Goal: Transaction & Acquisition: Purchase product/service

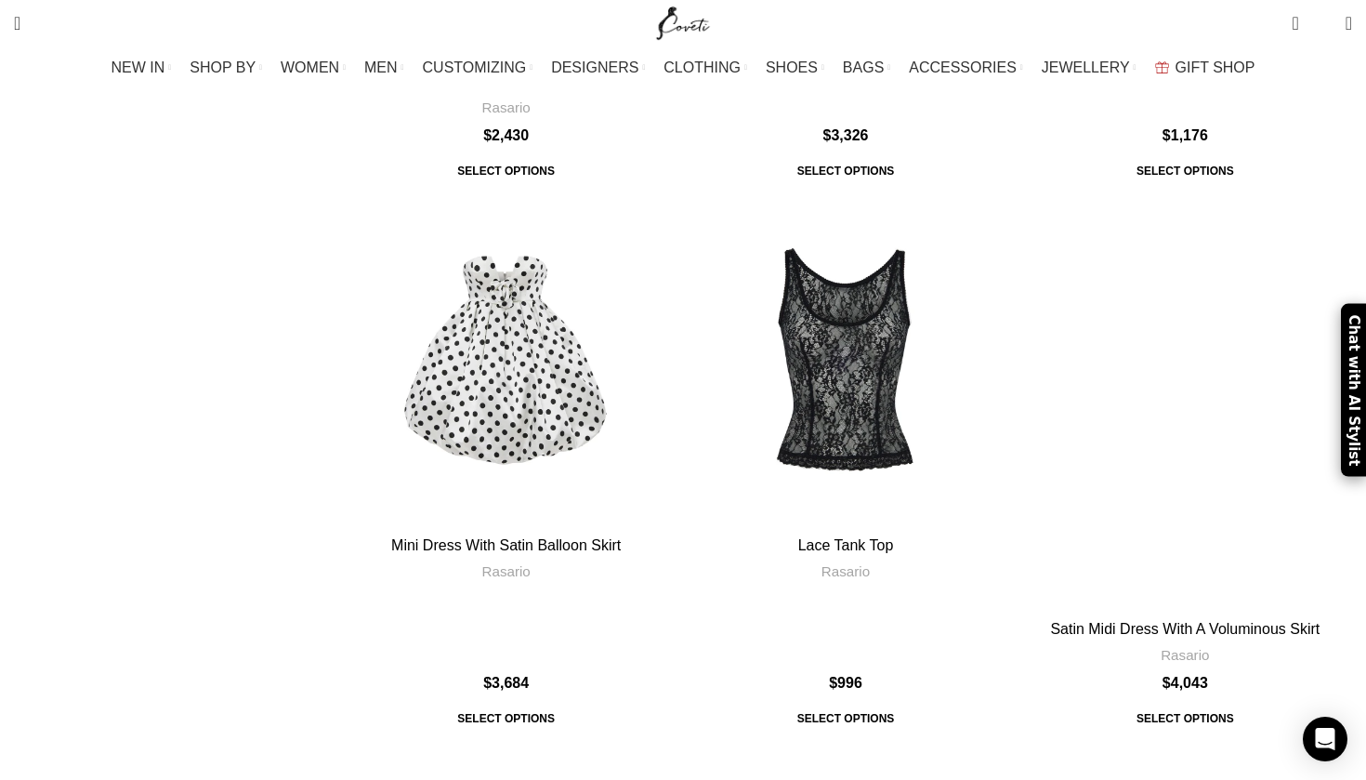
scroll to position [1465, 0]
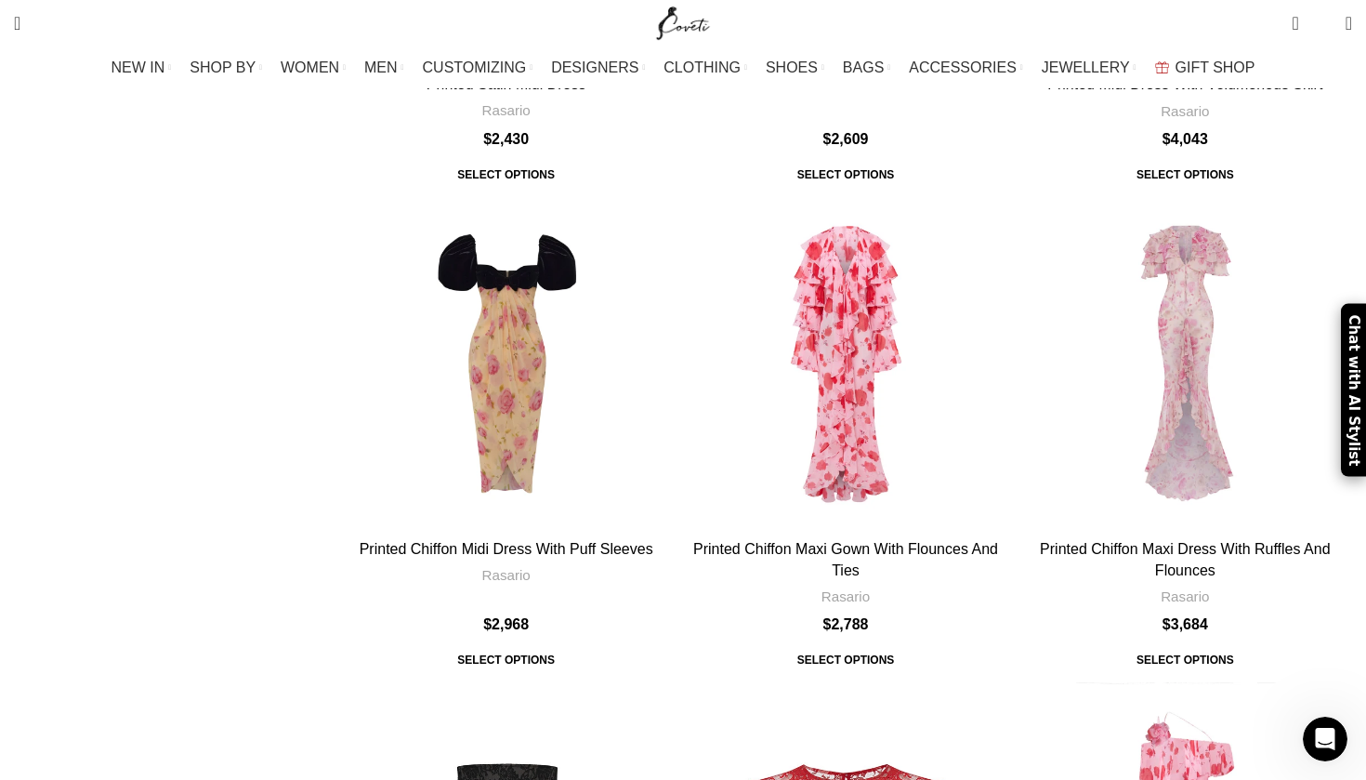
scroll to position [7099, 0]
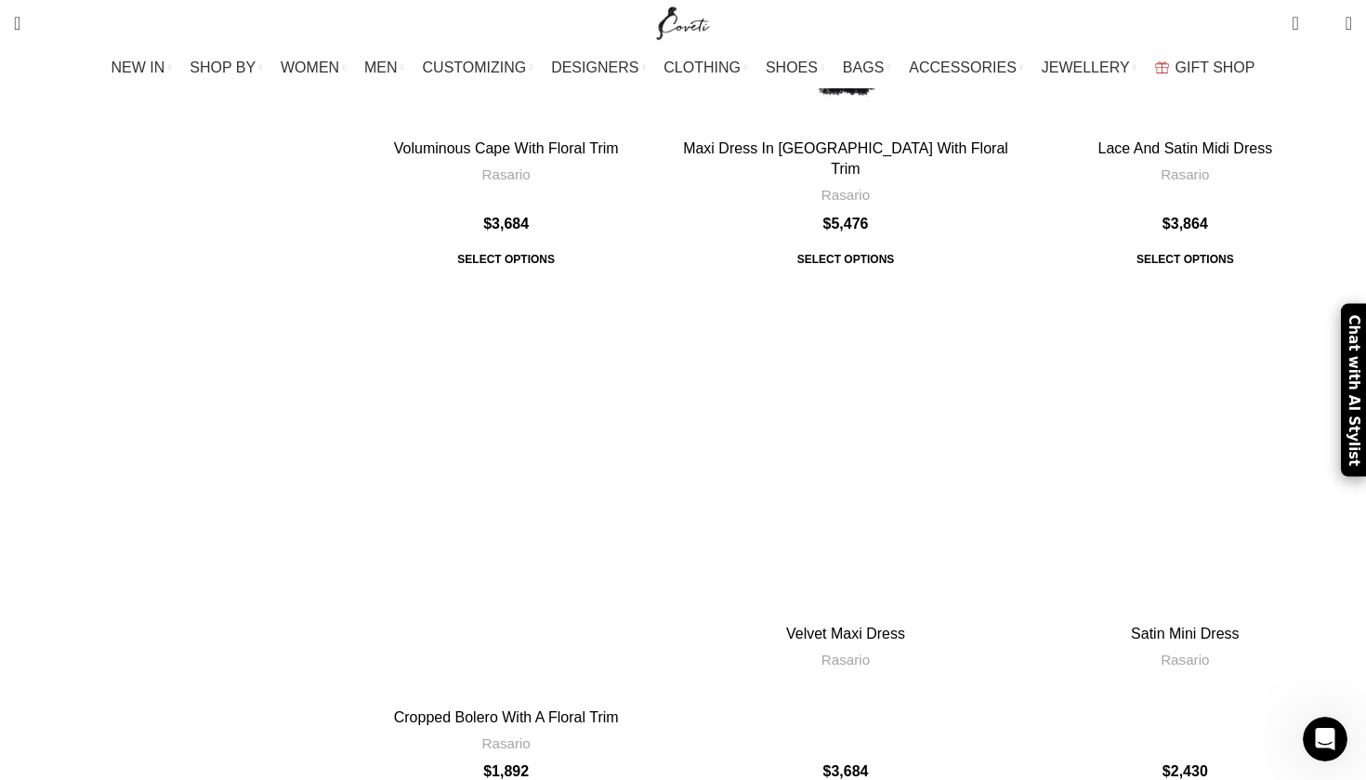
scroll to position [4434, 0]
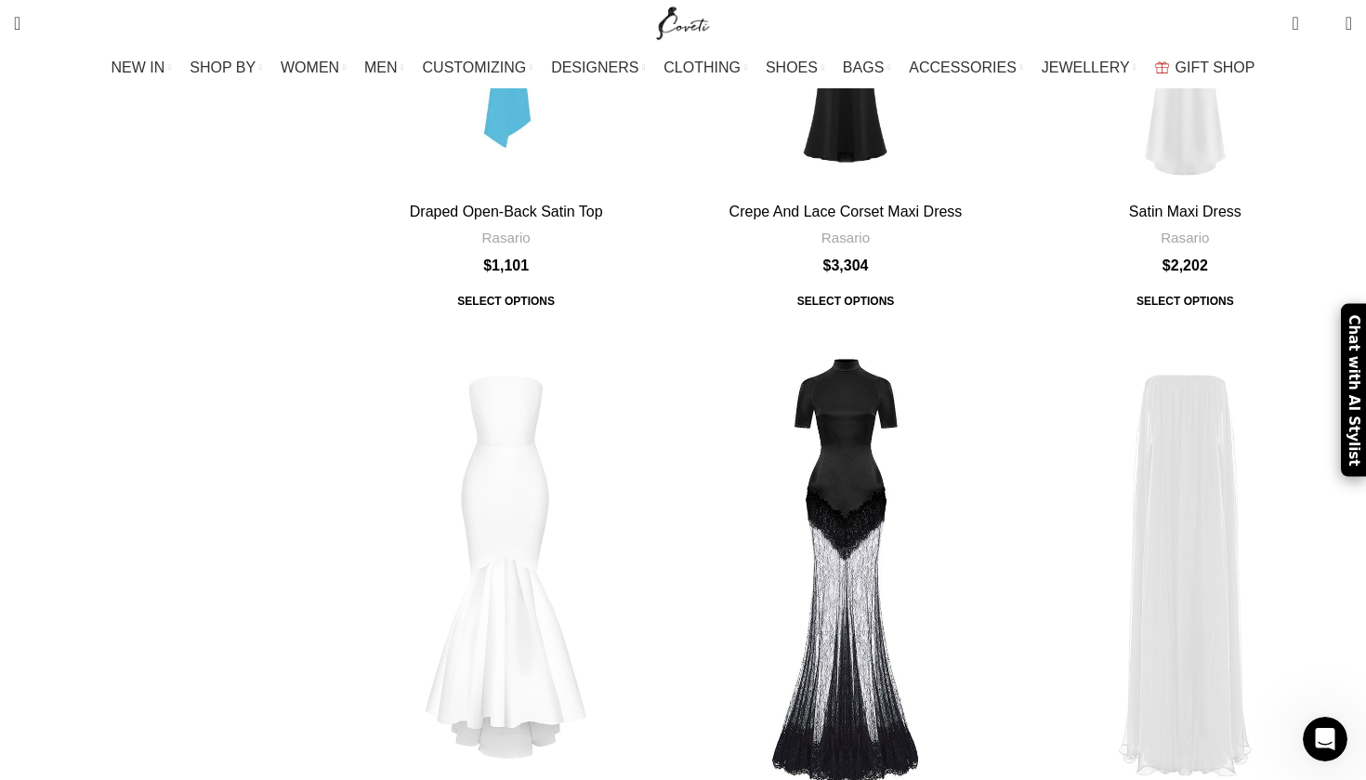
scroll to position [6940, 0]
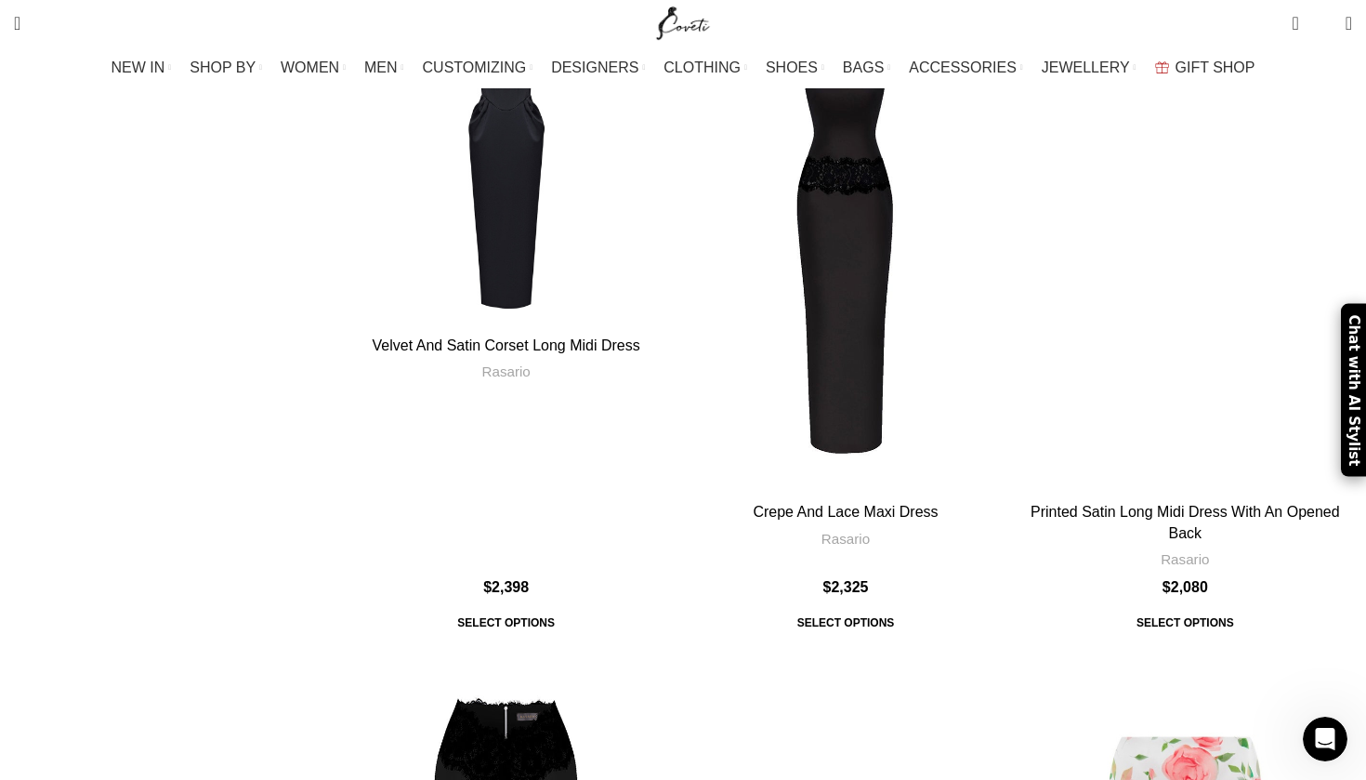
scroll to position [4068, 0]
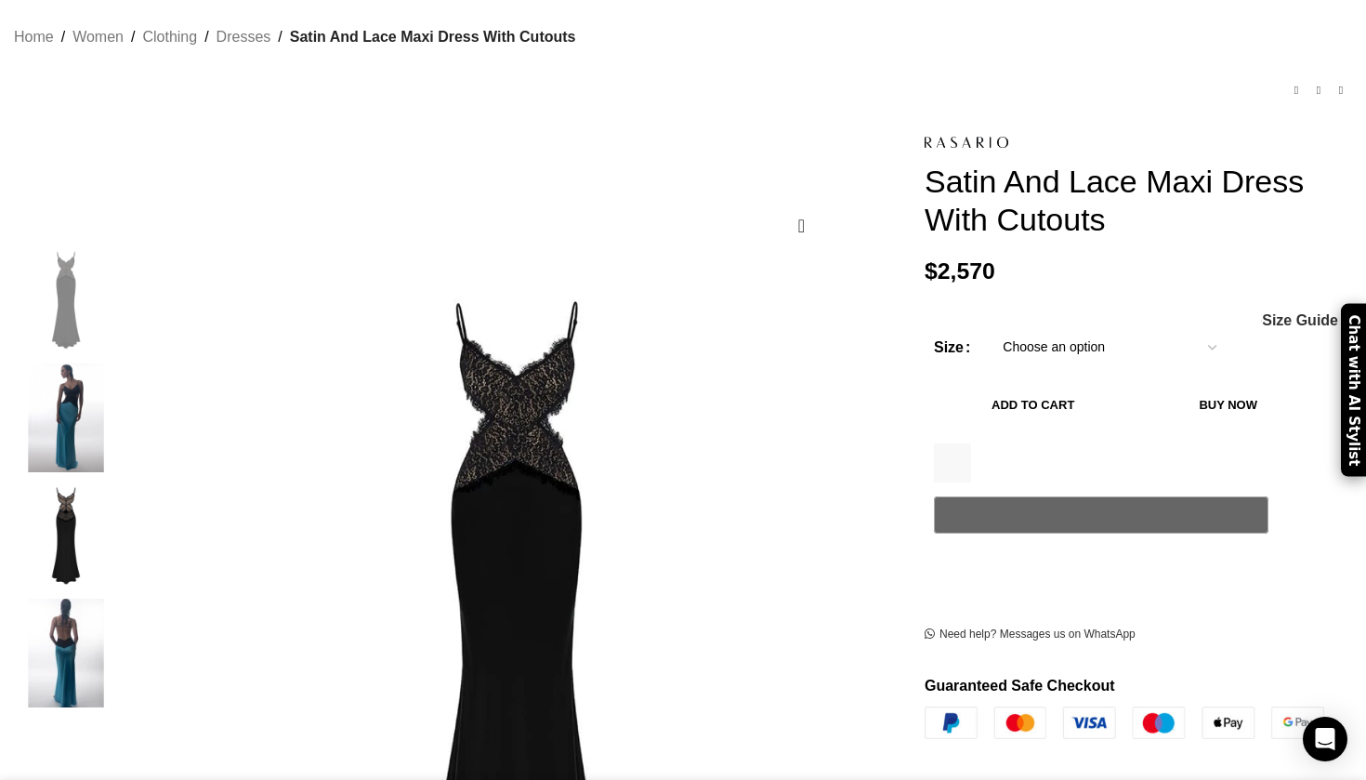
select select "4-uk"
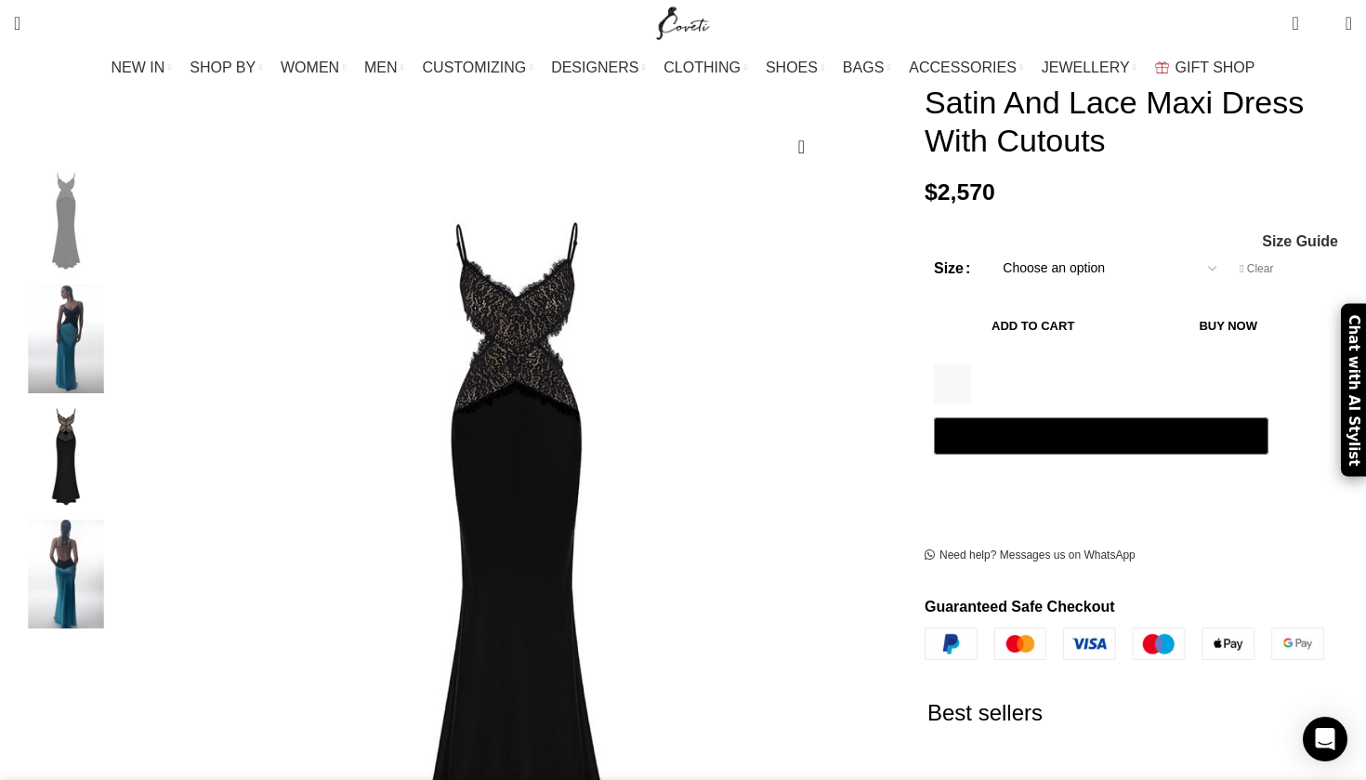
scroll to position [246, 0]
click at [123, 335] on img "2 / 4" at bounding box center [65, 337] width 113 height 109
click at [123, 312] on img "2 / 4" at bounding box center [65, 337] width 113 height 109
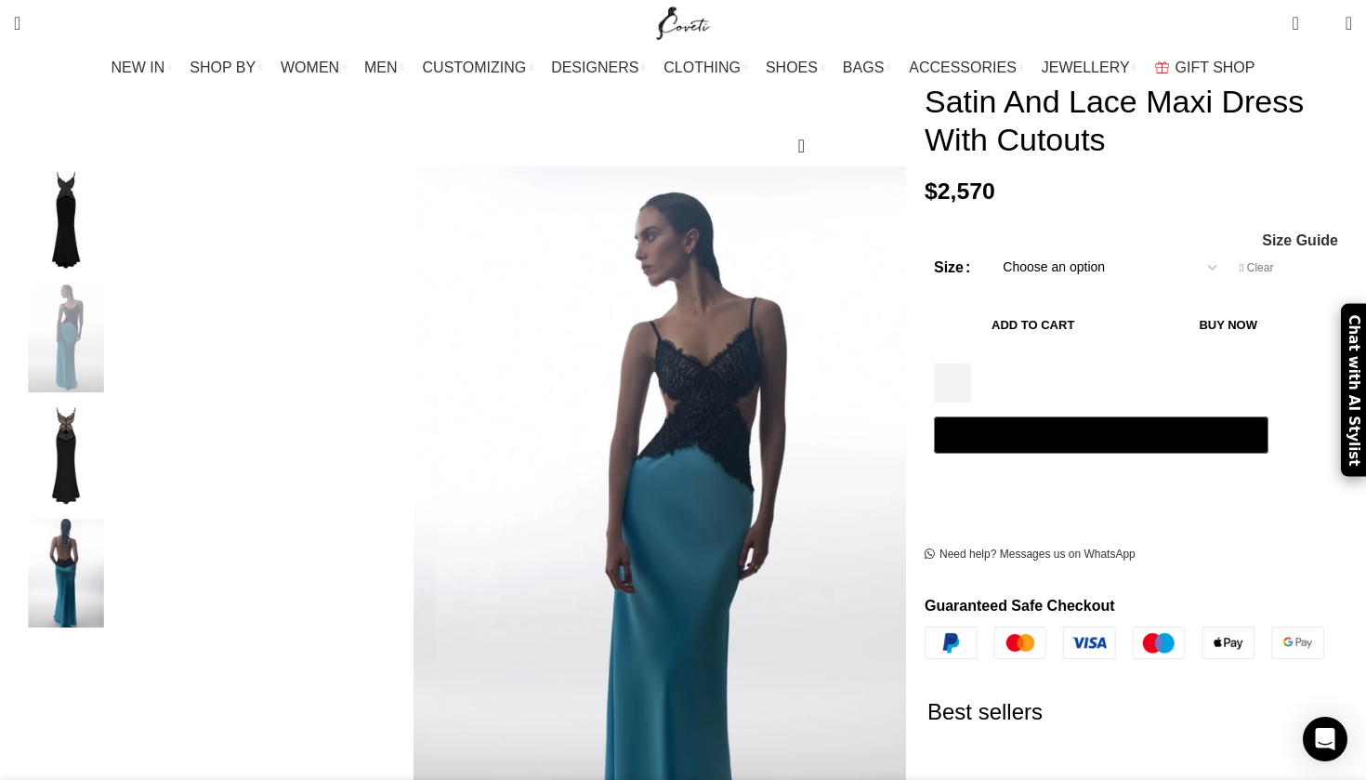
scroll to position [0, 587]
click at [123, 204] on img "1 / 4" at bounding box center [65, 220] width 113 height 109
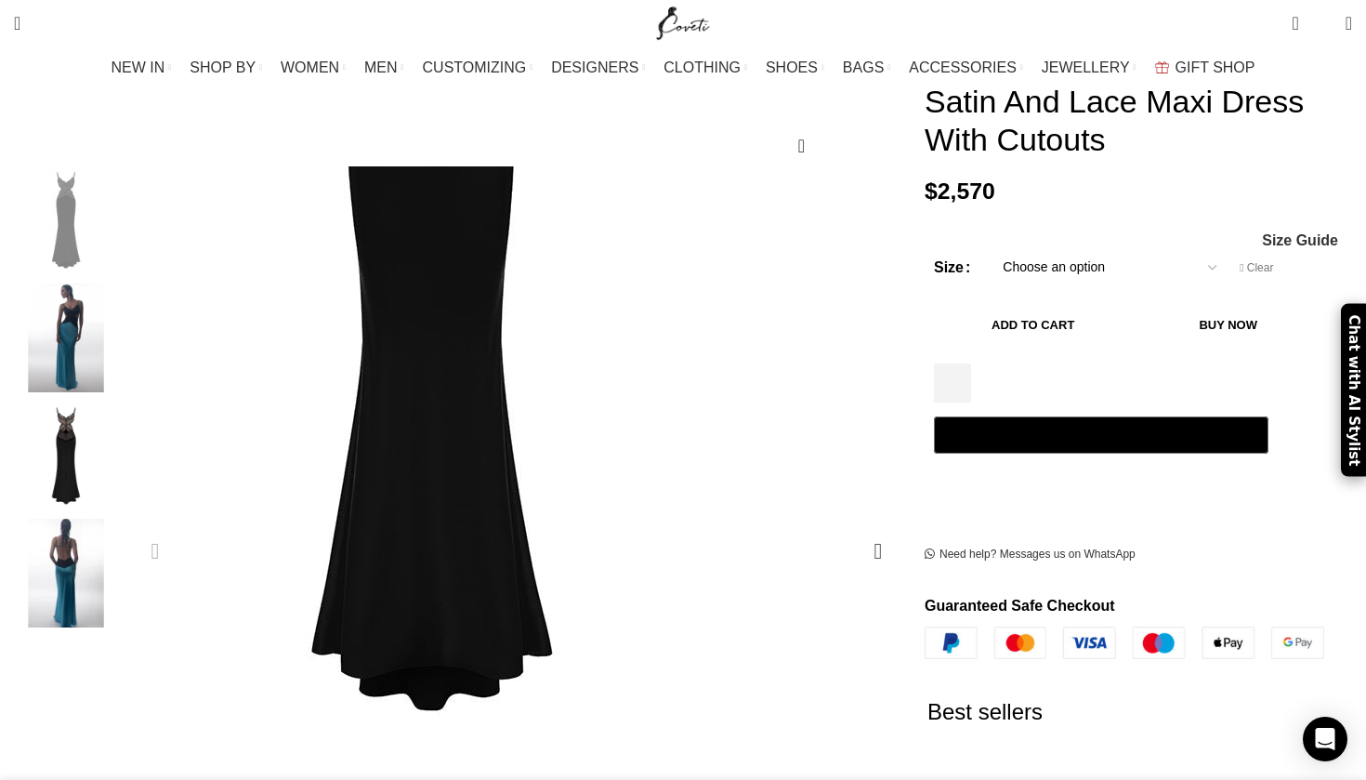
scroll to position [0, 782]
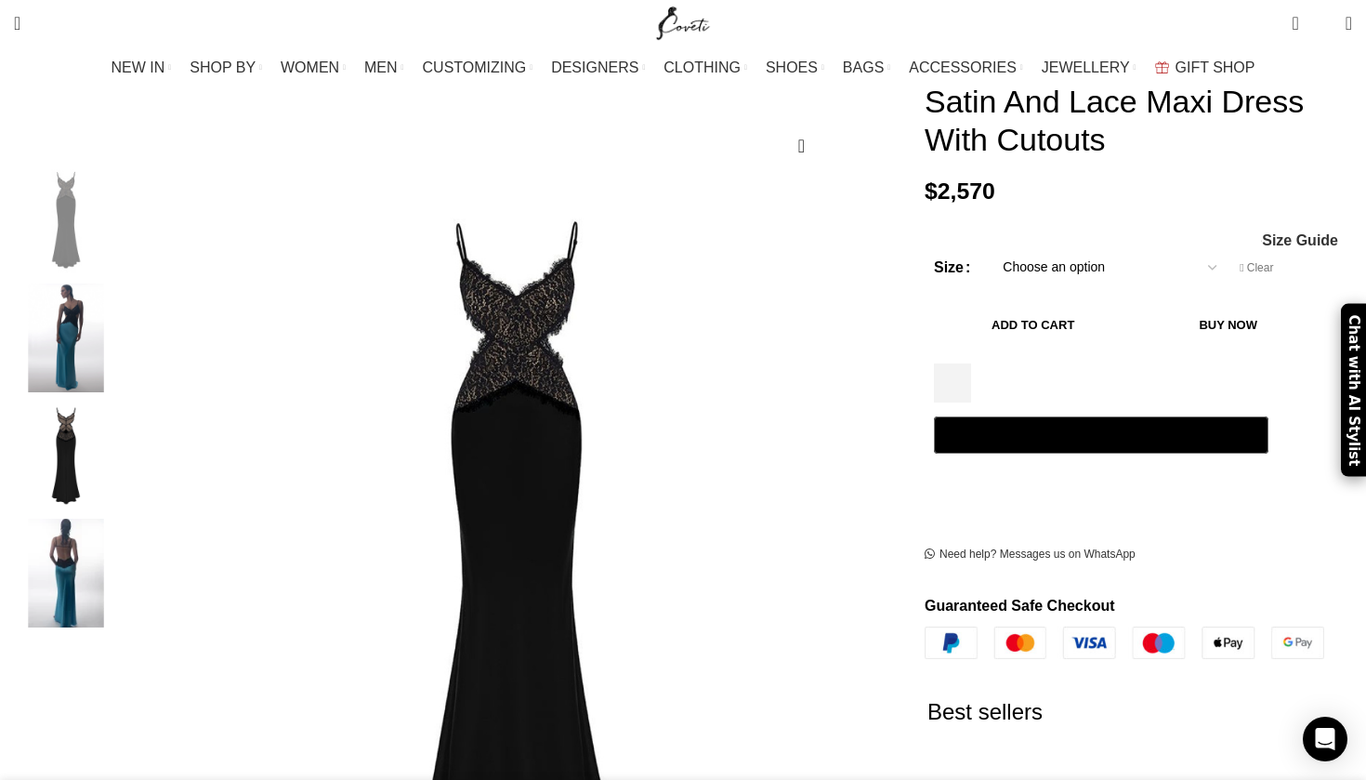
click at [123, 555] on img "4 / 4" at bounding box center [65, 572] width 113 height 109
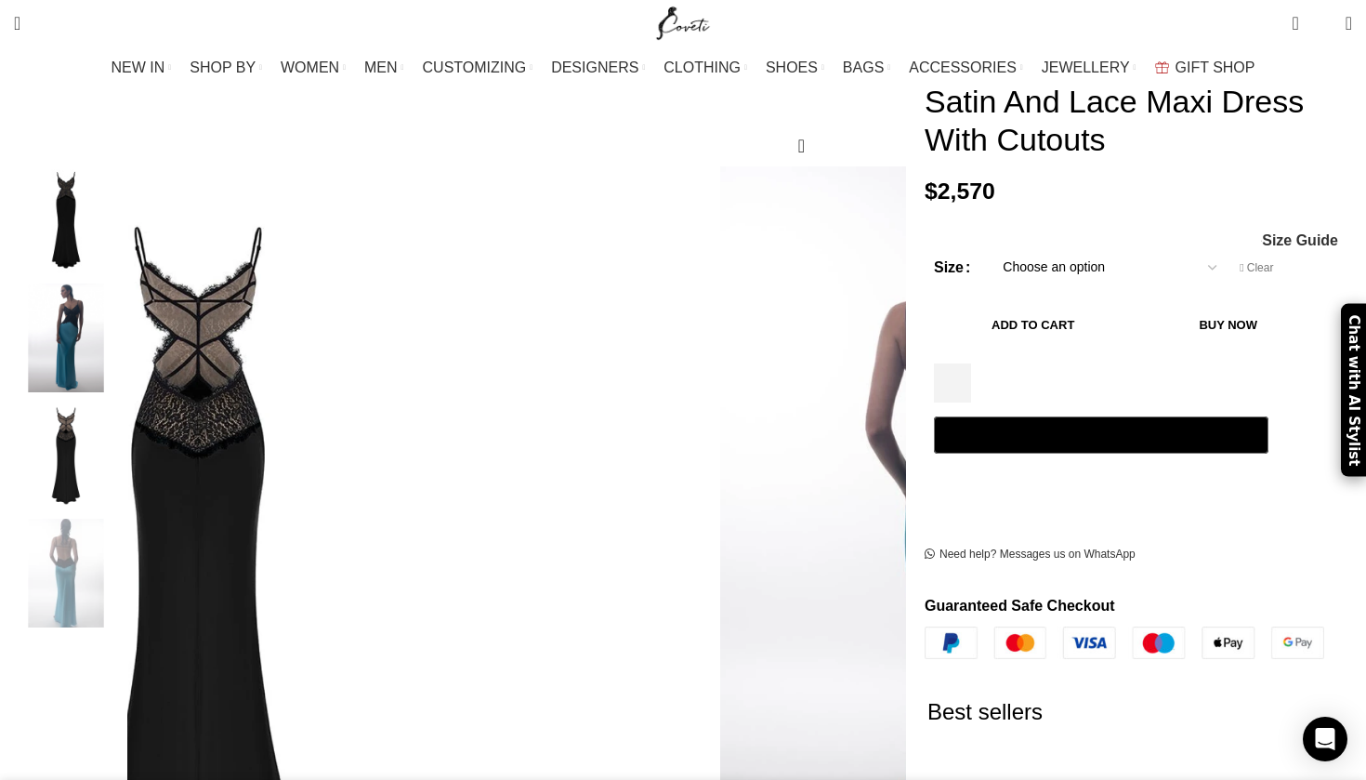
scroll to position [0, 978]
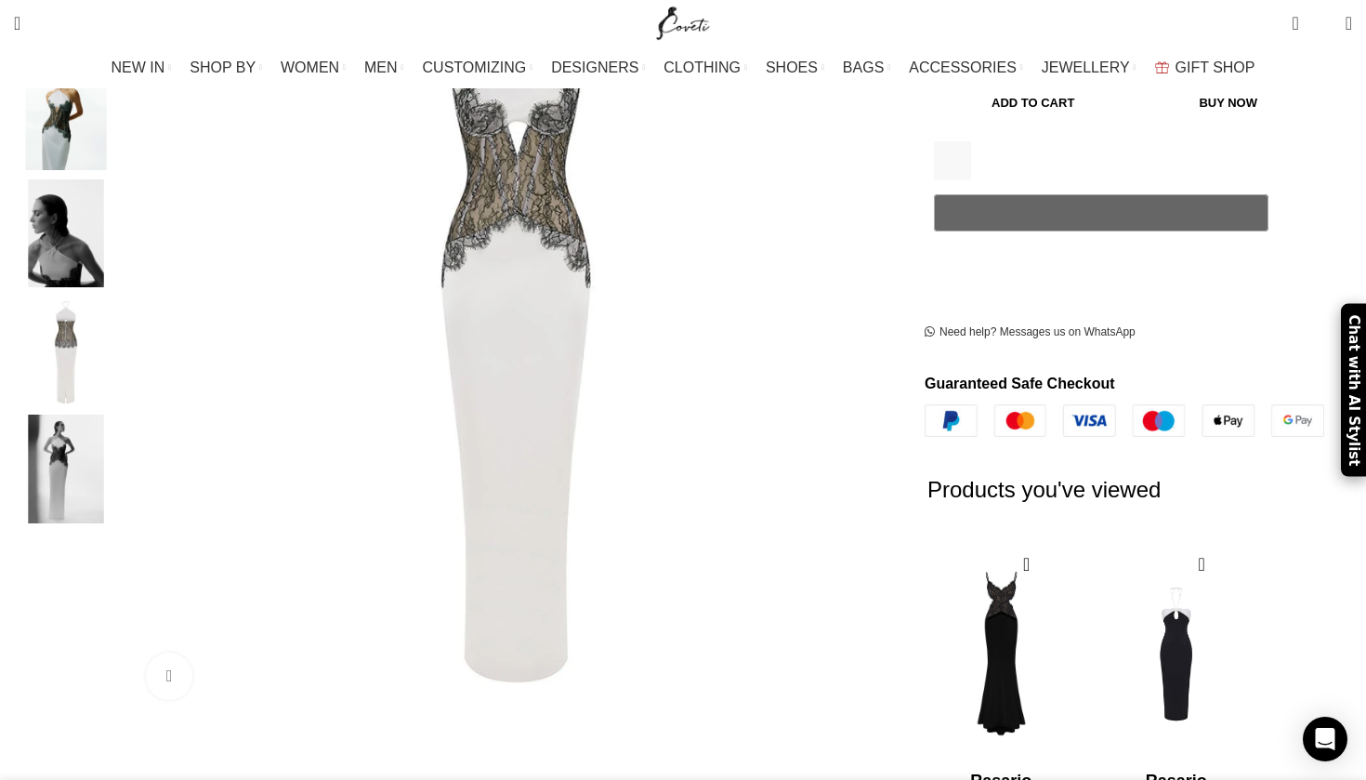
scroll to position [523, 0]
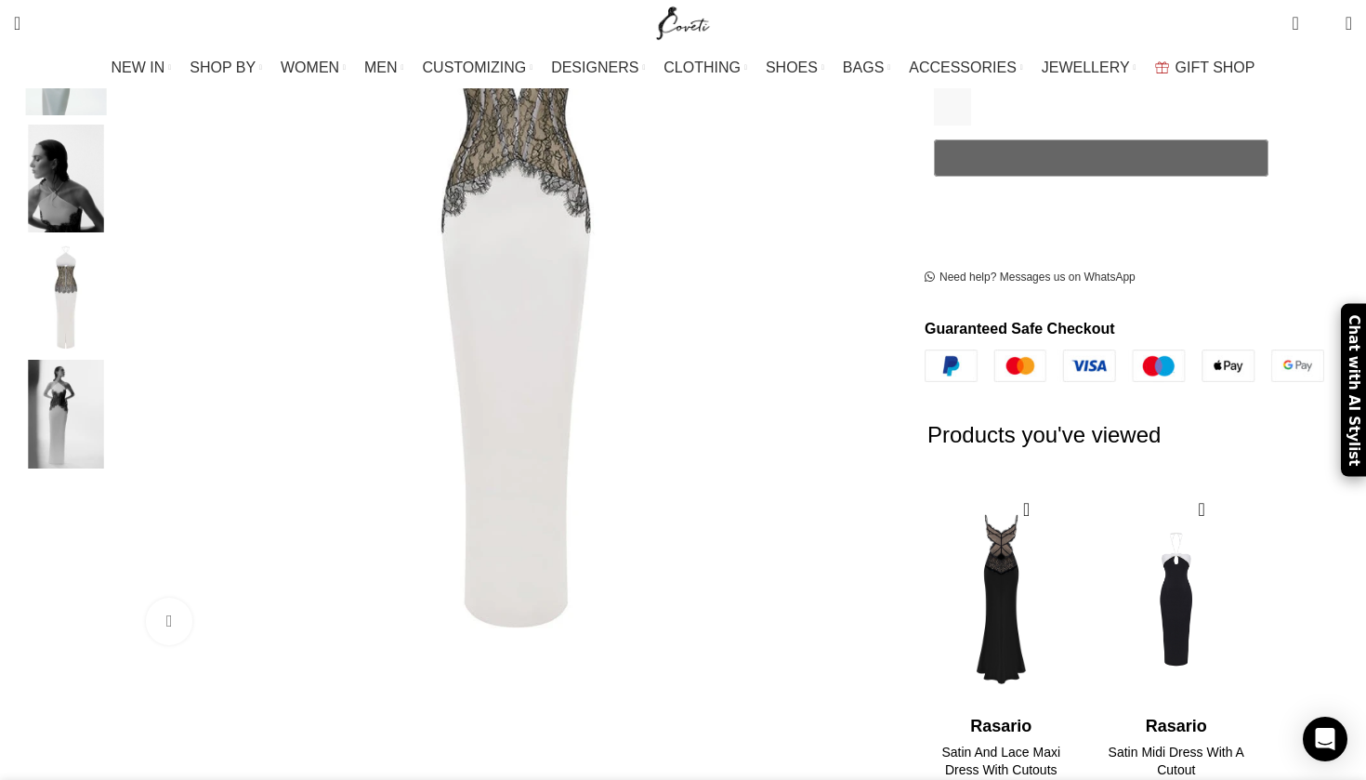
click at [983, 557] on img "1 / 2" at bounding box center [1000, 599] width 151 height 230
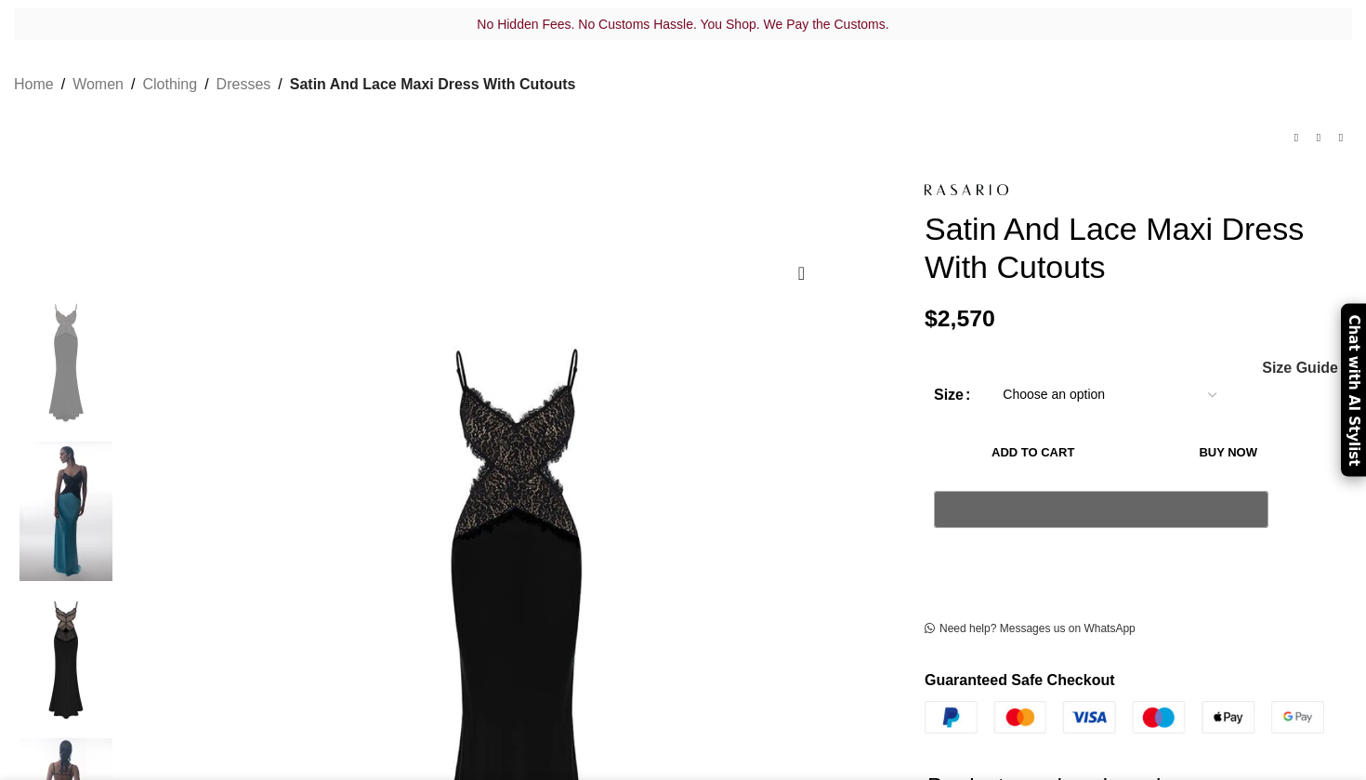
scroll to position [149, 0]
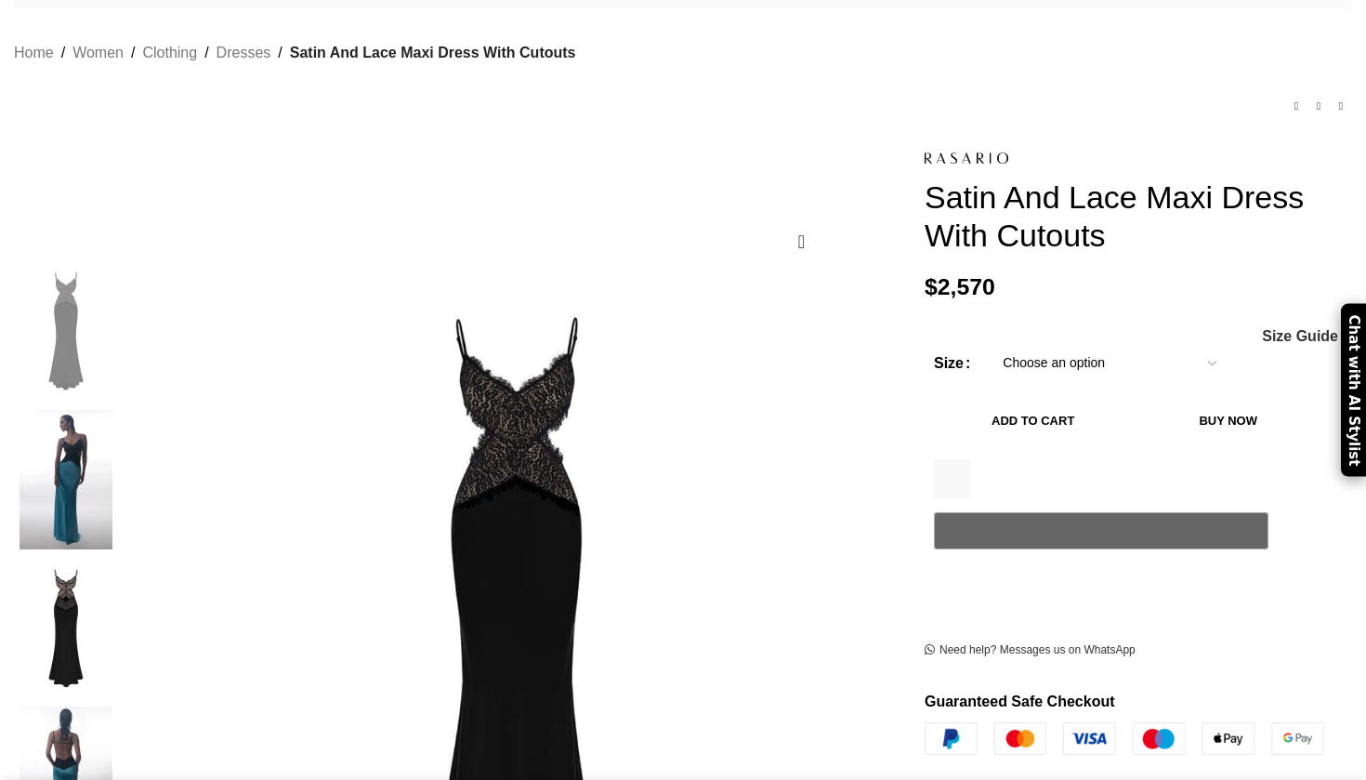
click at [123, 410] on img at bounding box center [65, 479] width 113 height 139
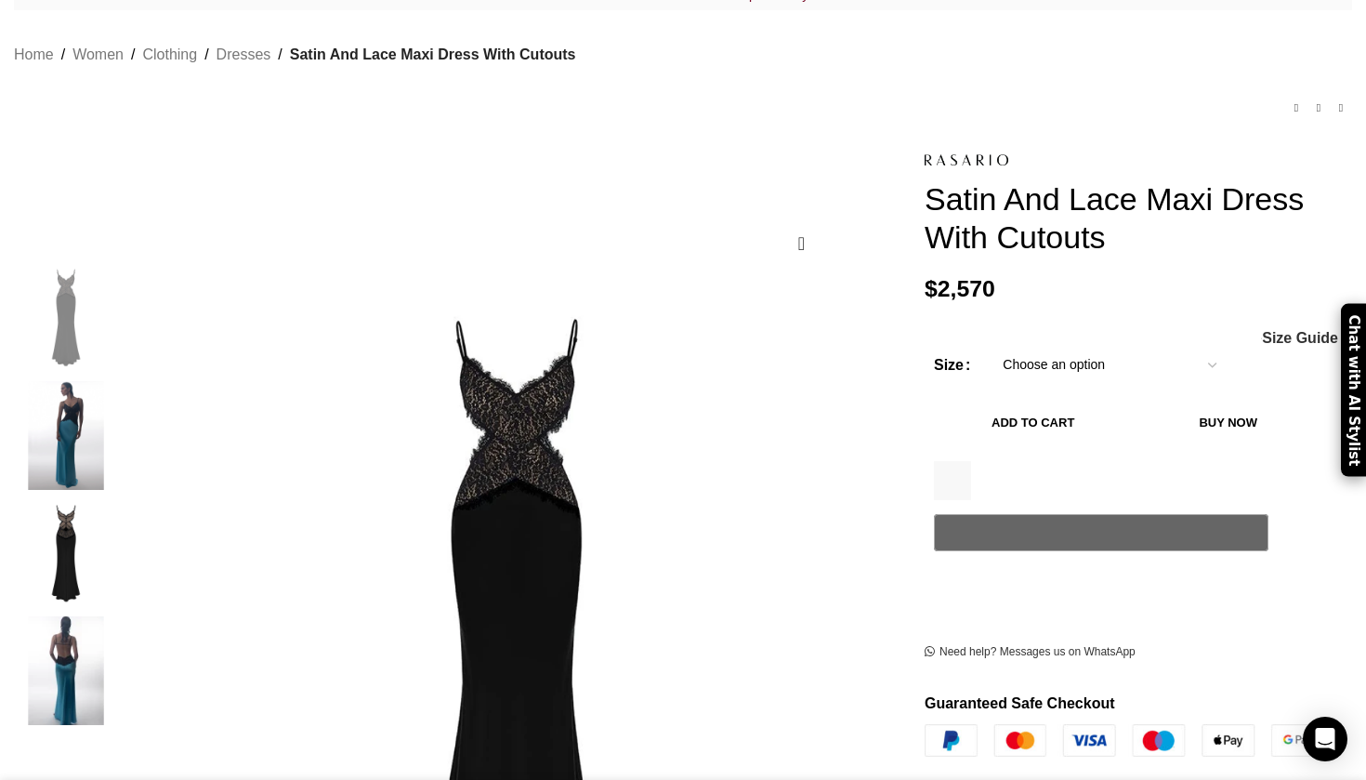
click at [123, 413] on img "2 / 4" at bounding box center [65, 435] width 113 height 109
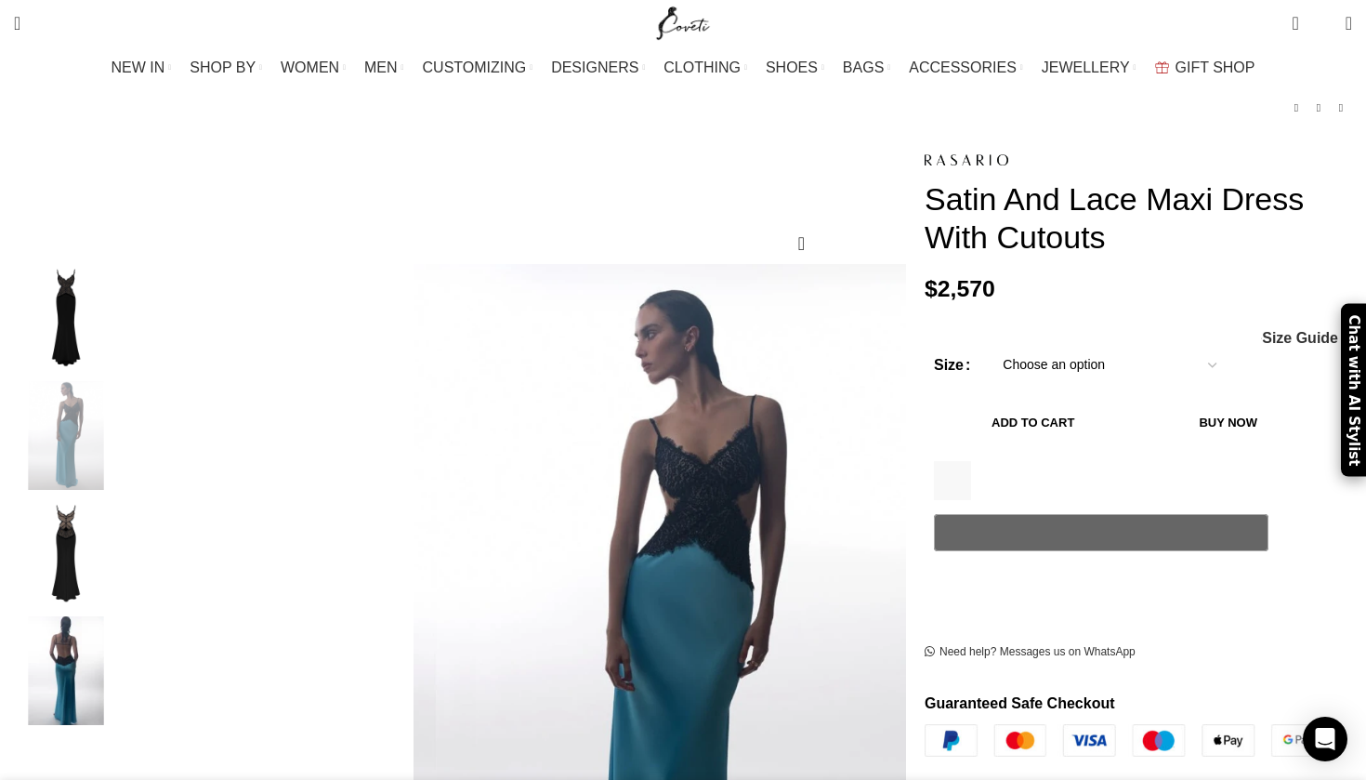
scroll to position [173, 0]
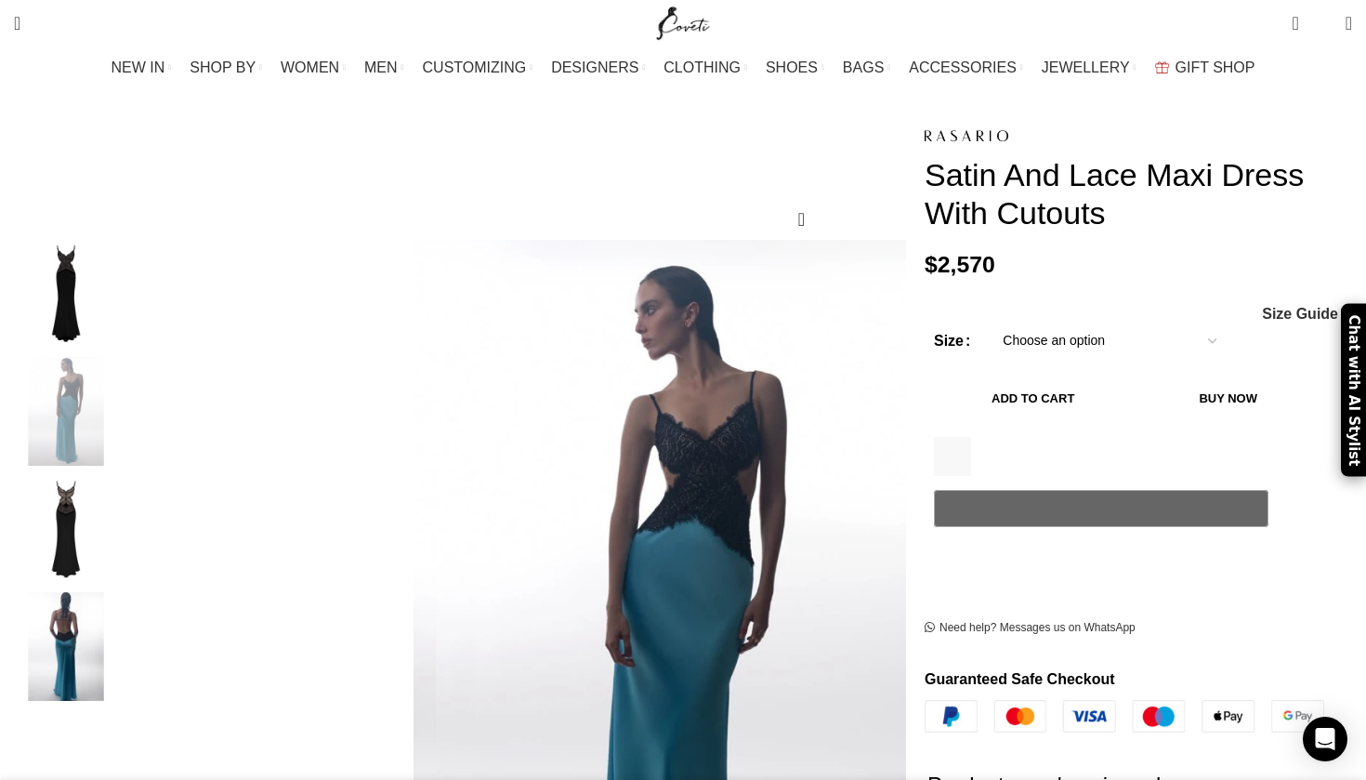
click at [123, 630] on img "4 / 4" at bounding box center [65, 646] width 113 height 109
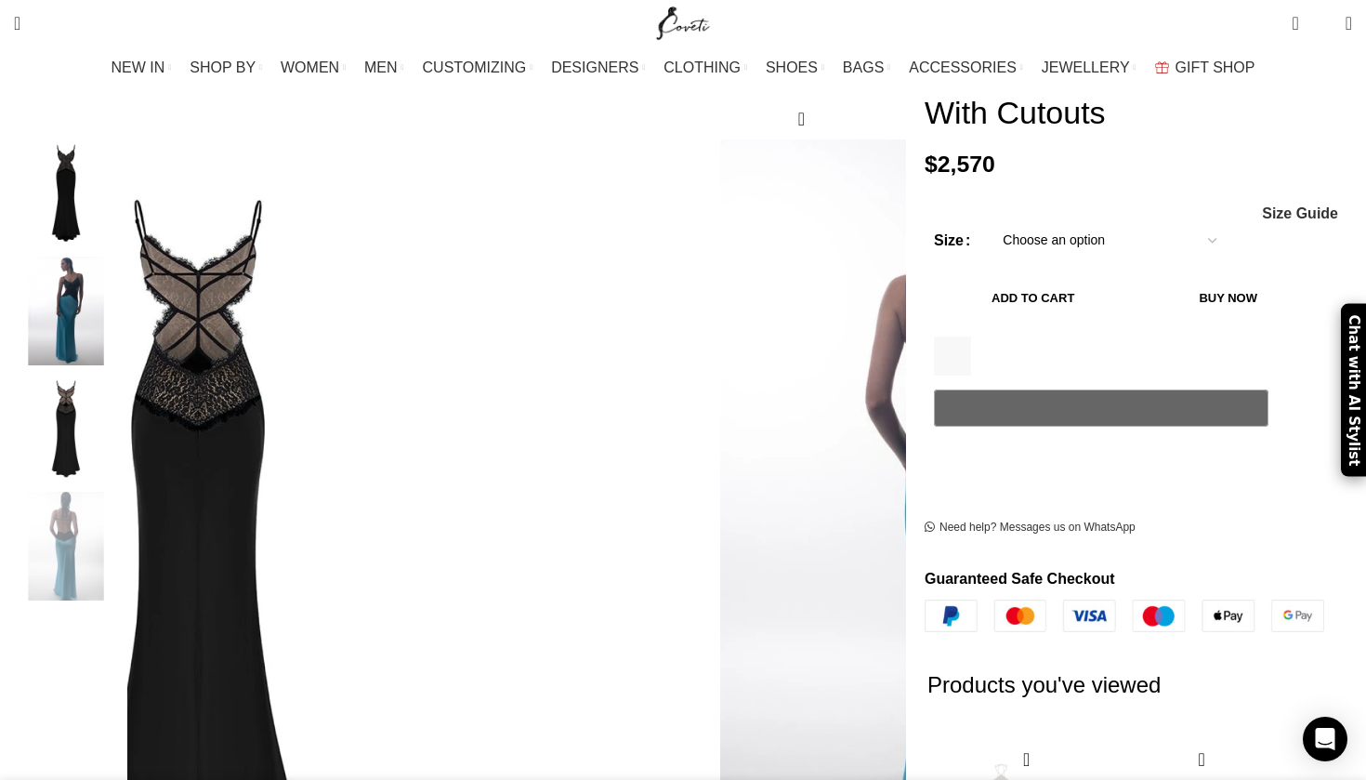
scroll to position [273, 0]
click at [123, 374] on img "3 / 4" at bounding box center [65, 428] width 113 height 109
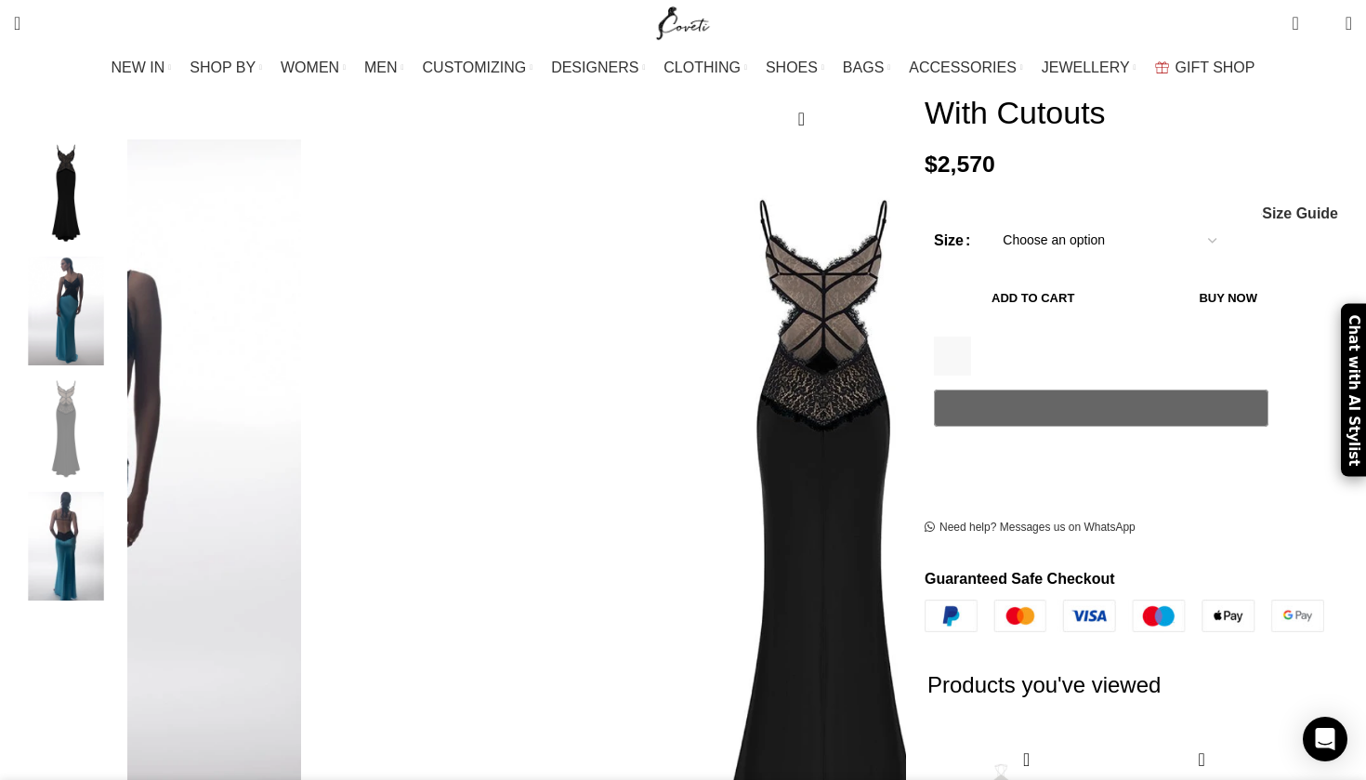
scroll to position [557, 0]
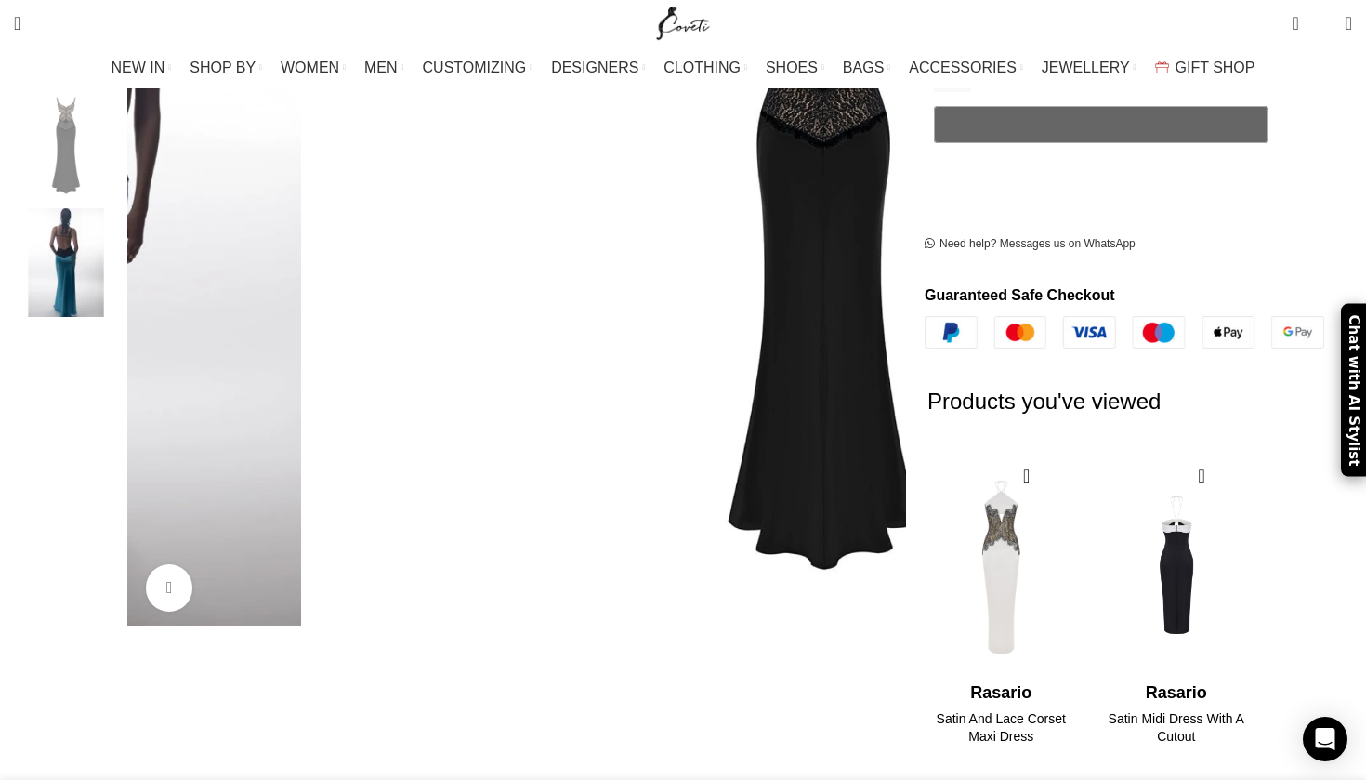
click at [1138, 556] on img "2 / 2" at bounding box center [1175, 566] width 151 height 230
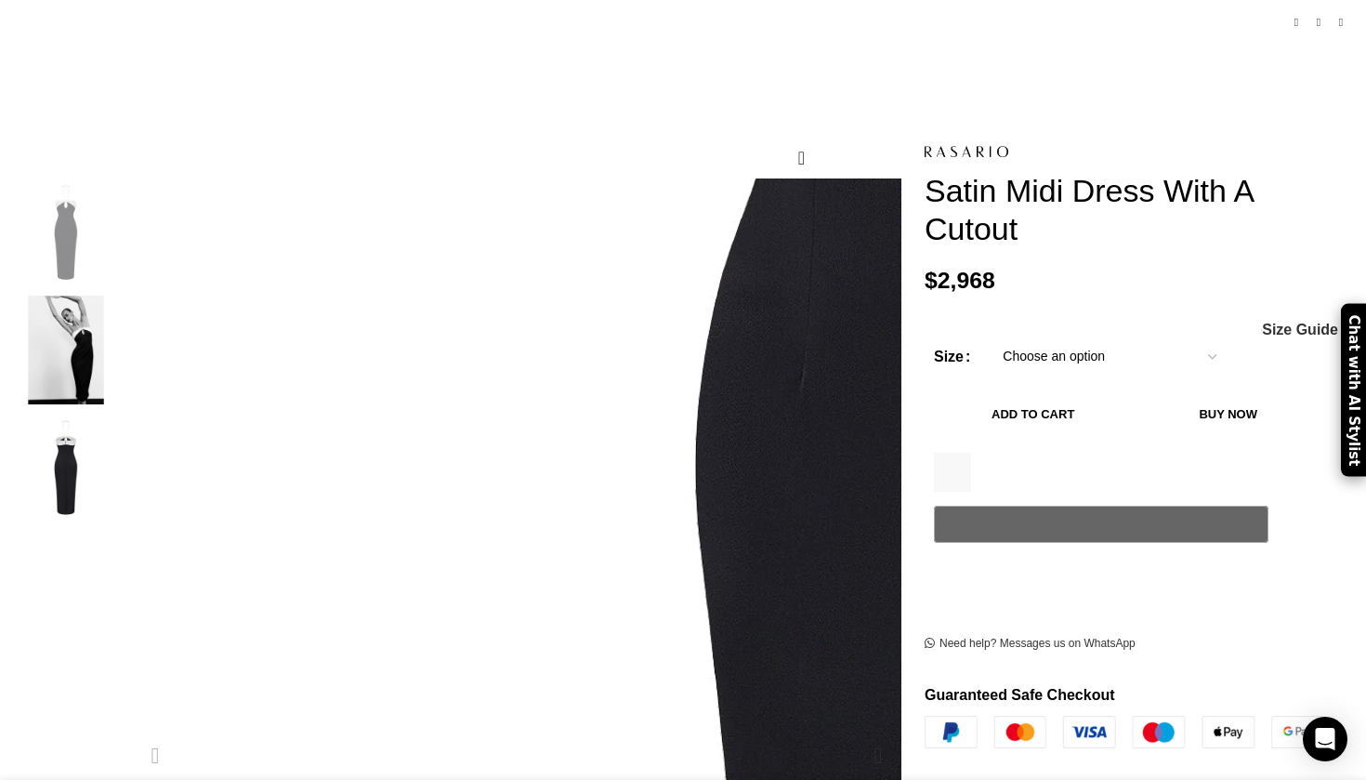
scroll to position [0, 196]
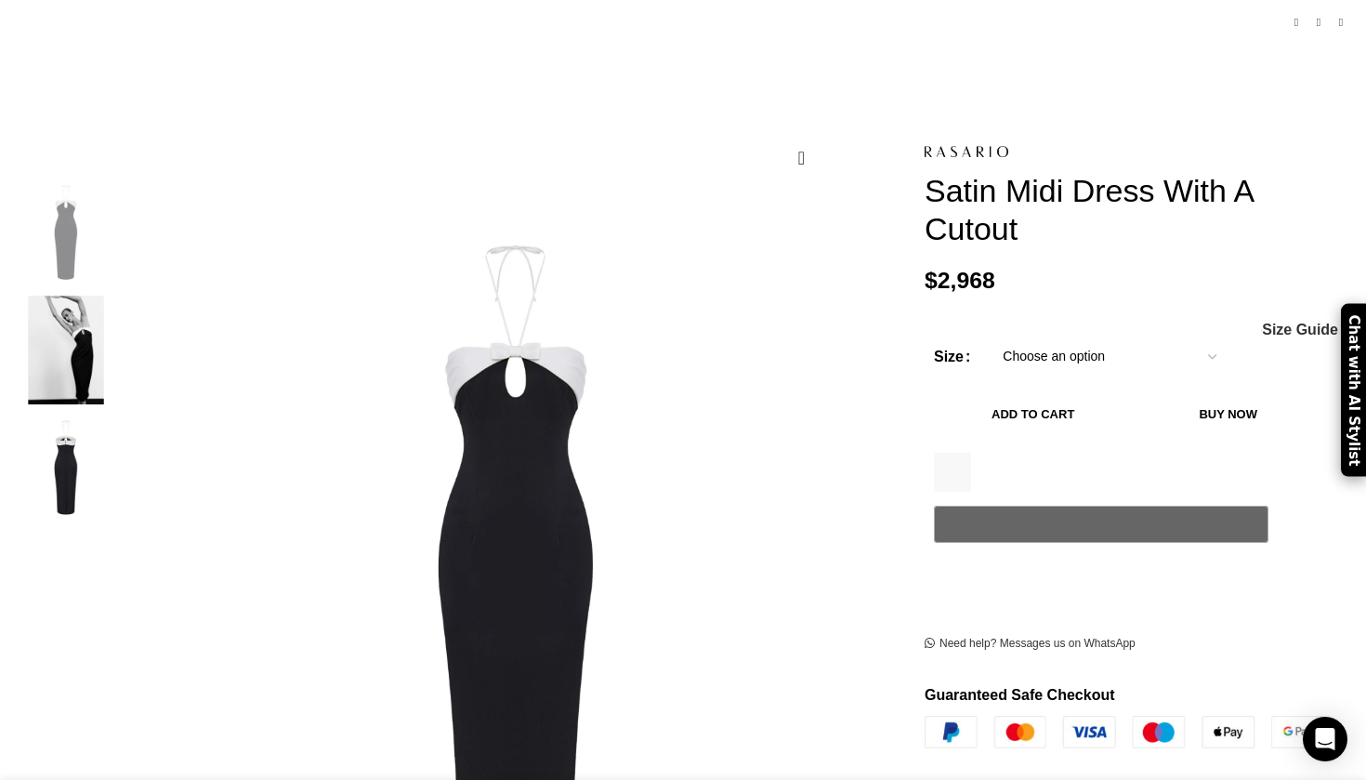
click at [123, 338] on img "2 / 3" at bounding box center [65, 349] width 113 height 109
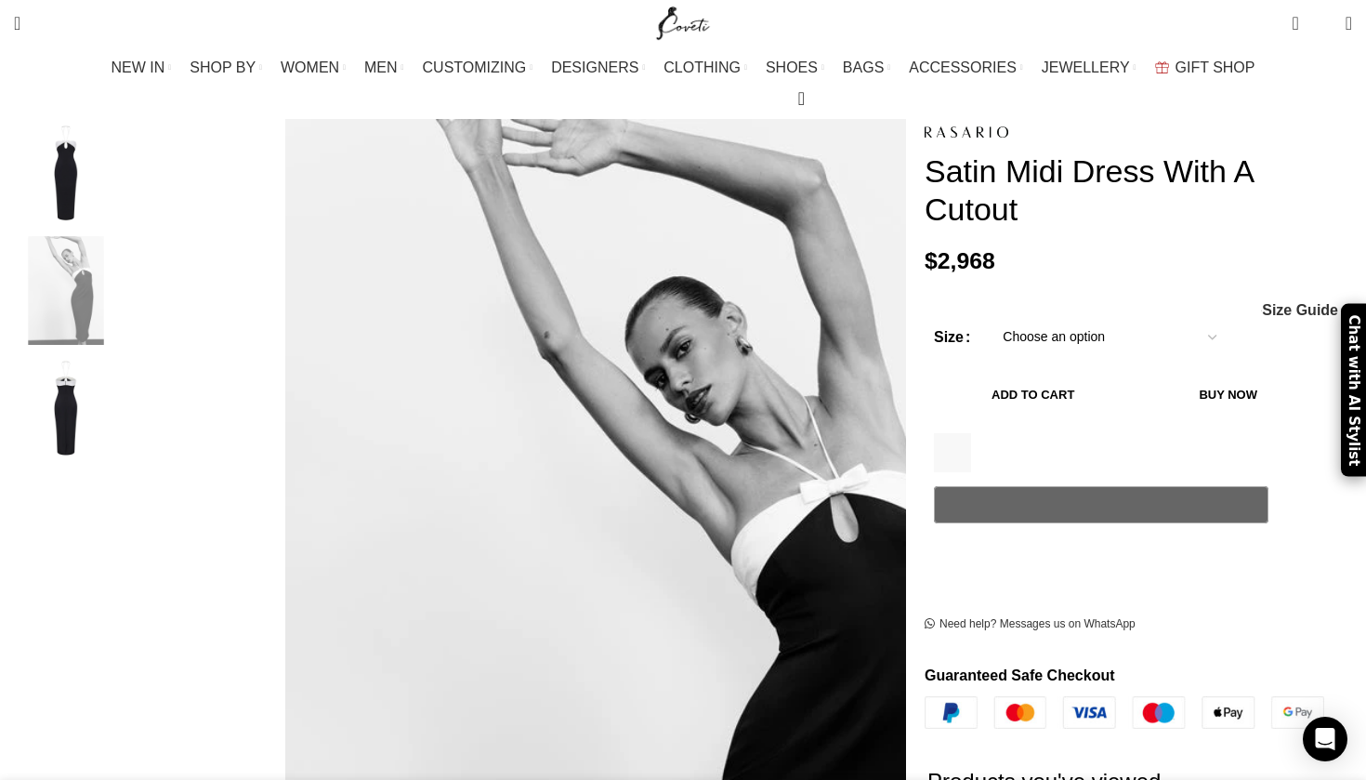
scroll to position [0, 391]
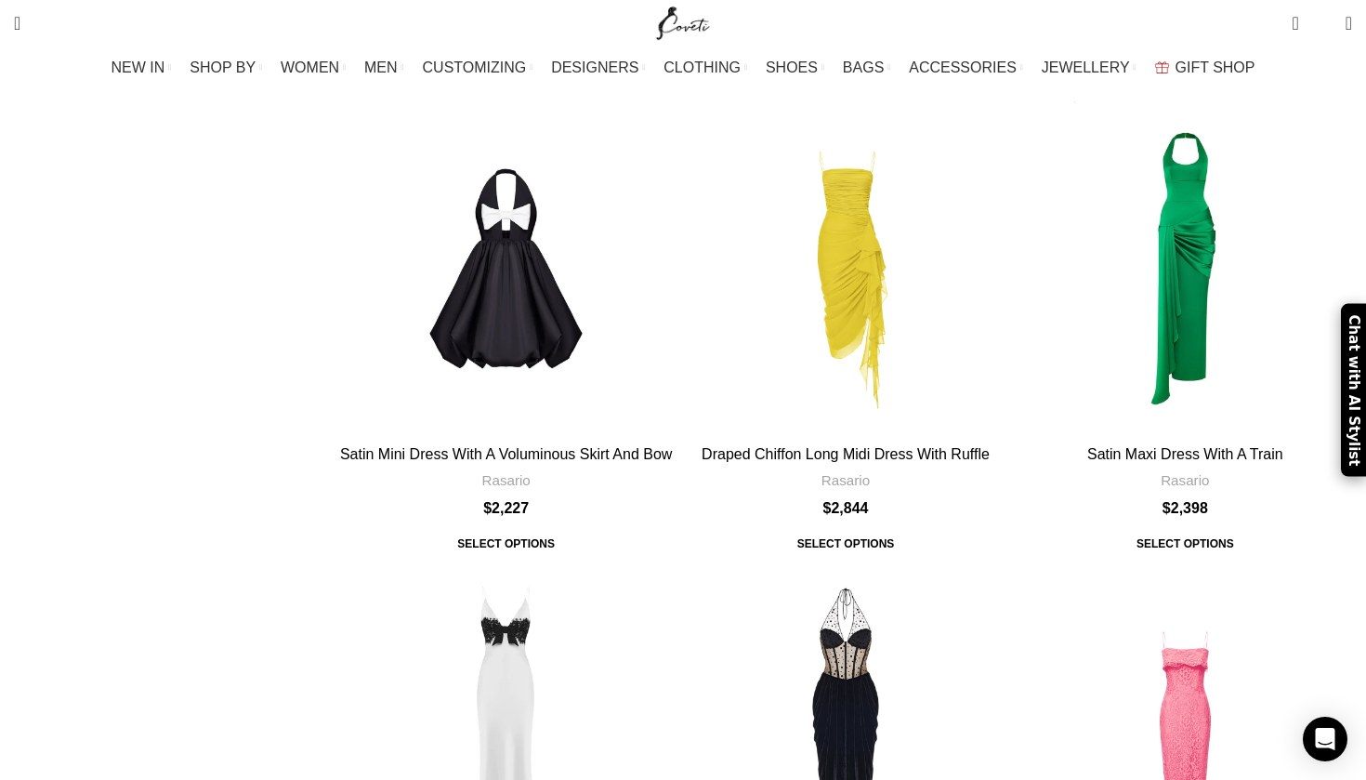
scroll to position [6874, 0]
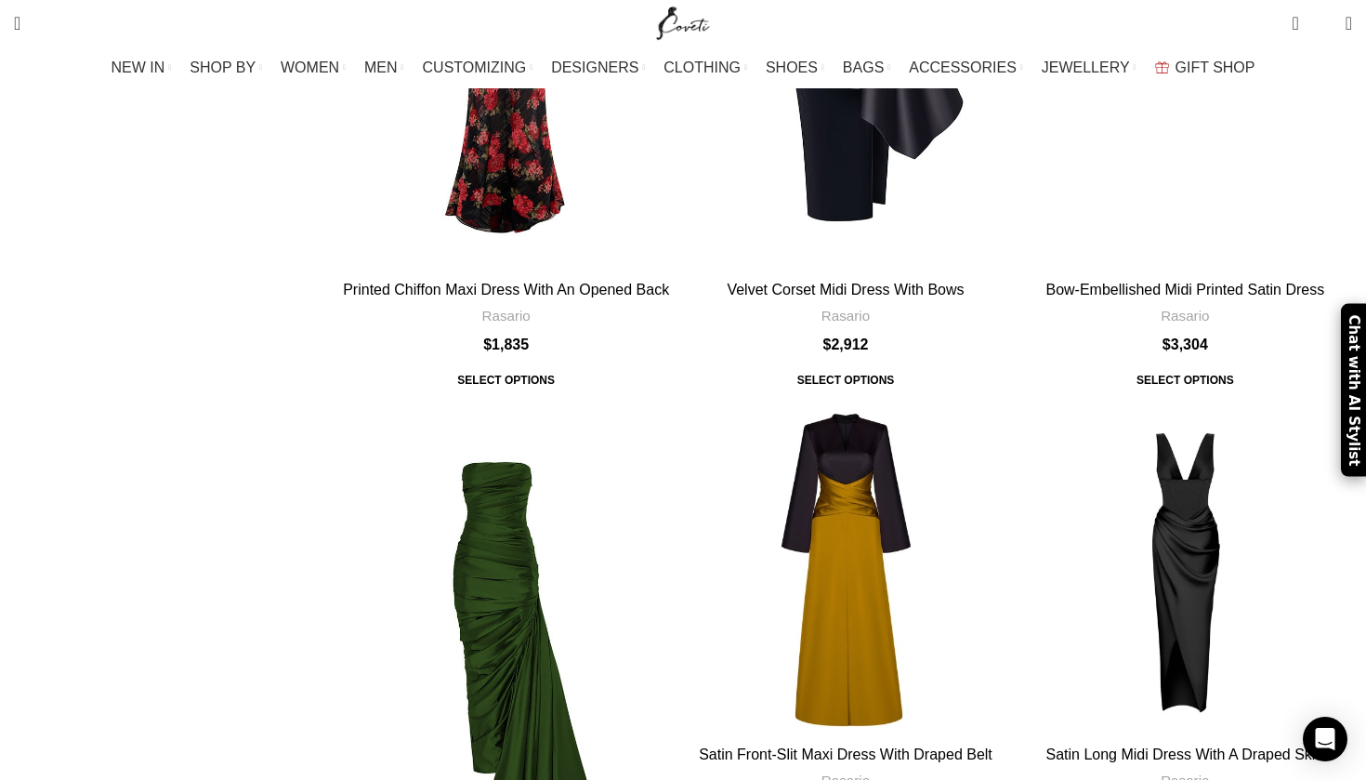
scroll to position [6552, 0]
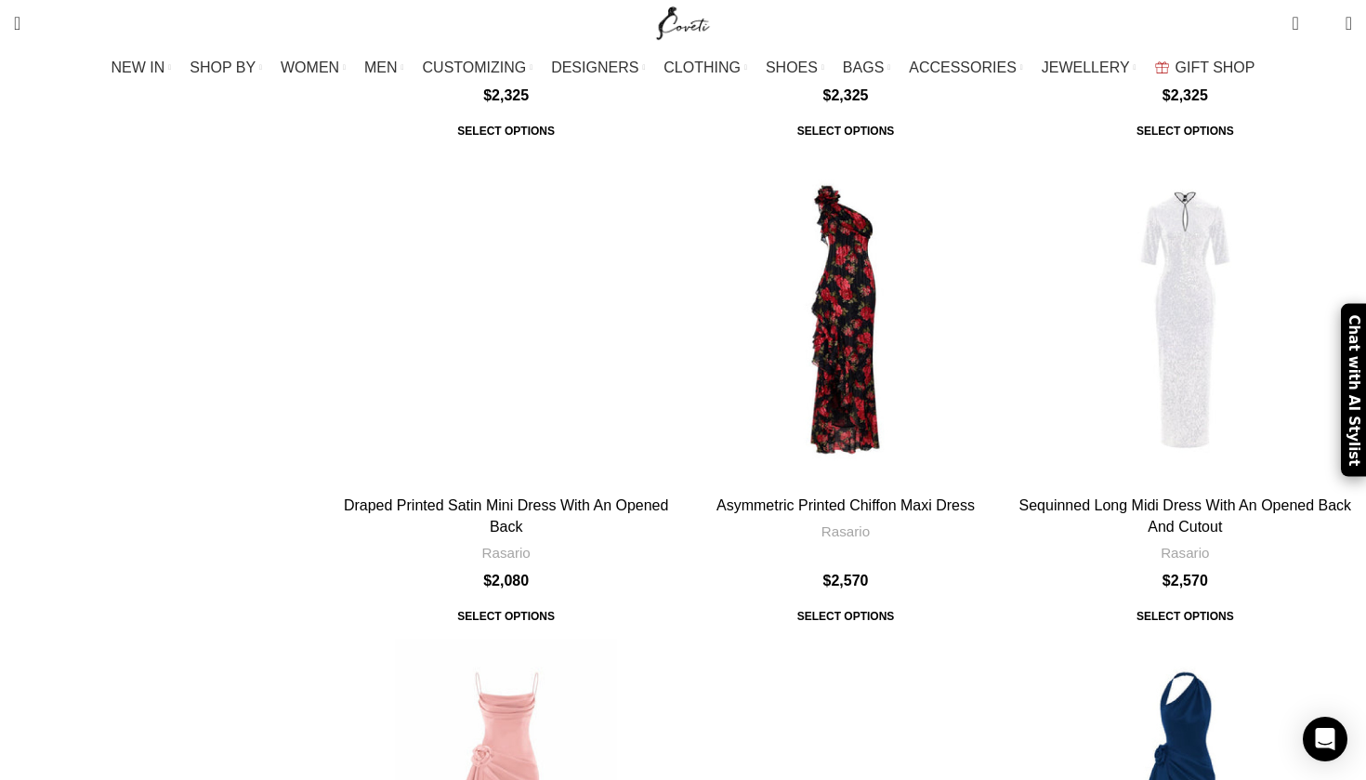
scroll to position [4023, 0]
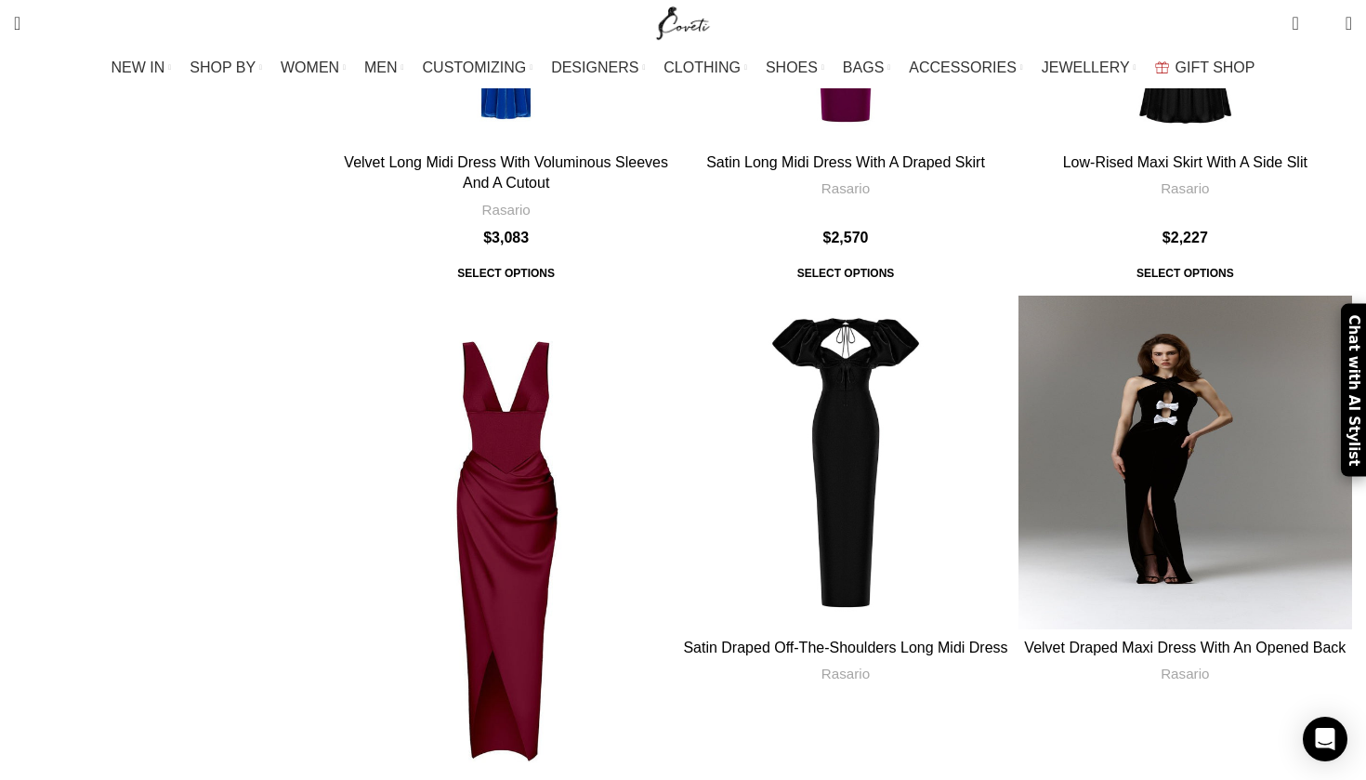
scroll to position [5873, 0]
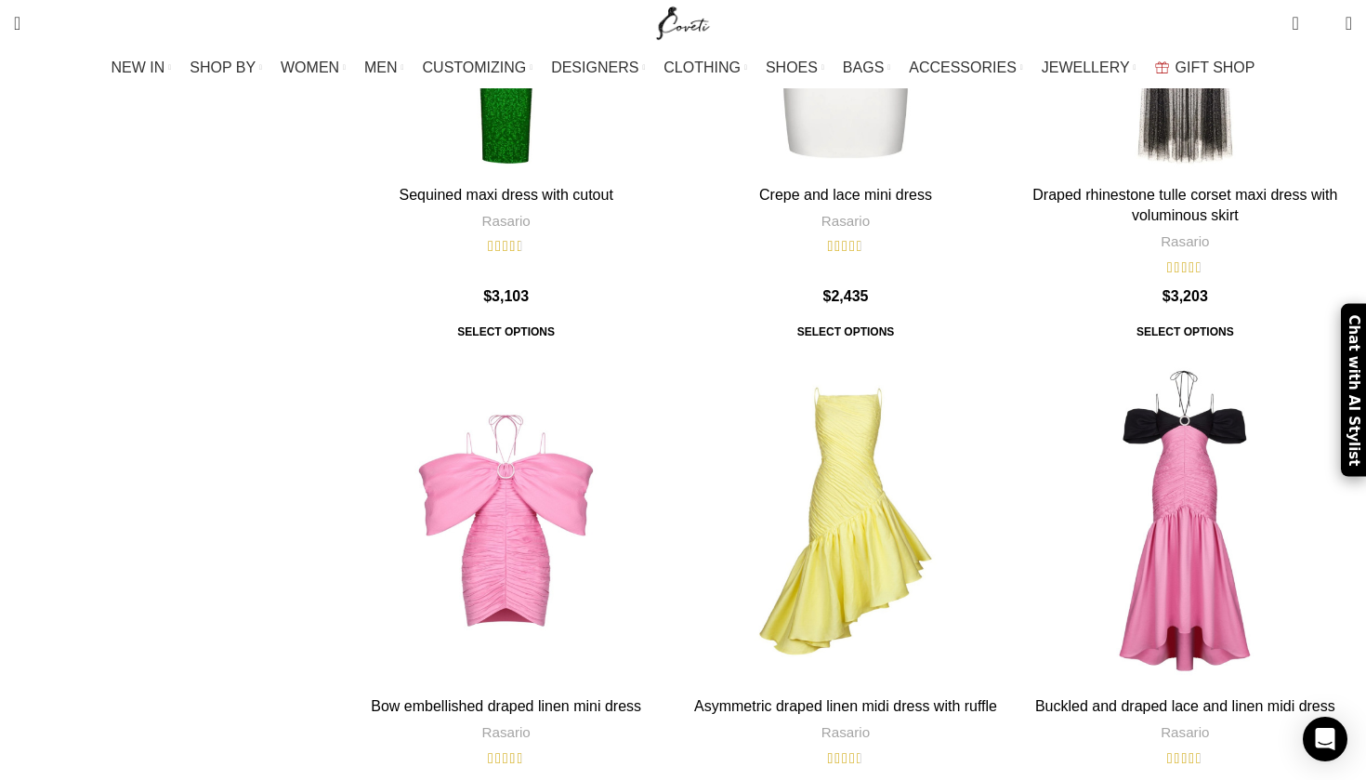
scroll to position [6172, 0]
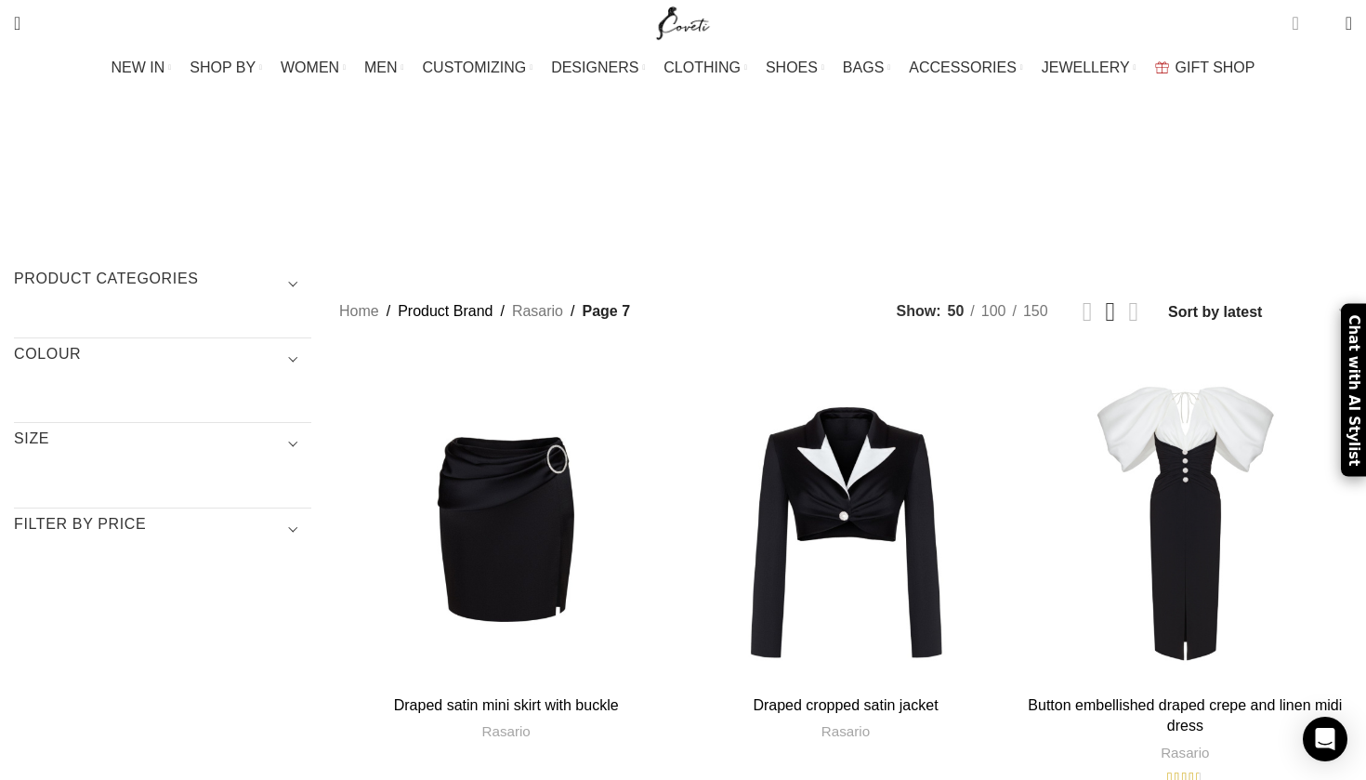
click at [1292, 20] on span "0 items" at bounding box center [1295, 23] width 7 height 19
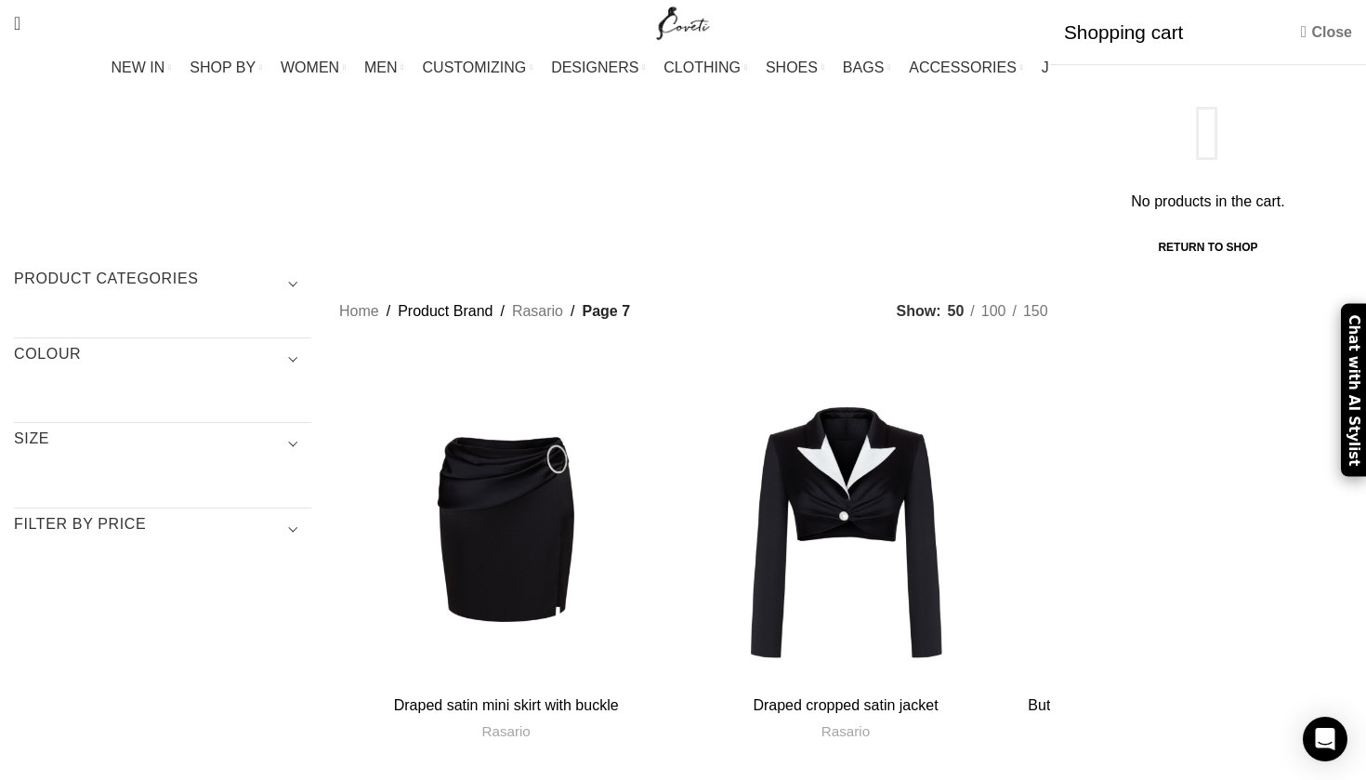
click at [1309, 29] on link "Close" at bounding box center [1326, 31] width 51 height 23
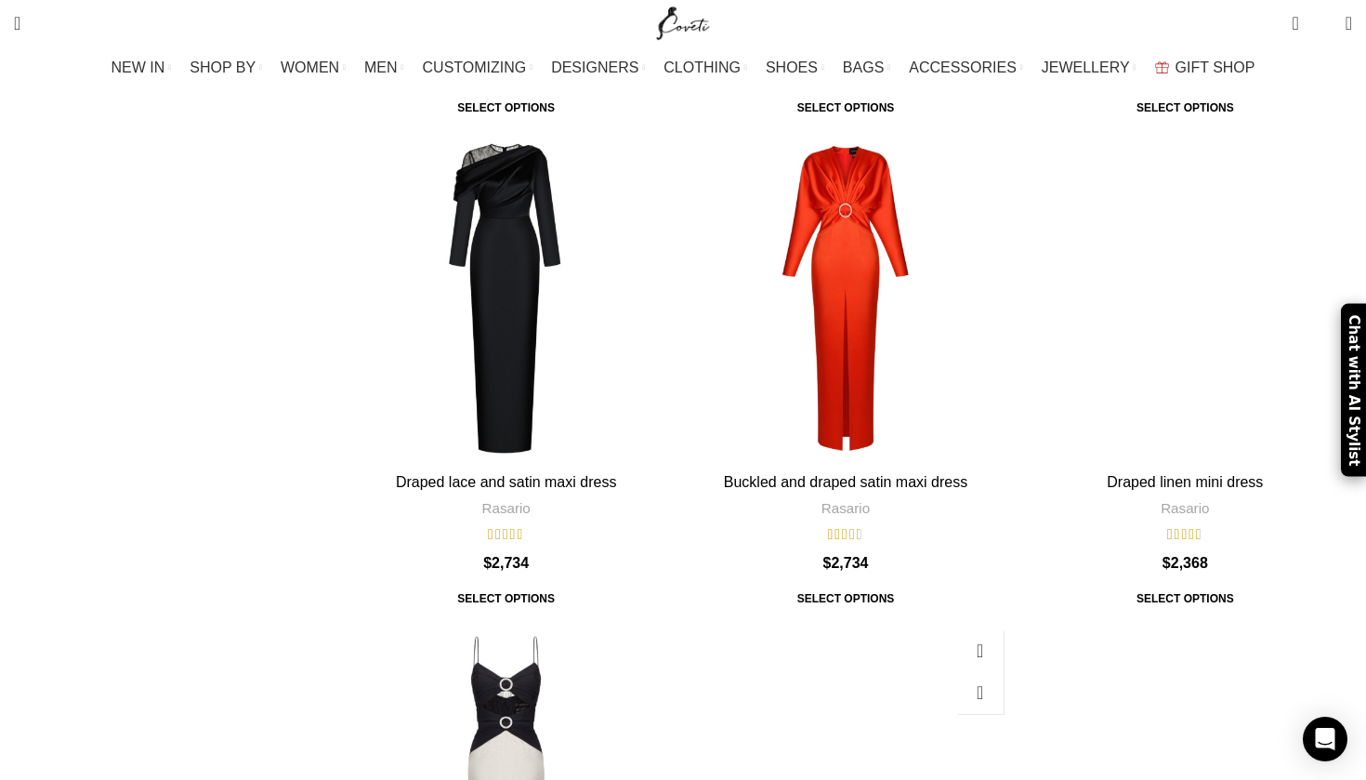
scroll to position [1783, 0]
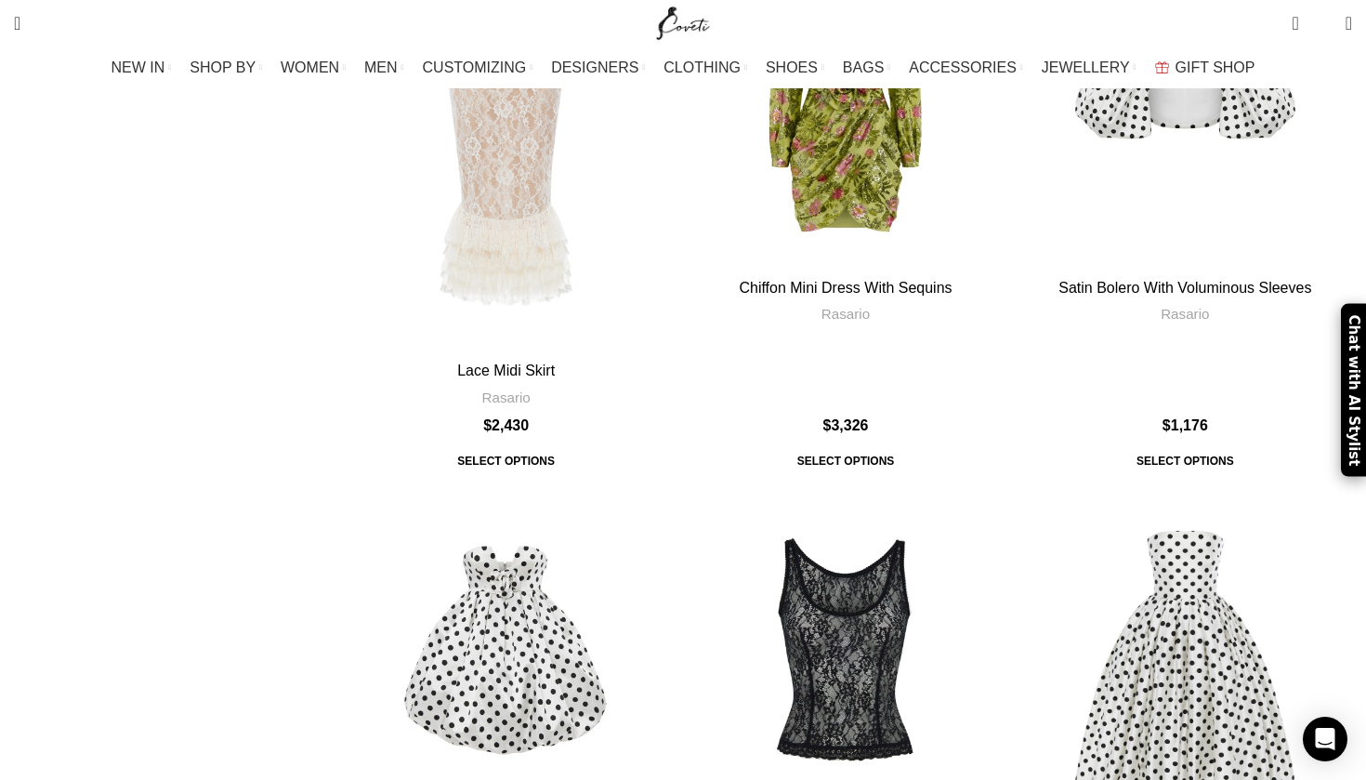
scroll to position [1228, 0]
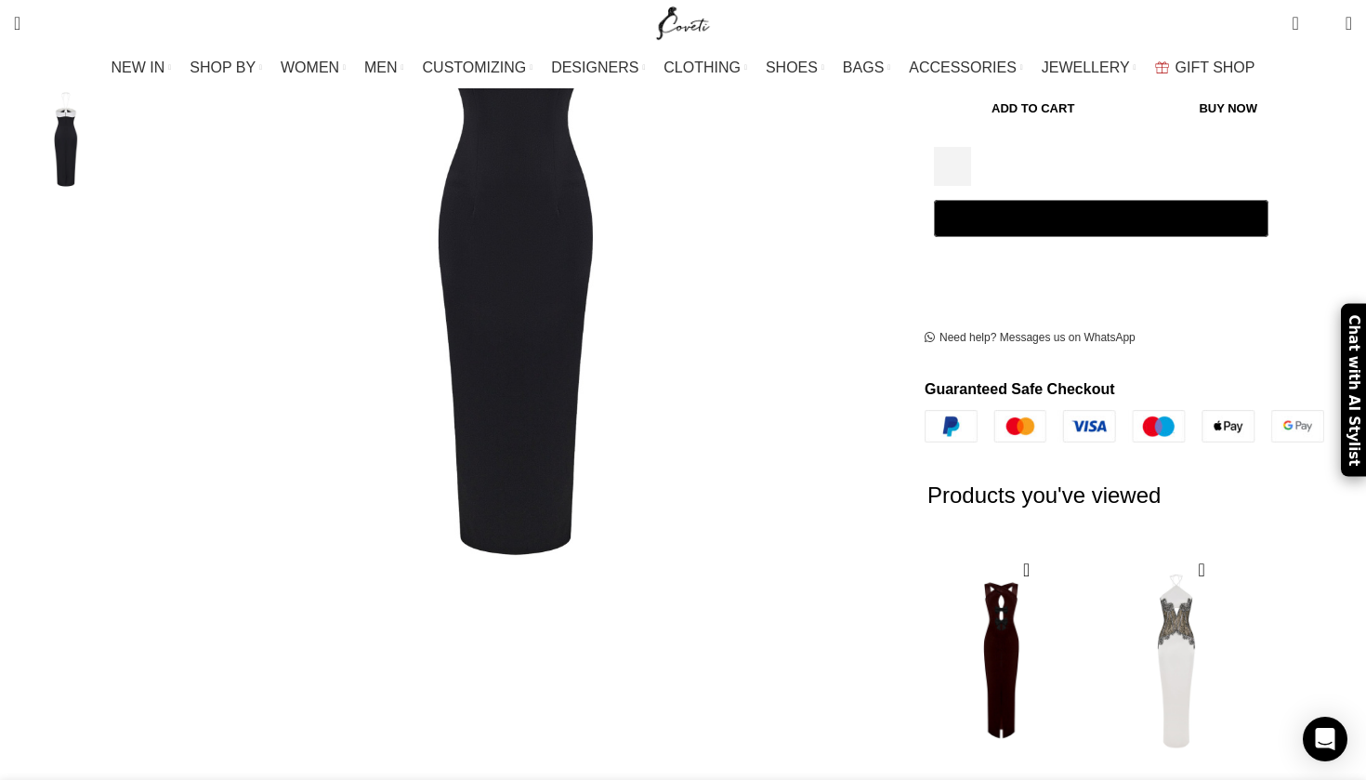
scroll to position [257, 0]
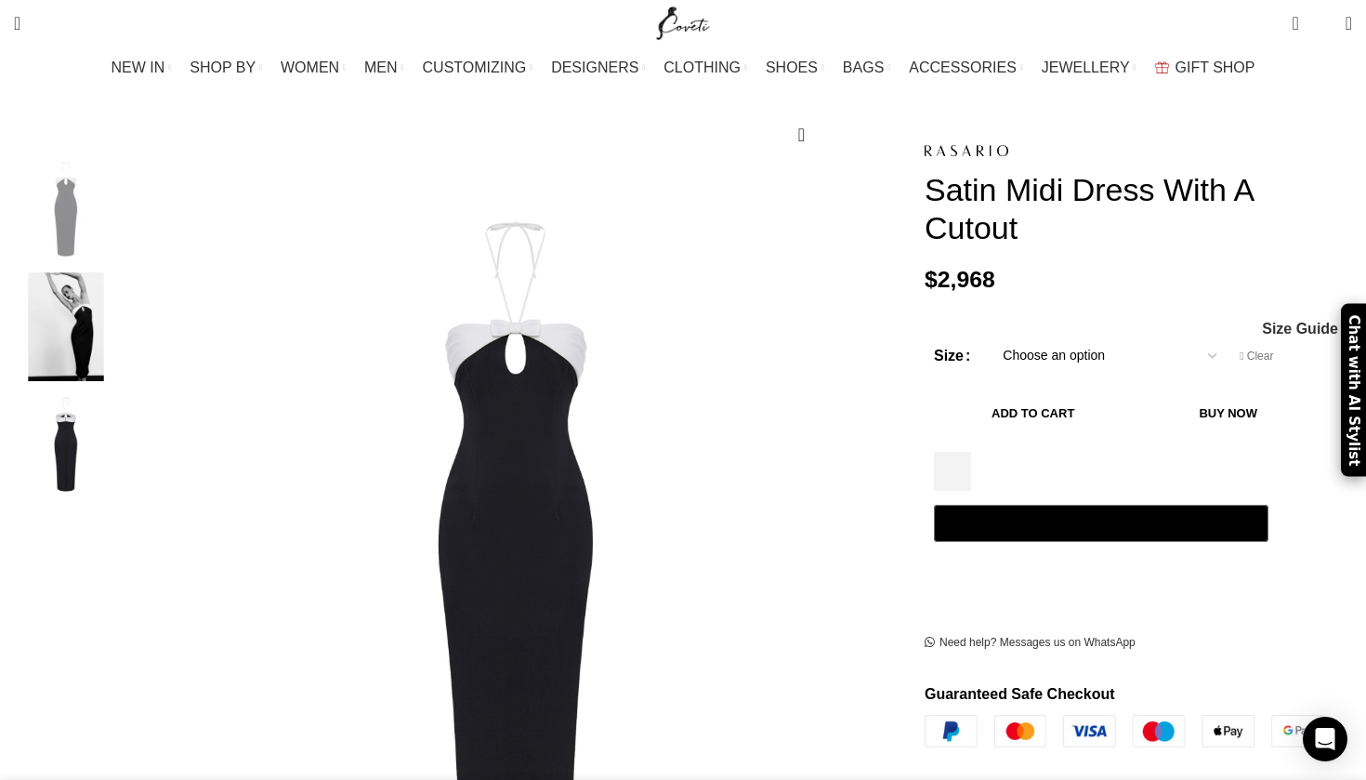
click at [1102, 394] on button "Add to cart" at bounding box center [1033, 413] width 198 height 39
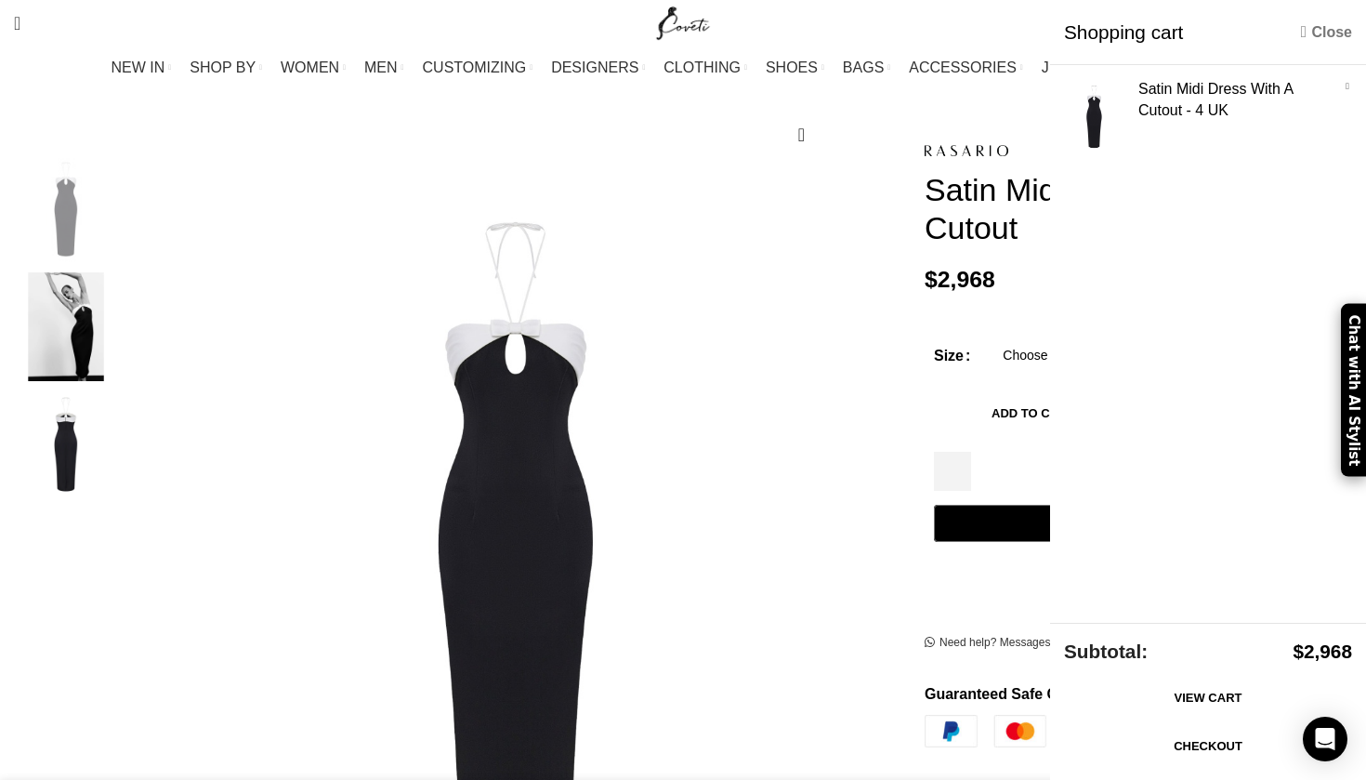
click at [1329, 30] on link "Close" at bounding box center [1326, 31] width 51 height 23
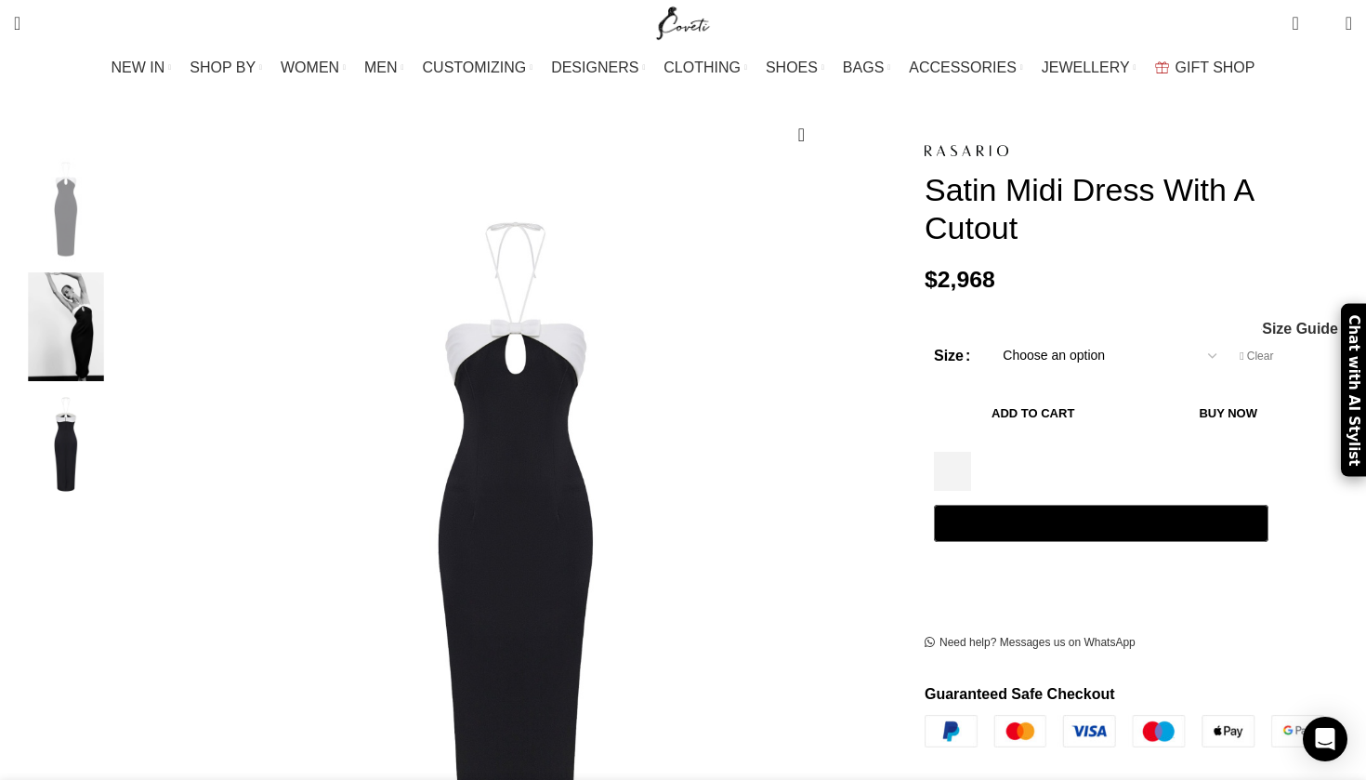
scroll to position [0, 587]
select select "6-[GEOGRAPHIC_DATA]"
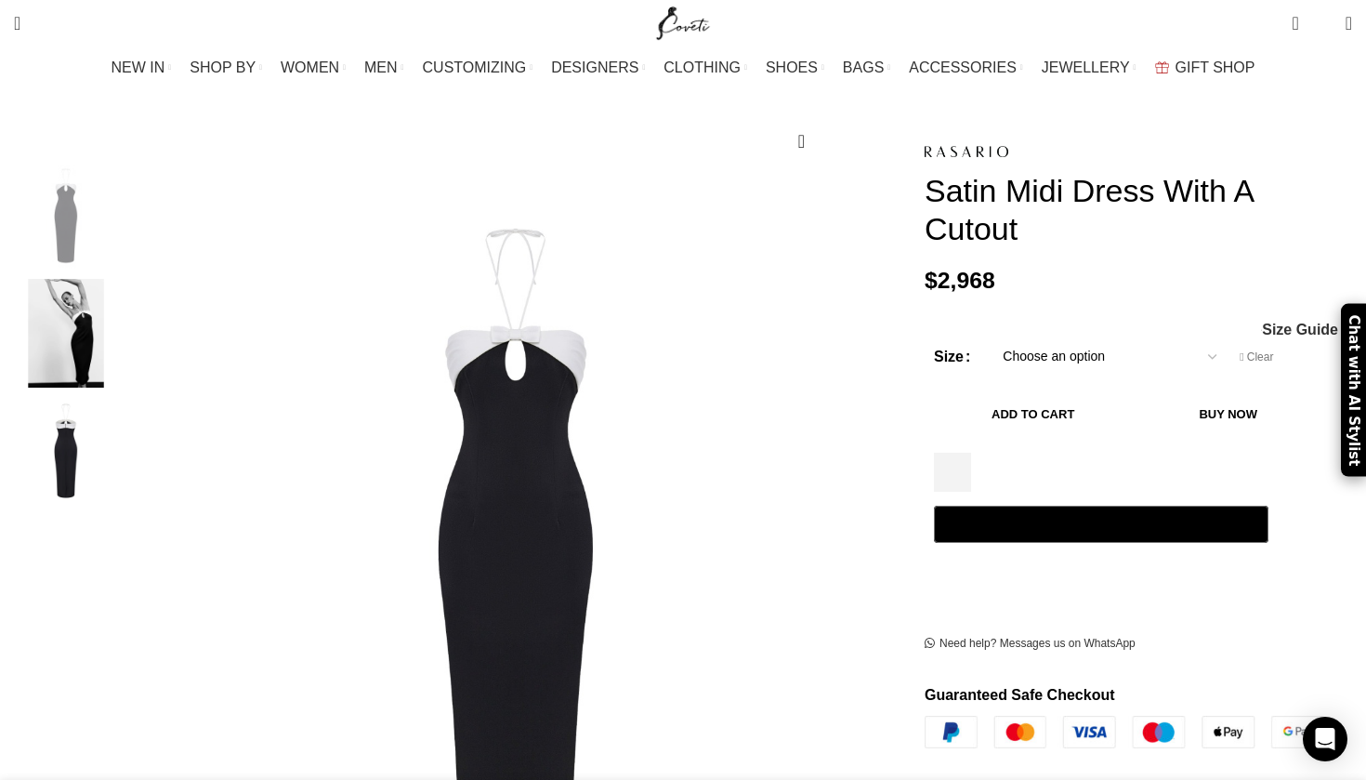
click at [1066, 396] on button "Add to cart" at bounding box center [1033, 415] width 198 height 39
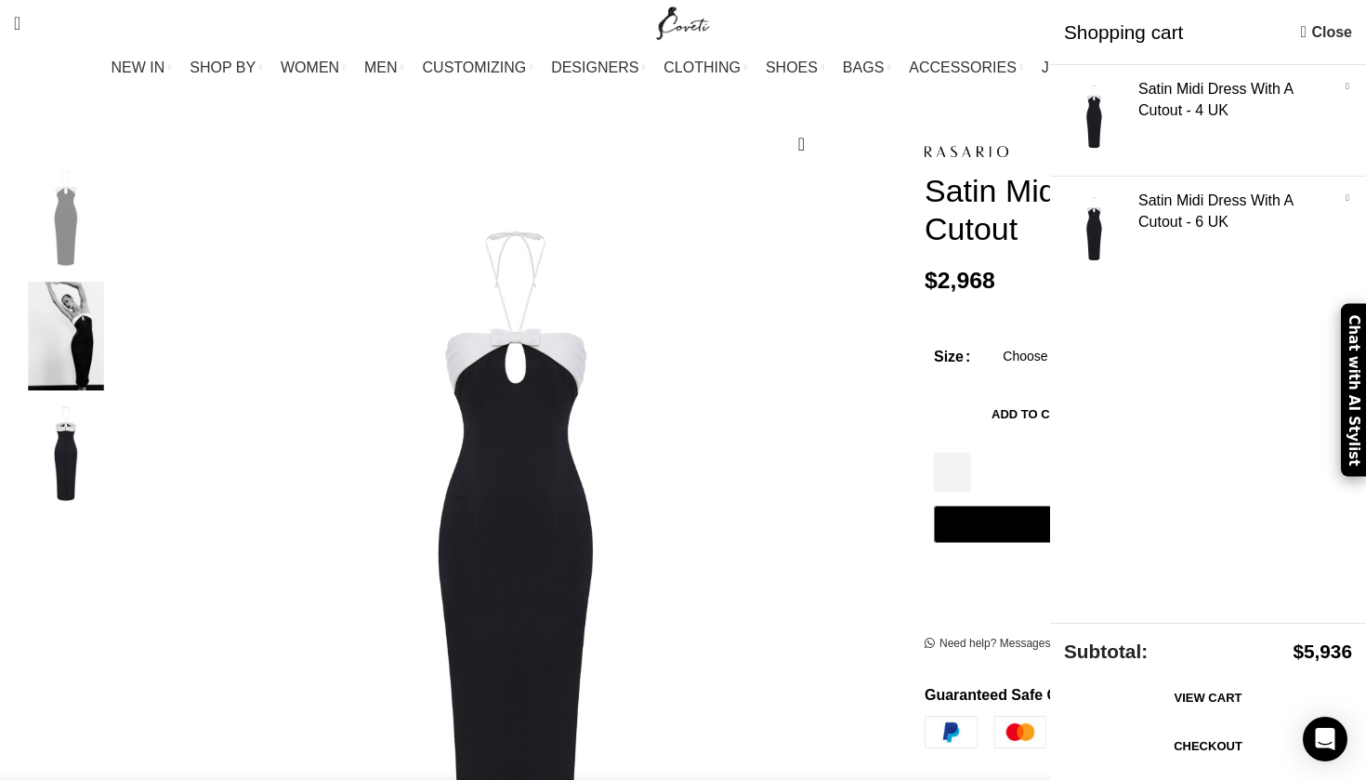
click at [1344, 83] on link "×" at bounding box center [1347, 86] width 19 height 19
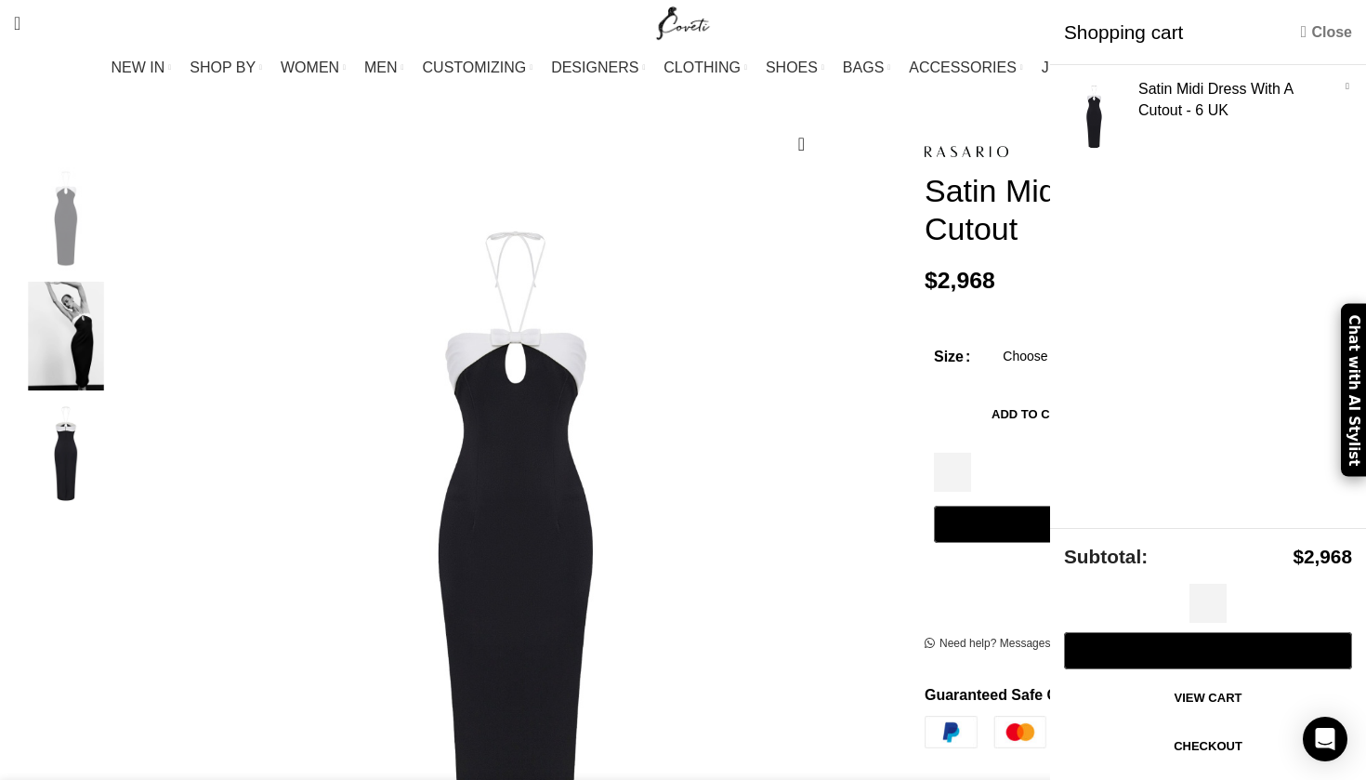
click at [1333, 34] on link "Close" at bounding box center [1326, 31] width 51 height 23
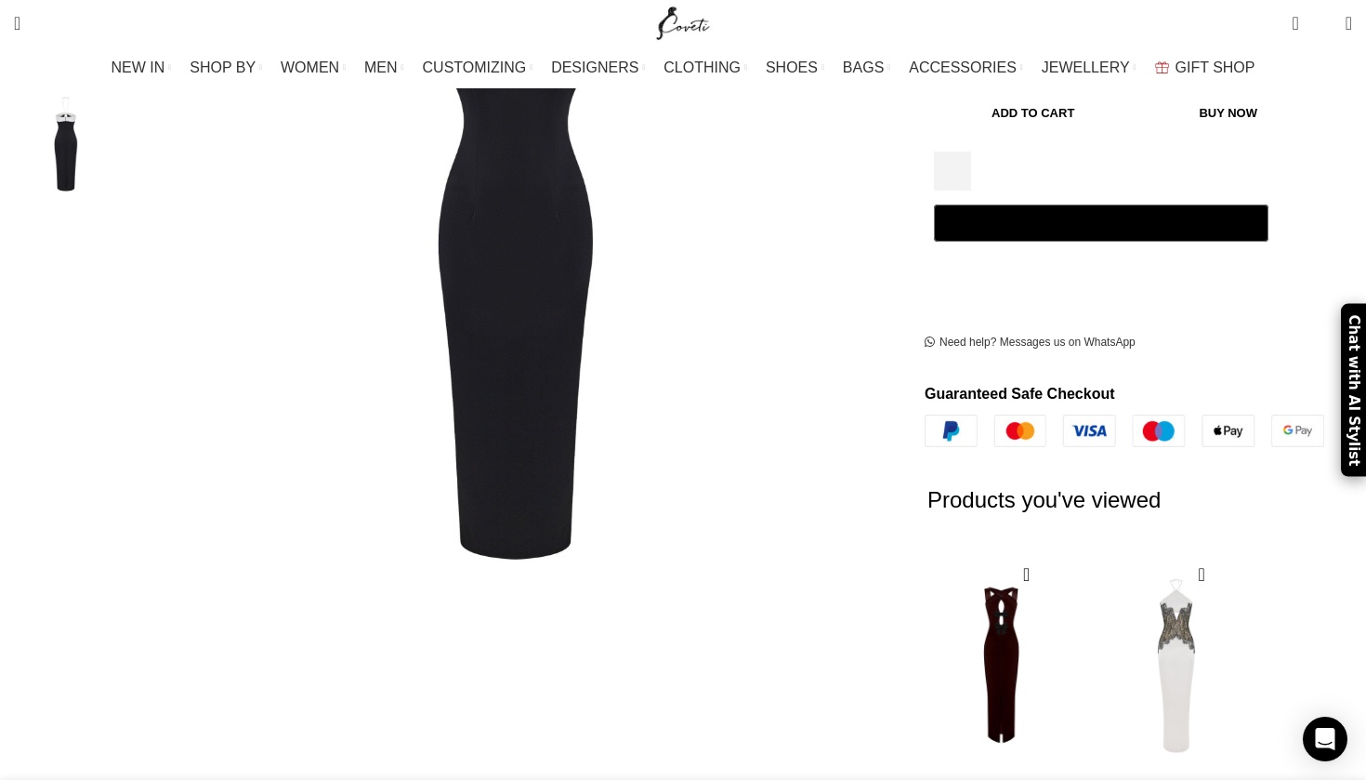
scroll to position [603, 0]
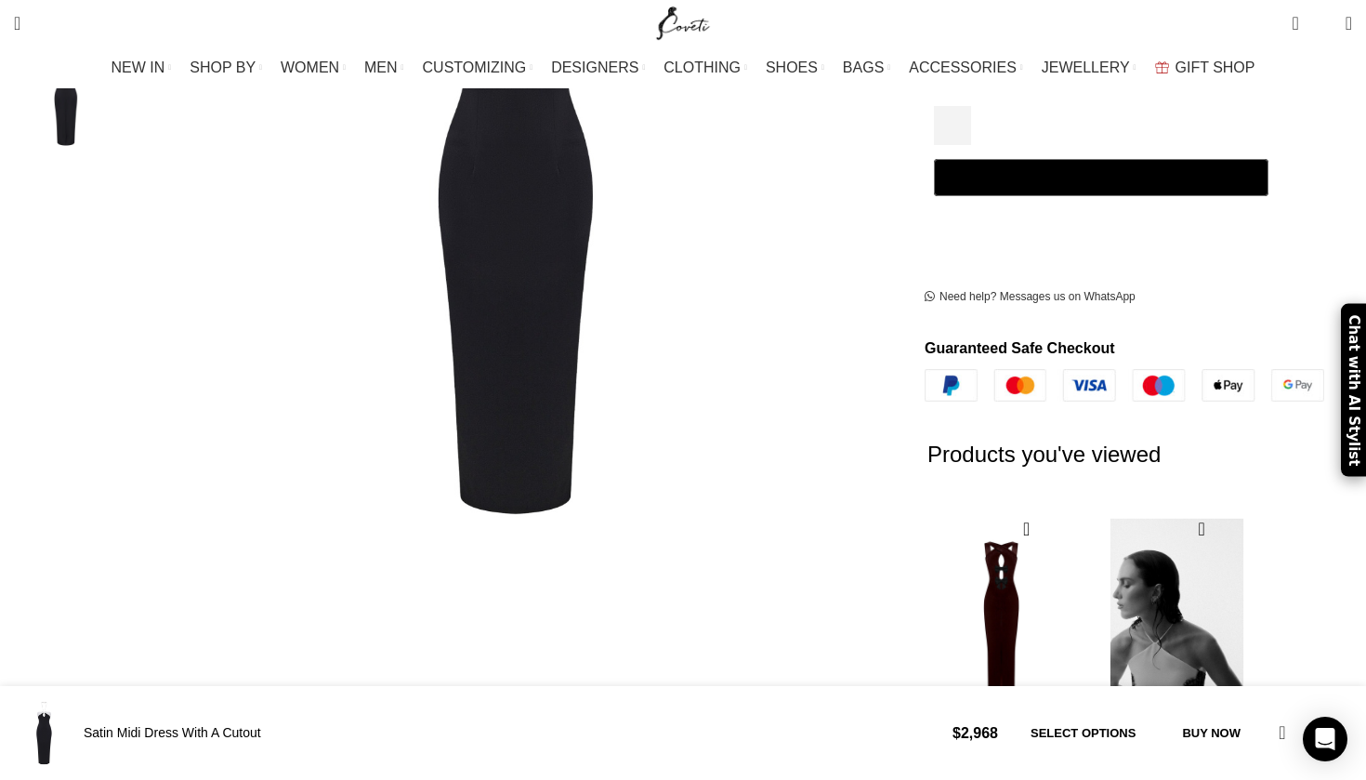
click at [1148, 504] on img "2 / 2" at bounding box center [1175, 619] width 151 height 230
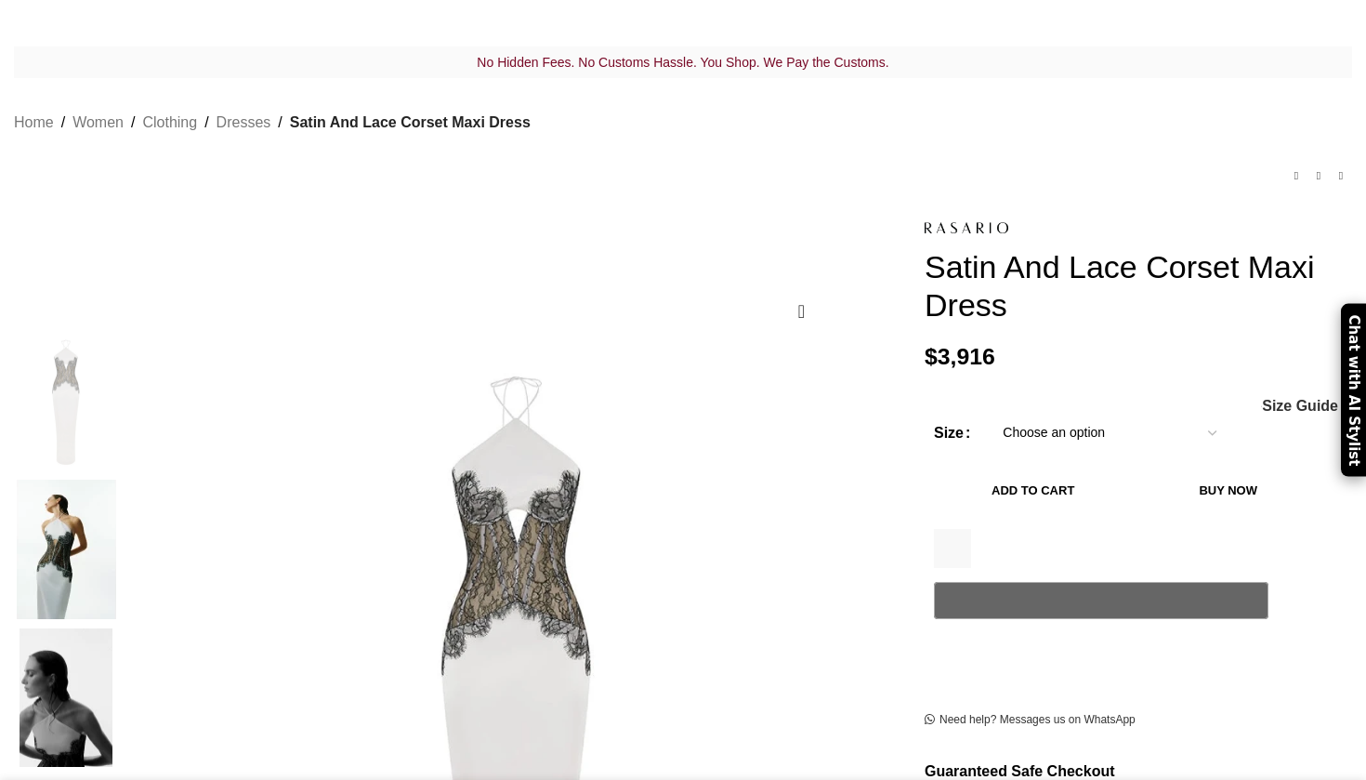
scroll to position [187, 0]
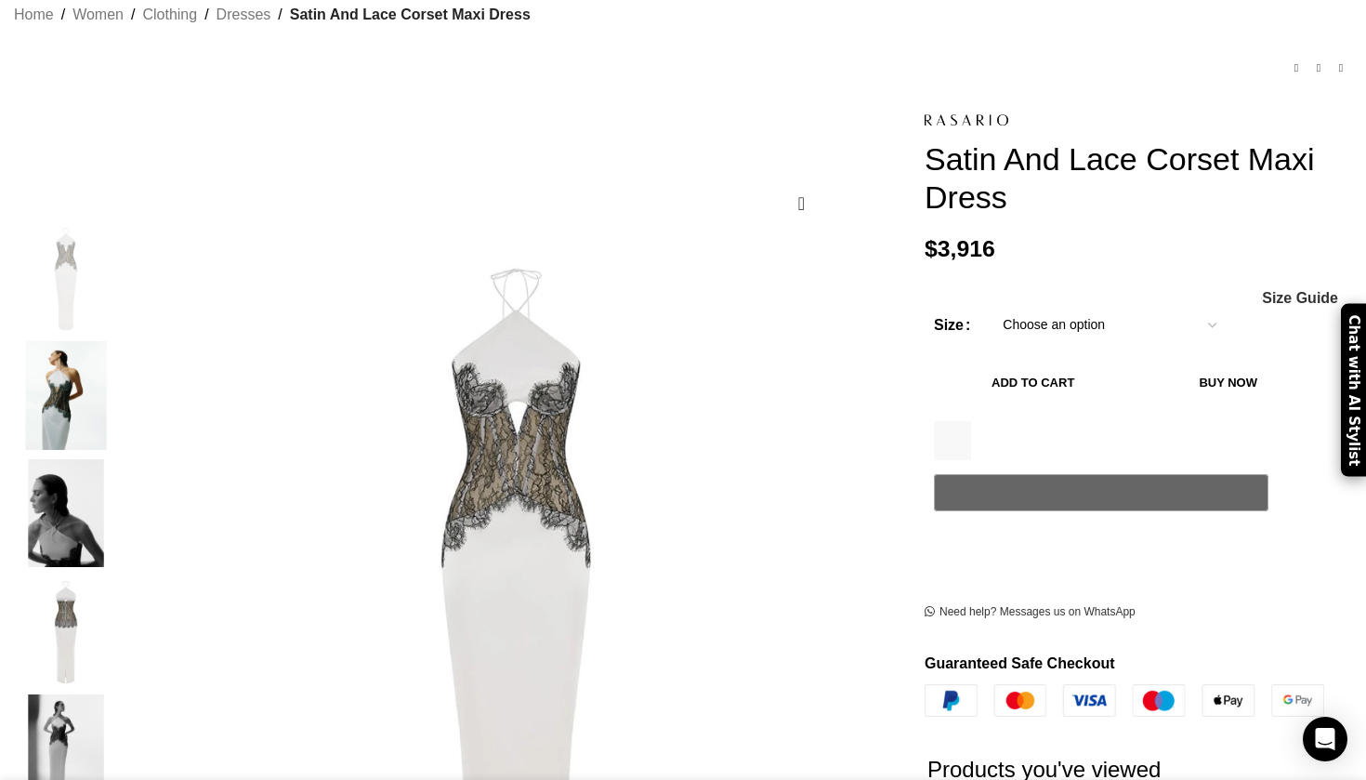
select select "6-uk"
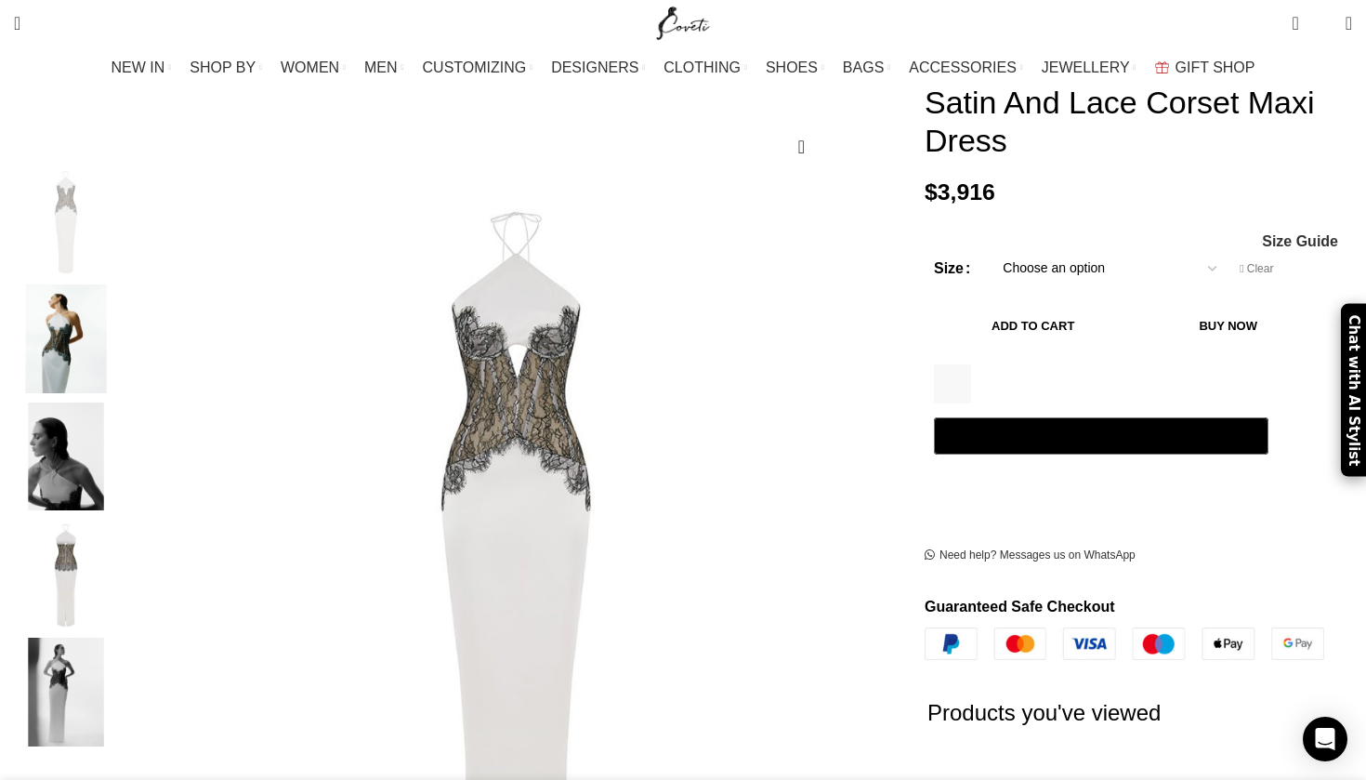
scroll to position [246, 0]
click at [1122, 306] on button "Add to cart" at bounding box center [1033, 325] width 198 height 39
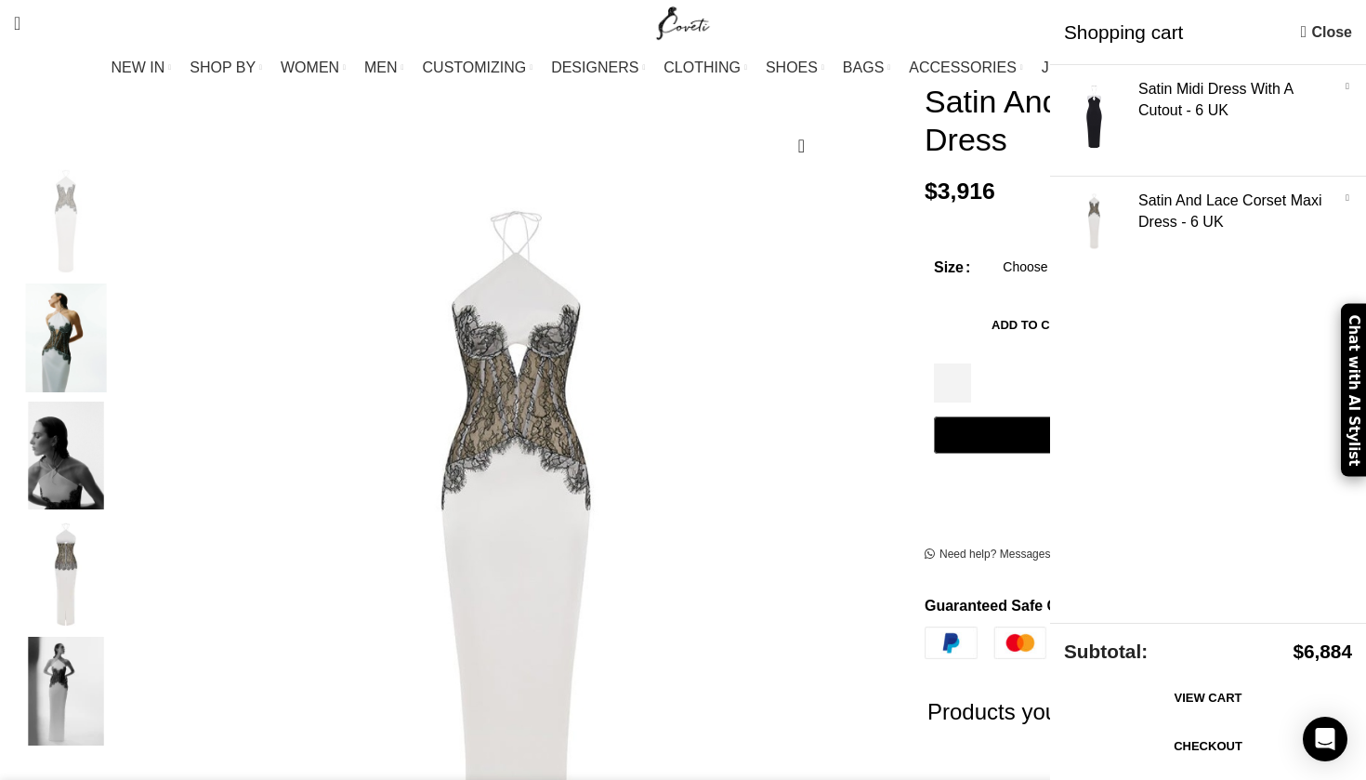
scroll to position [0, 196]
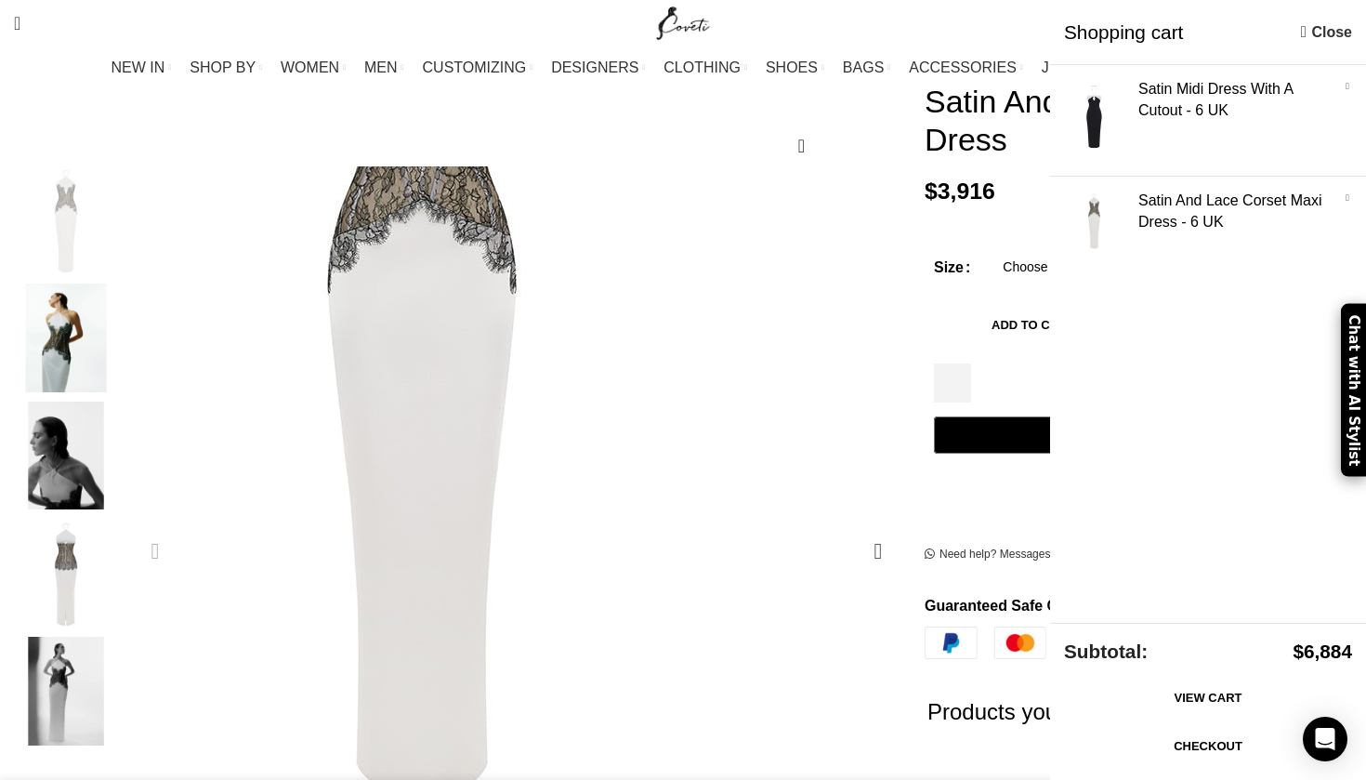
click at [748, 657] on img "1 / 5" at bounding box center [423, 346] width 650 height 976
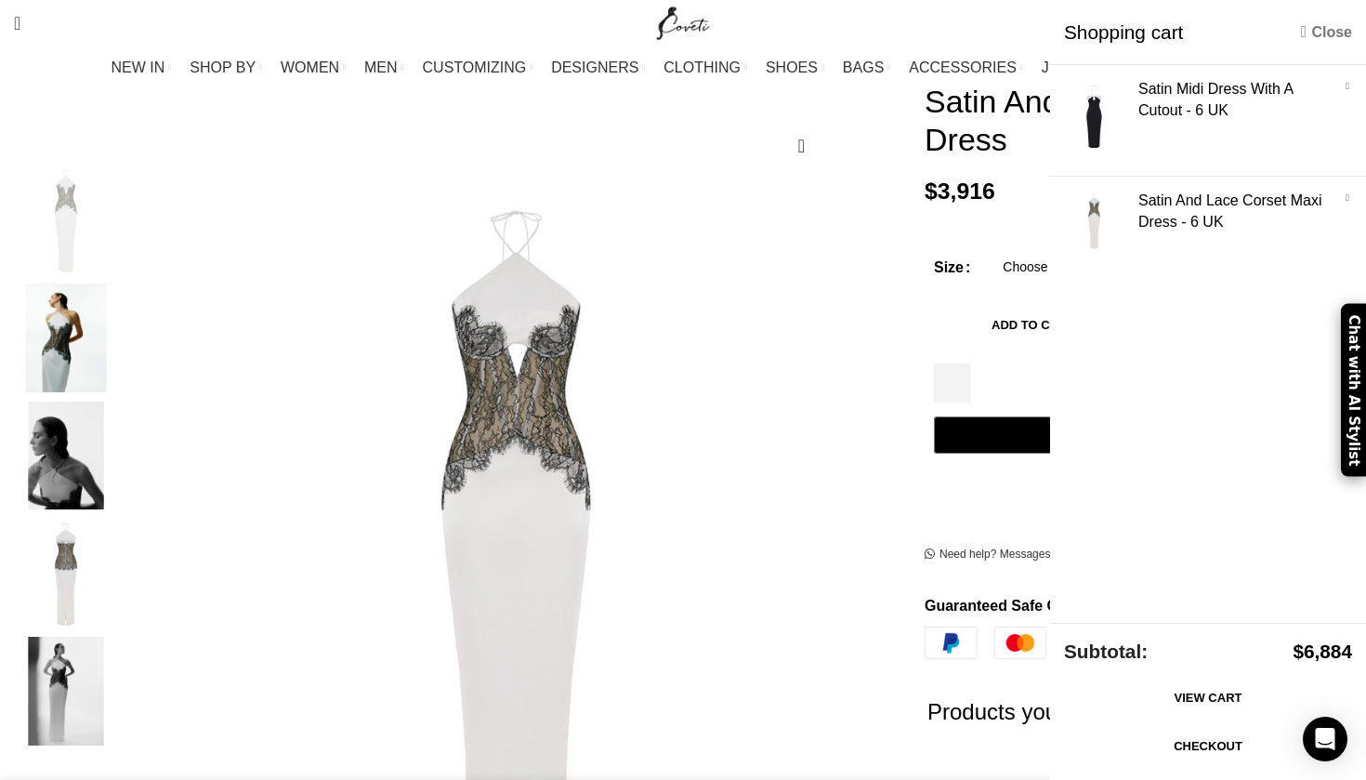
click at [1325, 31] on link "Close" at bounding box center [1326, 31] width 51 height 23
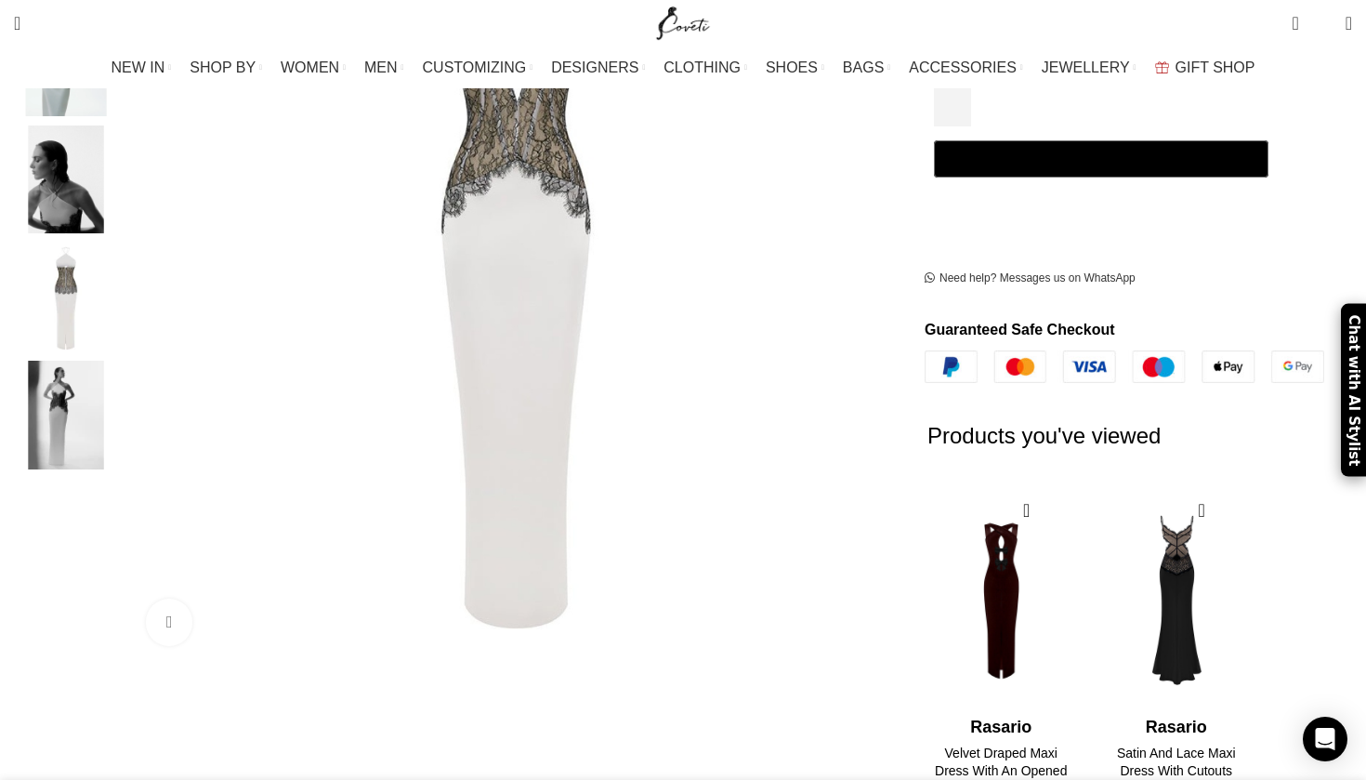
scroll to position [554, 0]
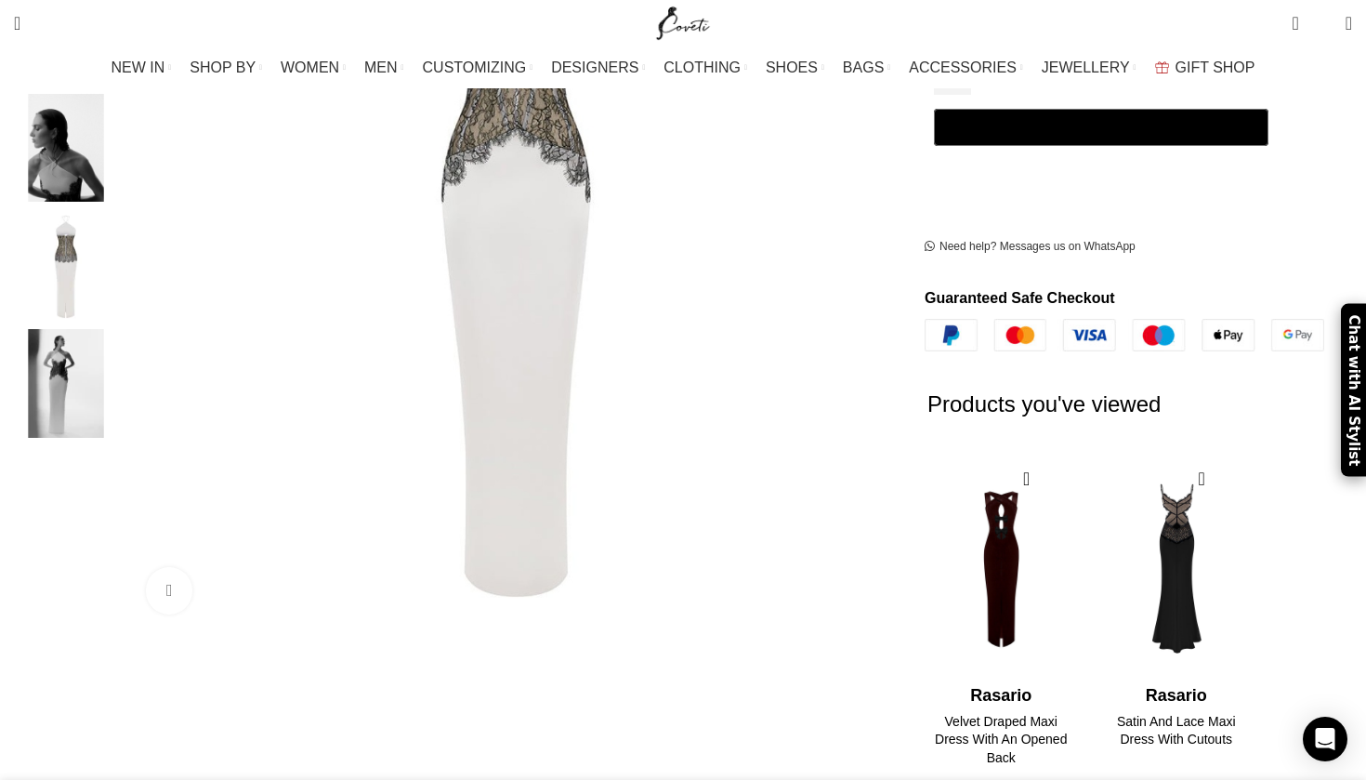
click at [1123, 554] on img "2 / 2" at bounding box center [1175, 568] width 151 height 230
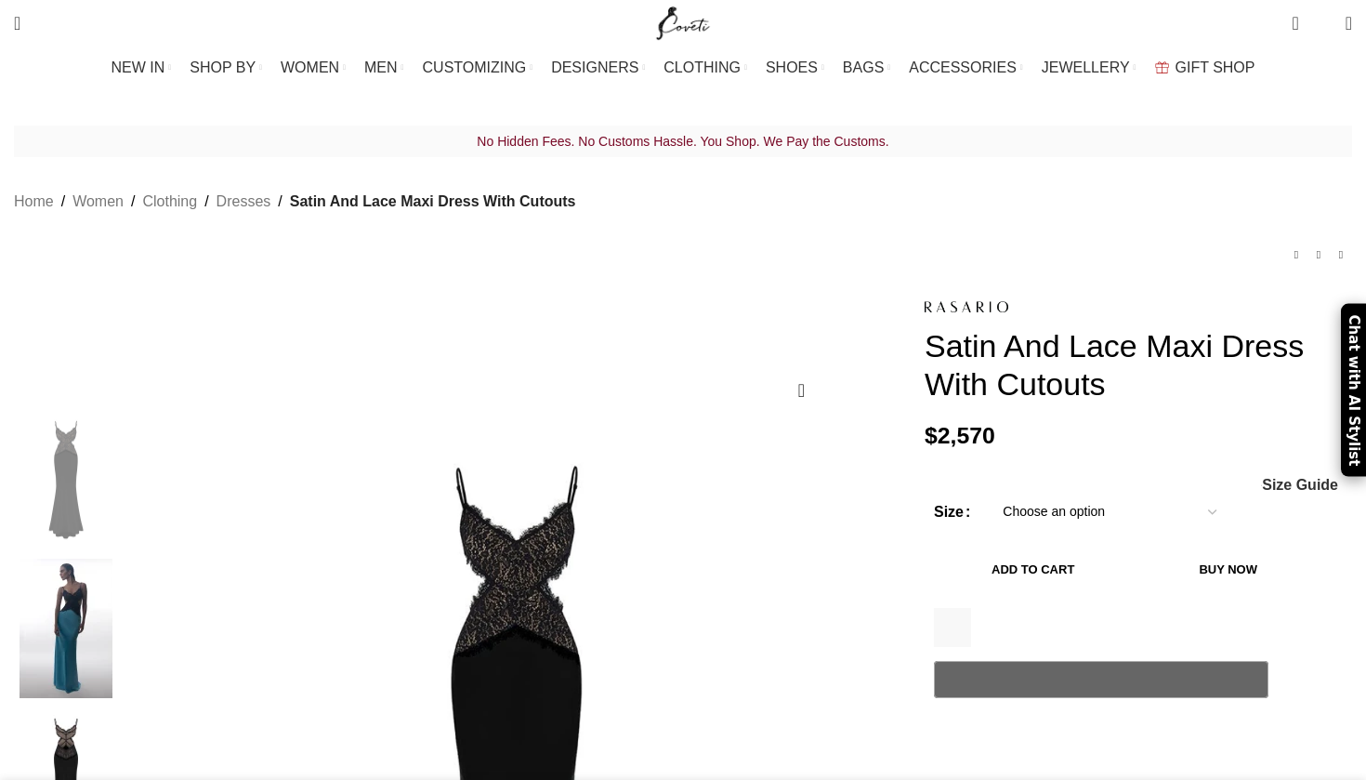
select select "6-uk"
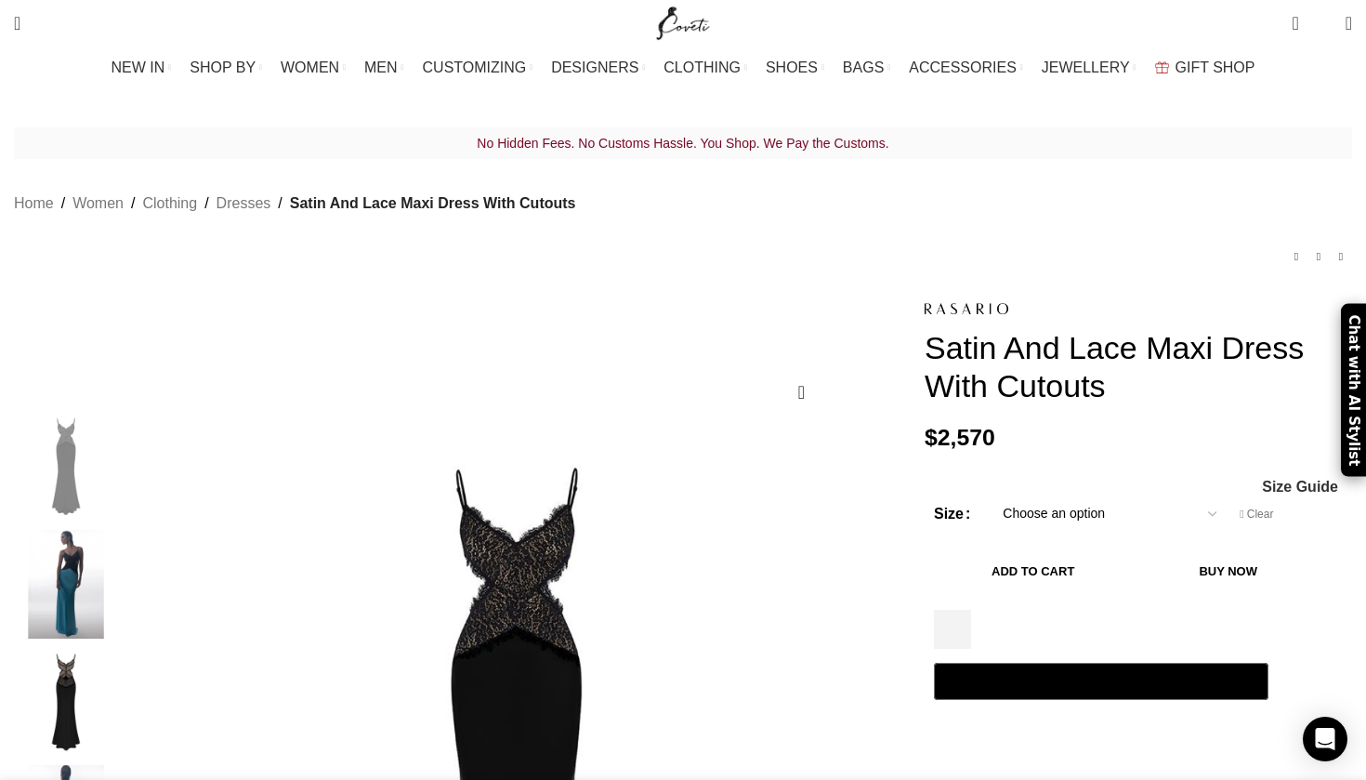
click at [1051, 552] on button "Add to cart" at bounding box center [1033, 571] width 198 height 39
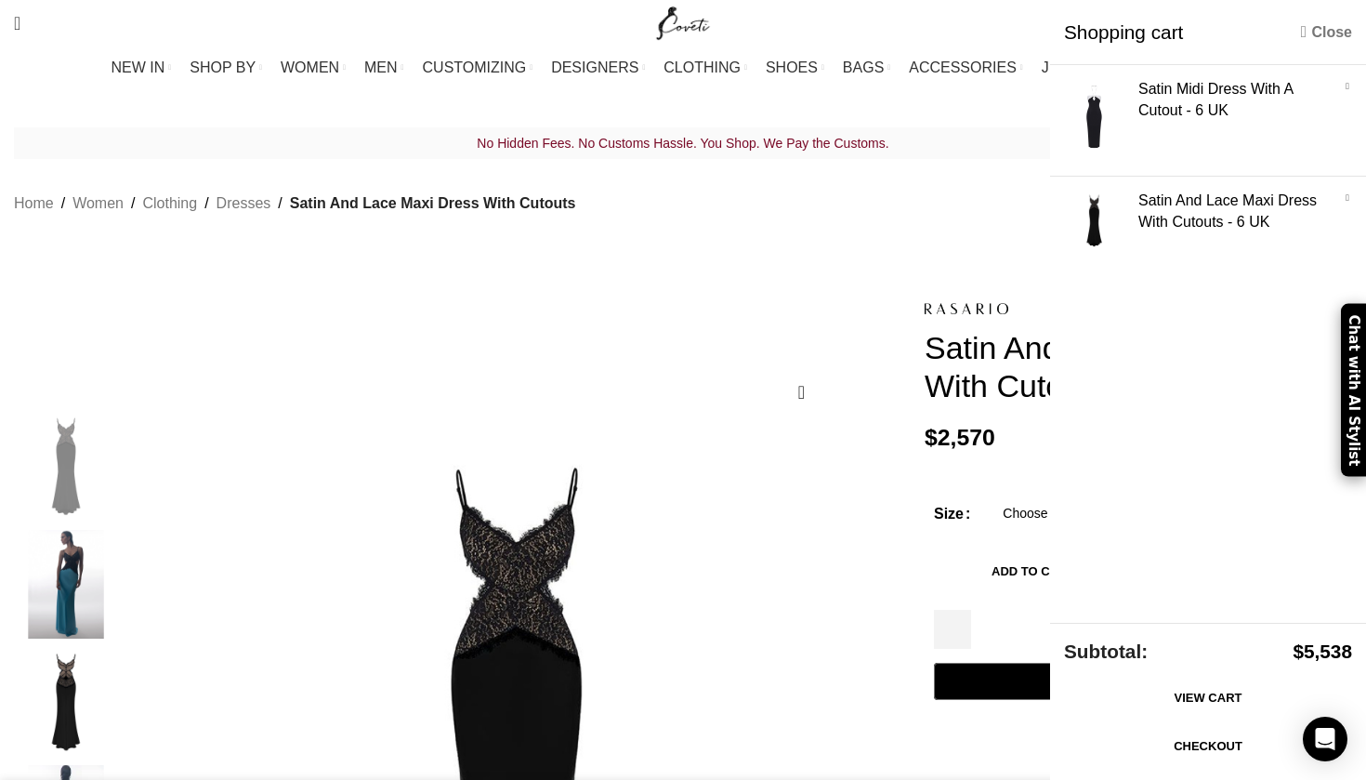
click at [1317, 36] on link "Close" at bounding box center [1326, 31] width 51 height 23
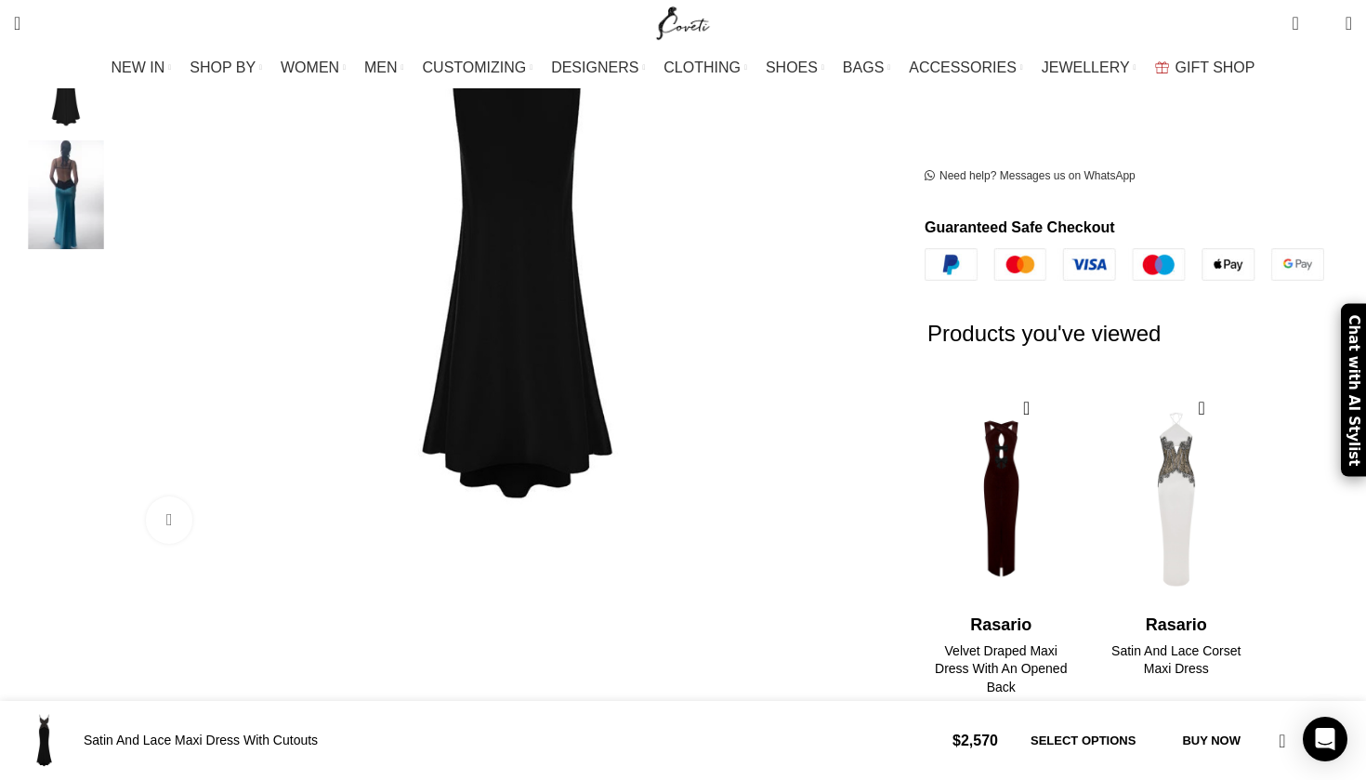
scroll to position [833, 0]
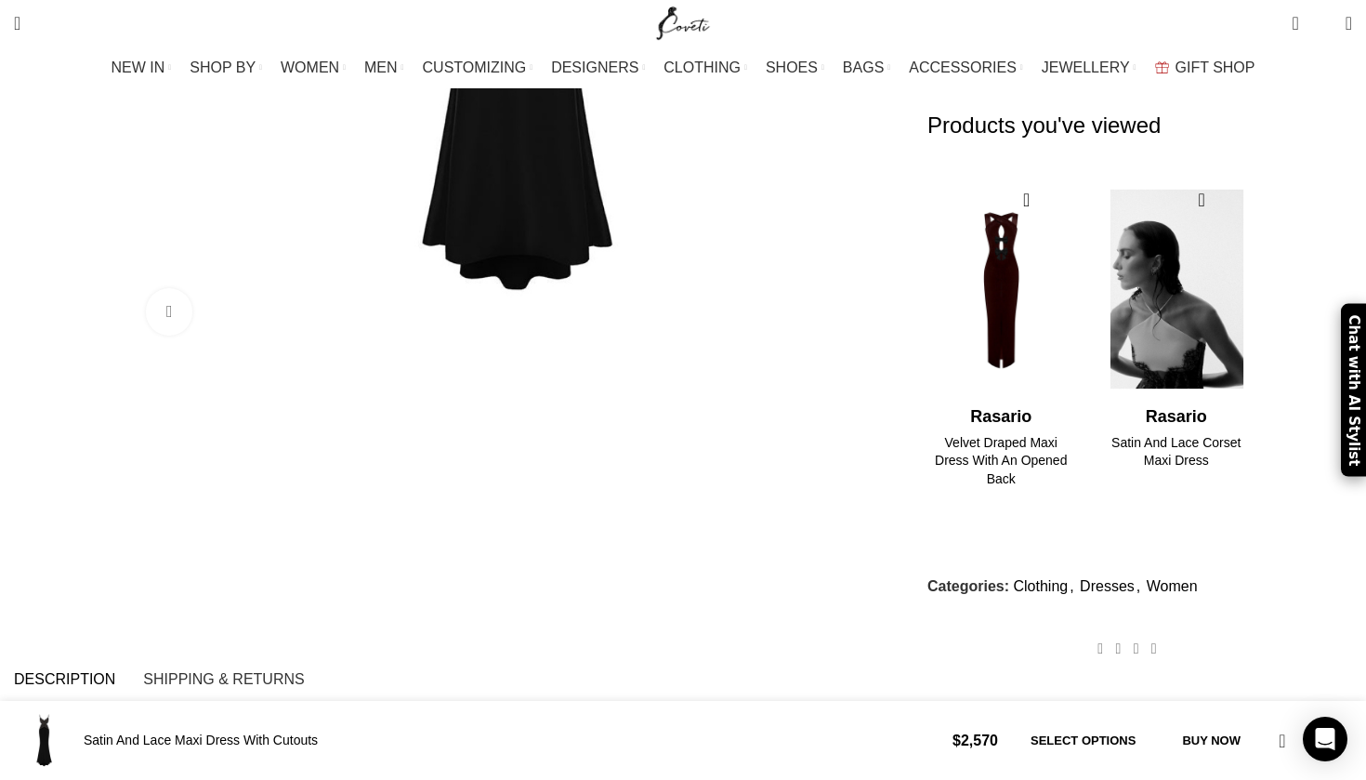
click at [1149, 254] on img "2 / 2" at bounding box center [1175, 290] width 151 height 230
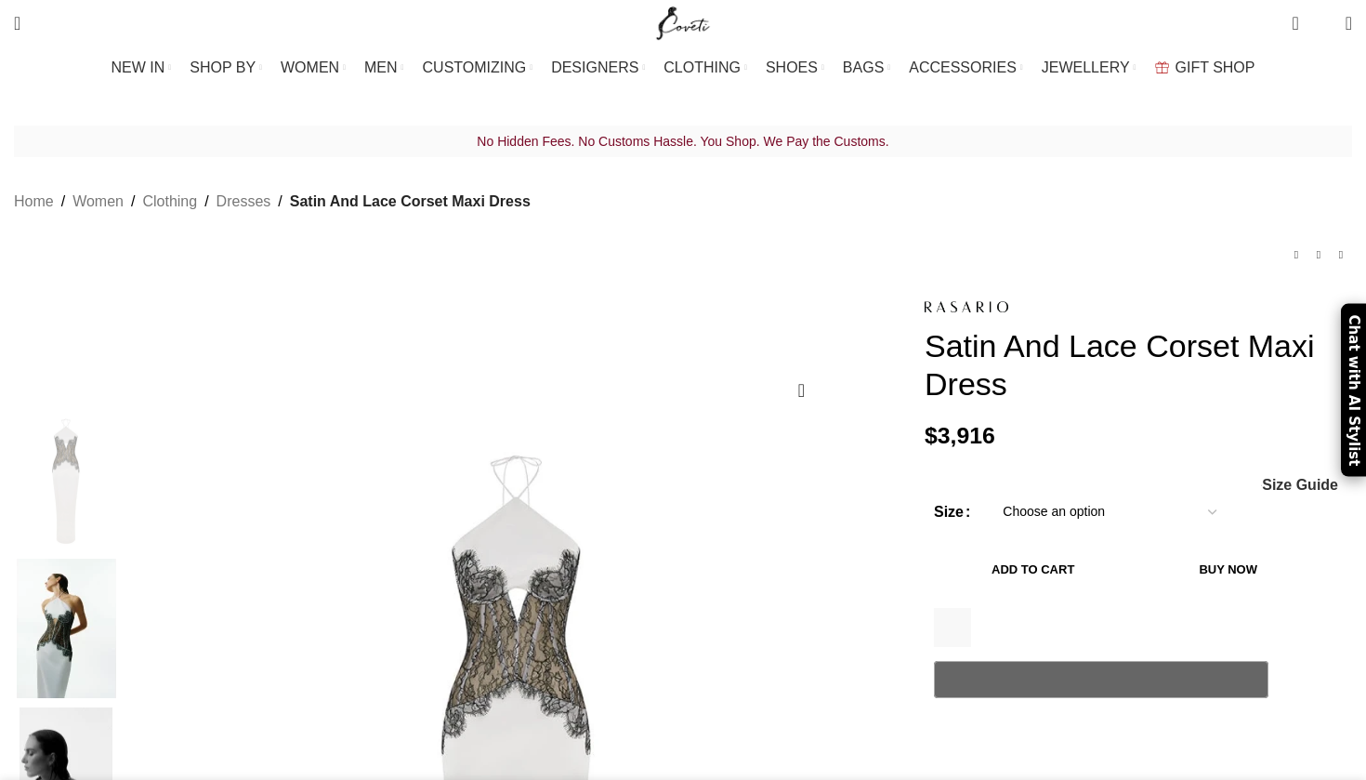
select select "6-[GEOGRAPHIC_DATA]"
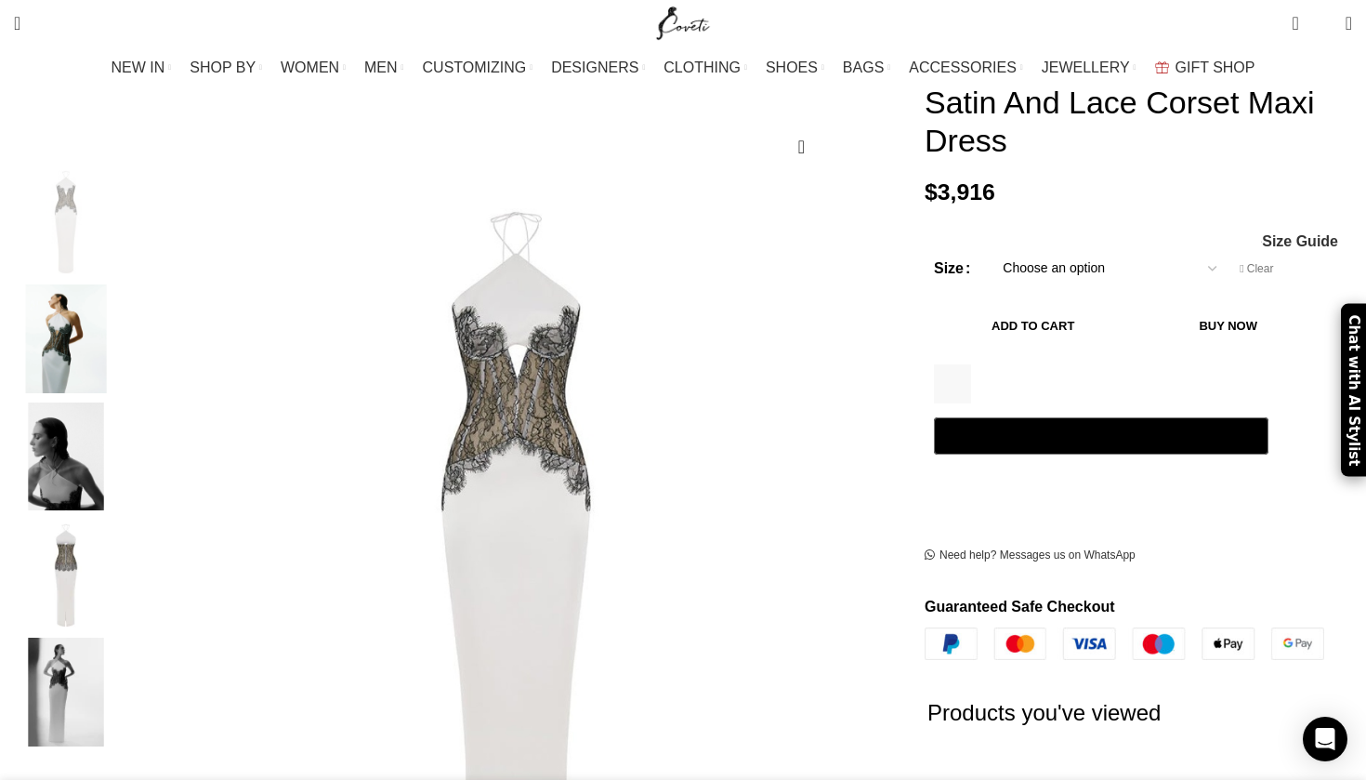
scroll to position [246, 0]
click at [1050, 306] on button "Add to cart" at bounding box center [1033, 325] width 198 height 39
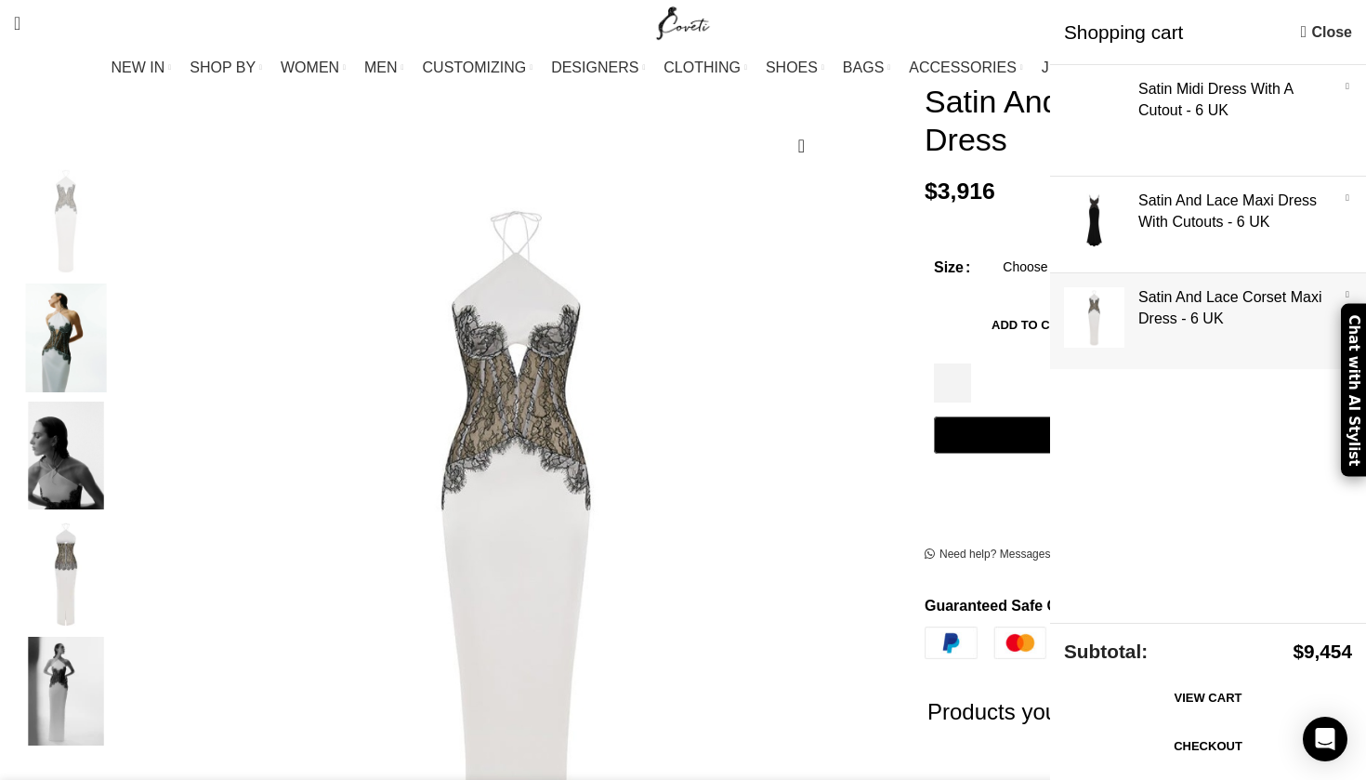
scroll to position [0, 1370]
click at [1197, 202] on link "Show" at bounding box center [1208, 221] width 316 height 88
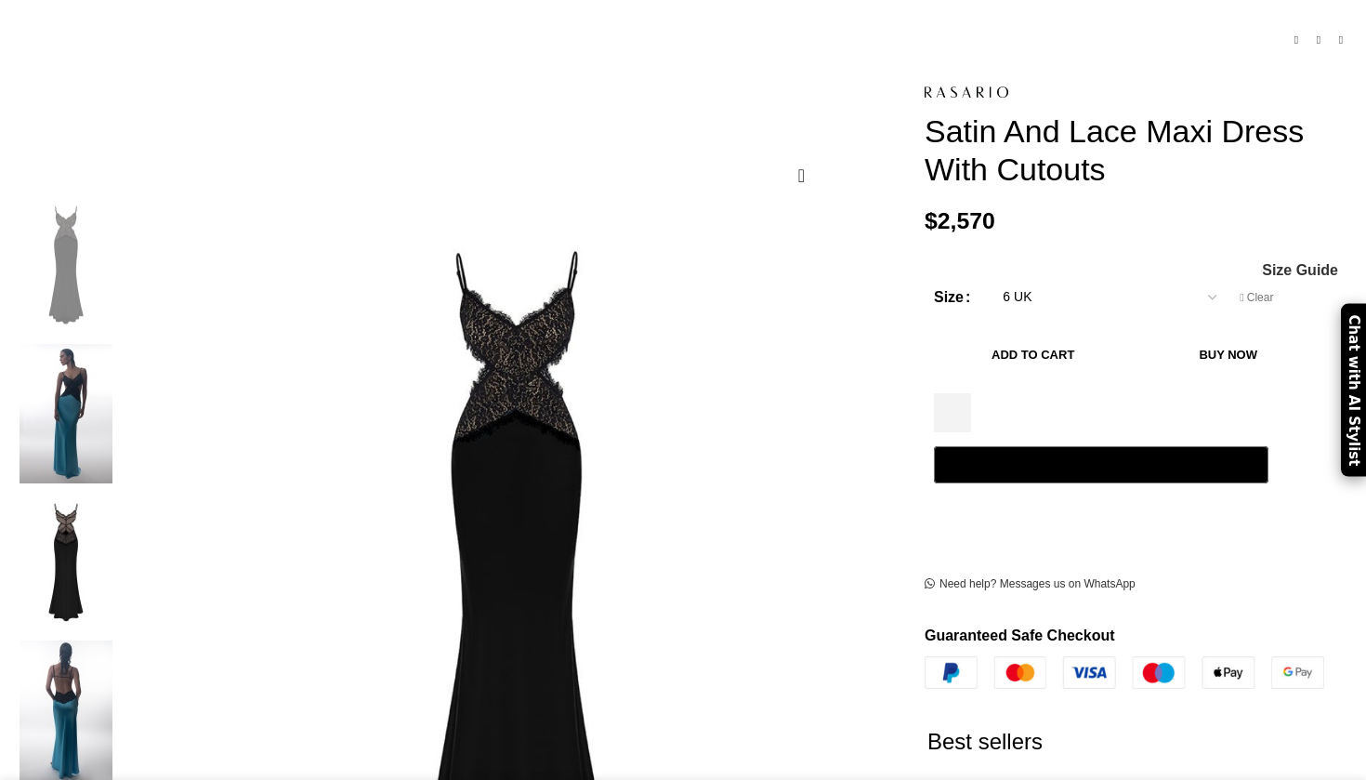
click at [123, 356] on img at bounding box center [65, 413] width 113 height 139
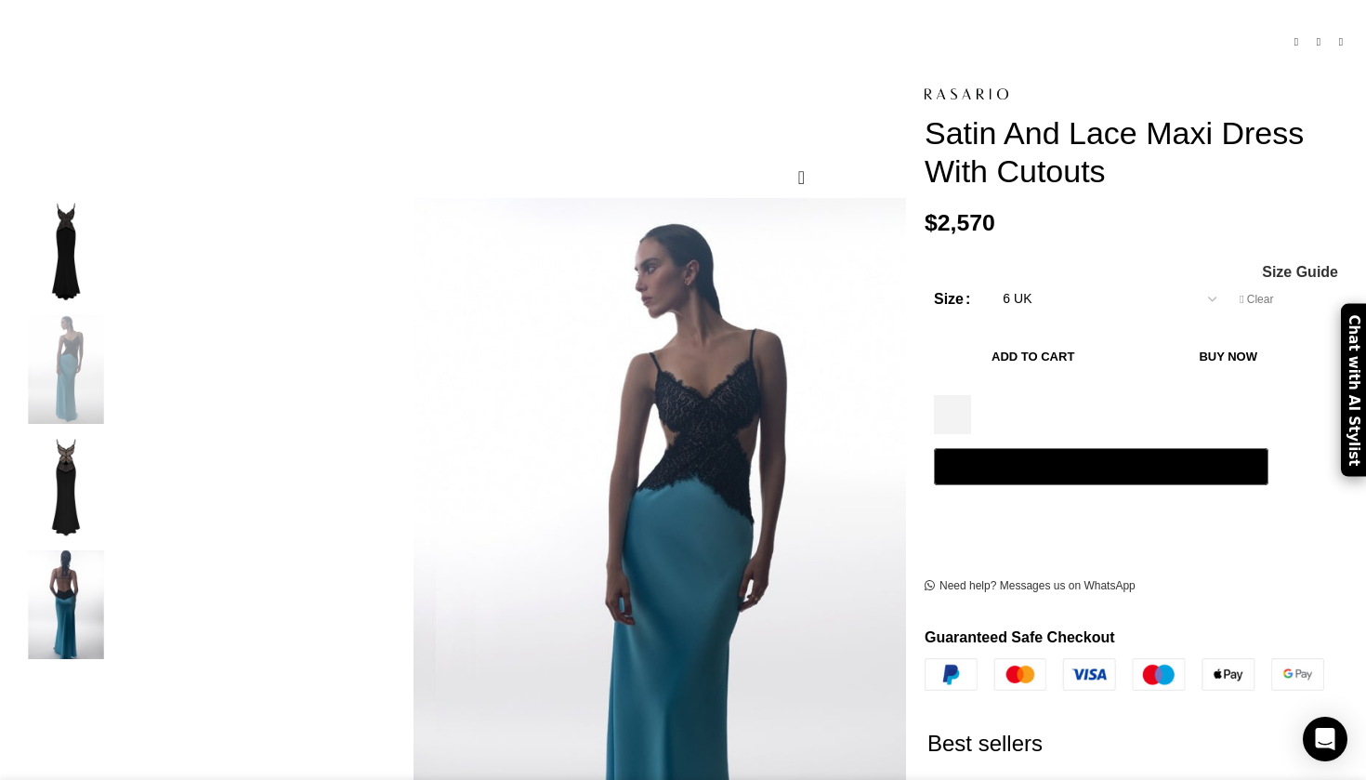
click at [123, 505] on img "3 / 4" at bounding box center [65, 487] width 113 height 109
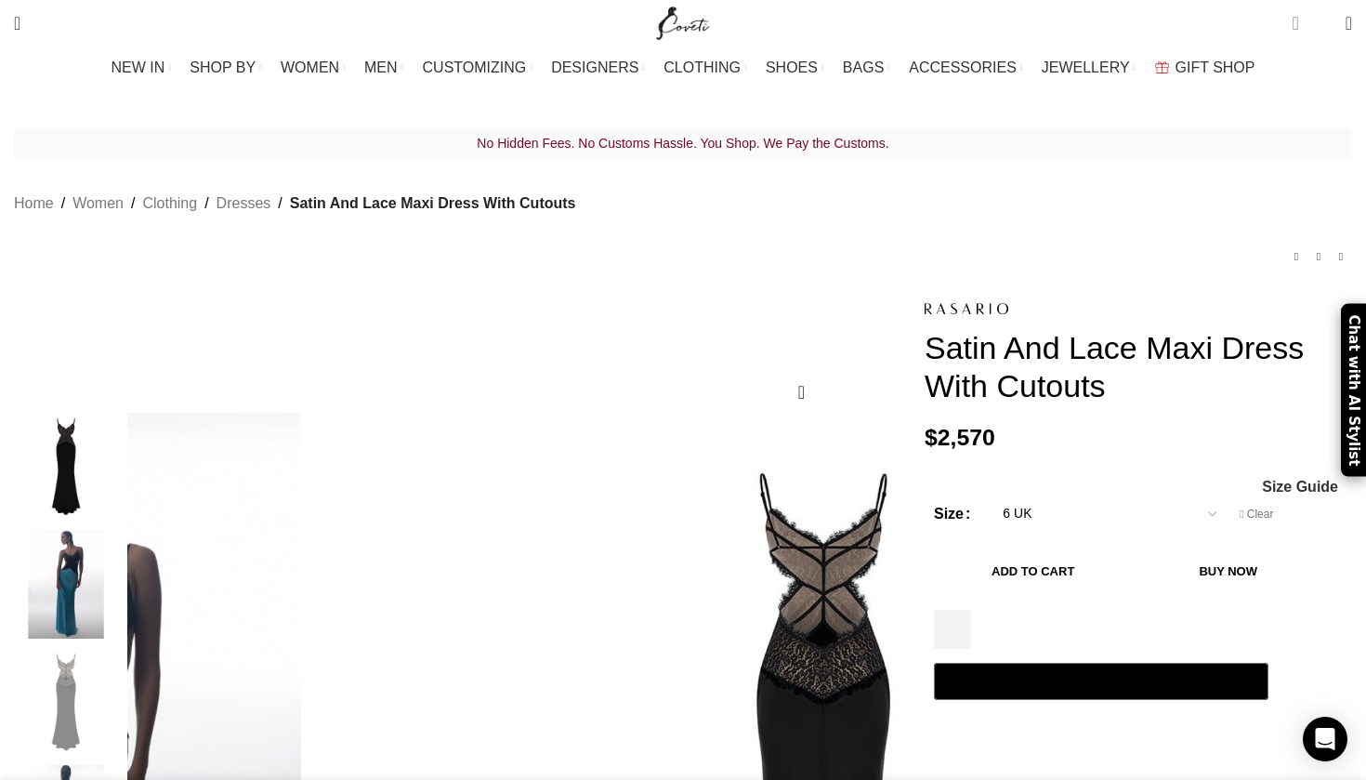
click at [1292, 24] on span "3 items" at bounding box center [1295, 23] width 7 height 19
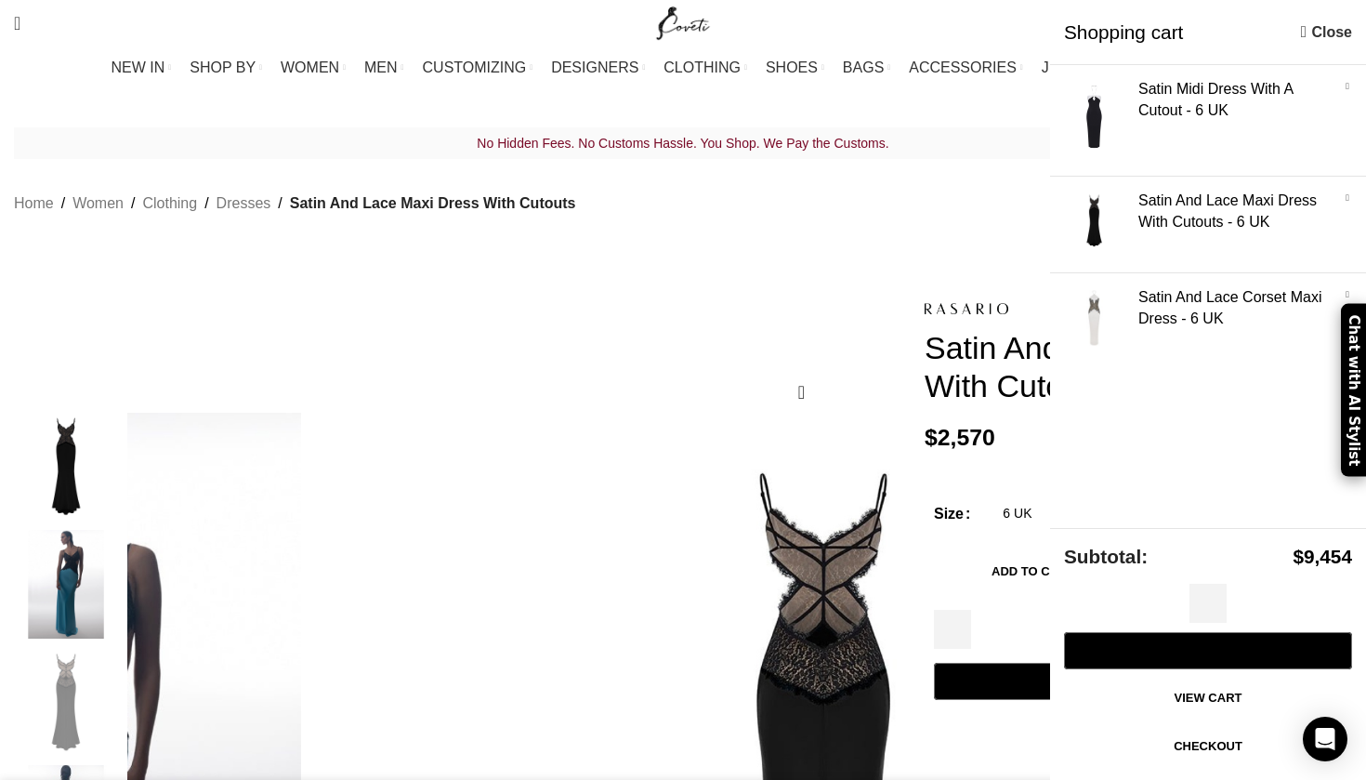
click at [1234, 745] on link "Checkout" at bounding box center [1208, 746] width 288 height 39
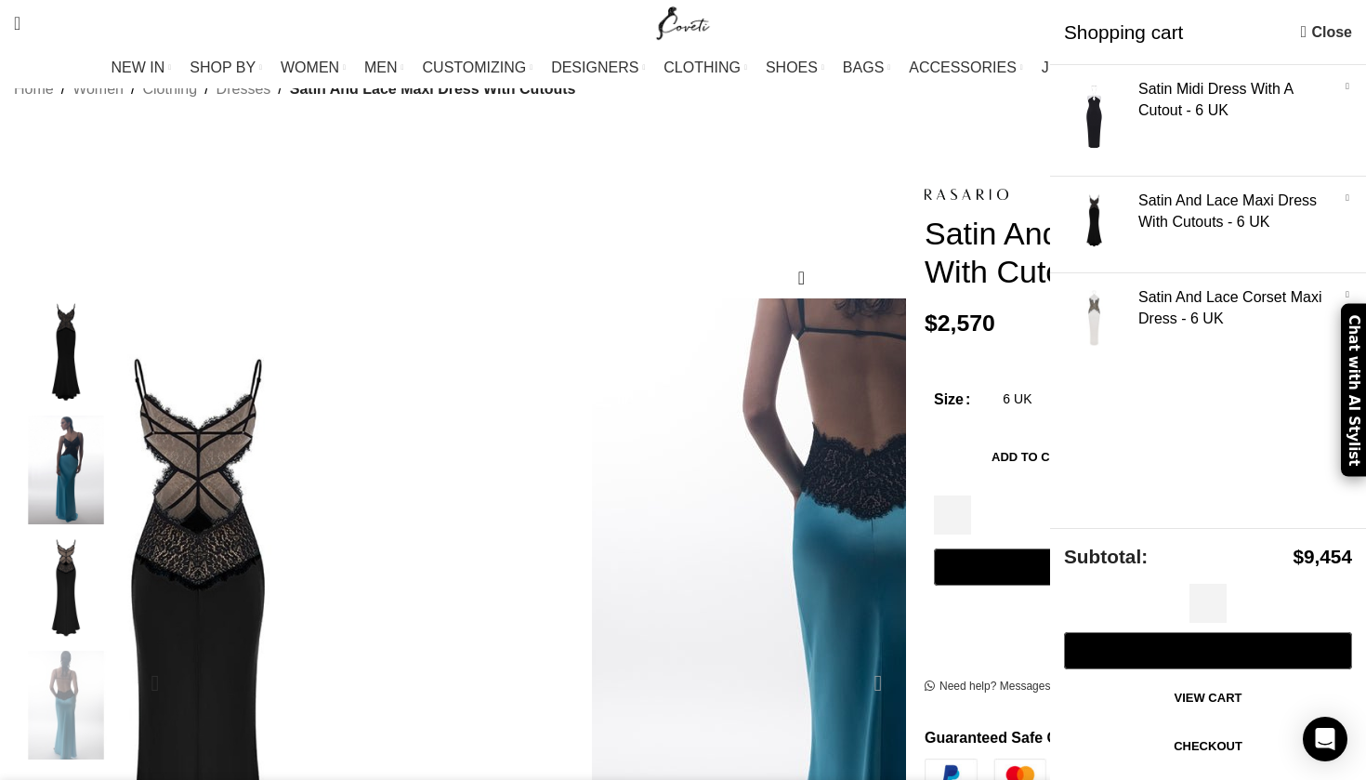
scroll to position [118, 0]
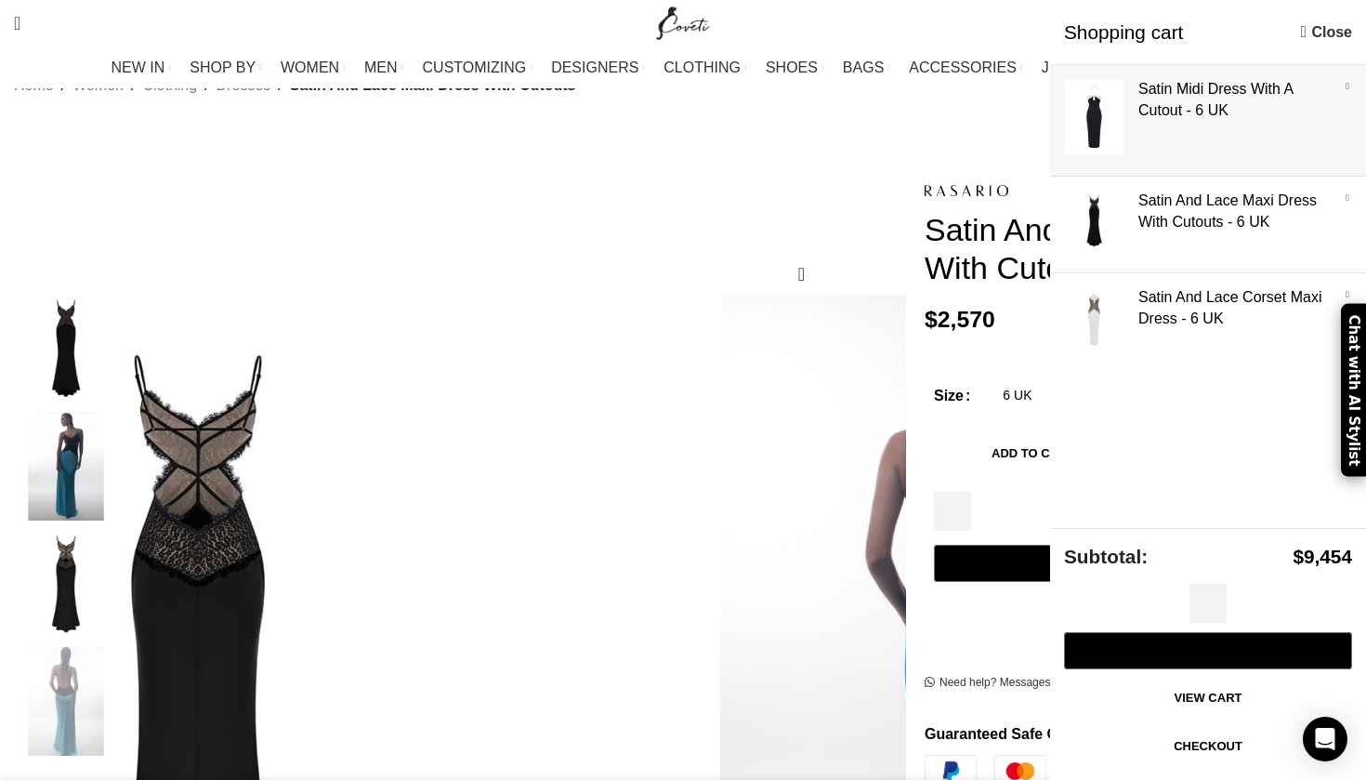
click at [1102, 111] on link "Show" at bounding box center [1208, 116] width 316 height 103
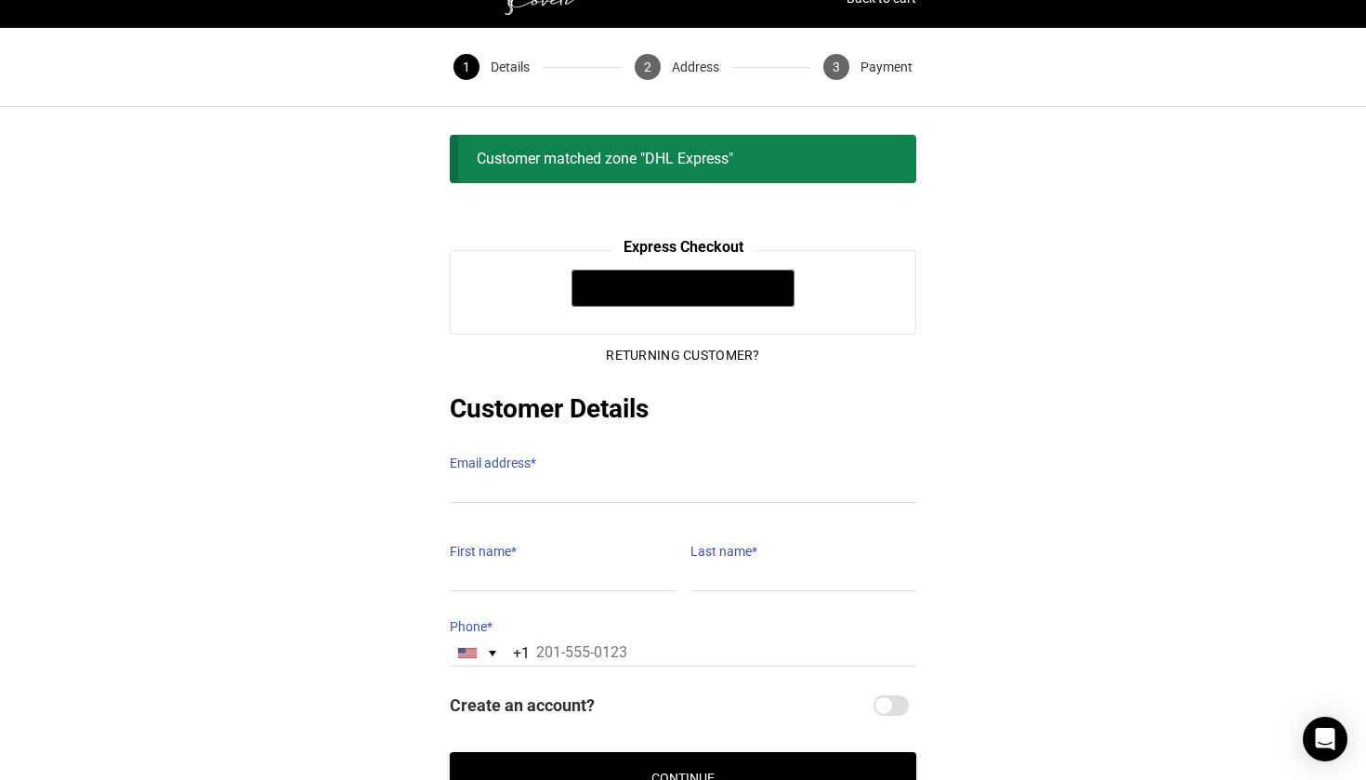
scroll to position [33, 0]
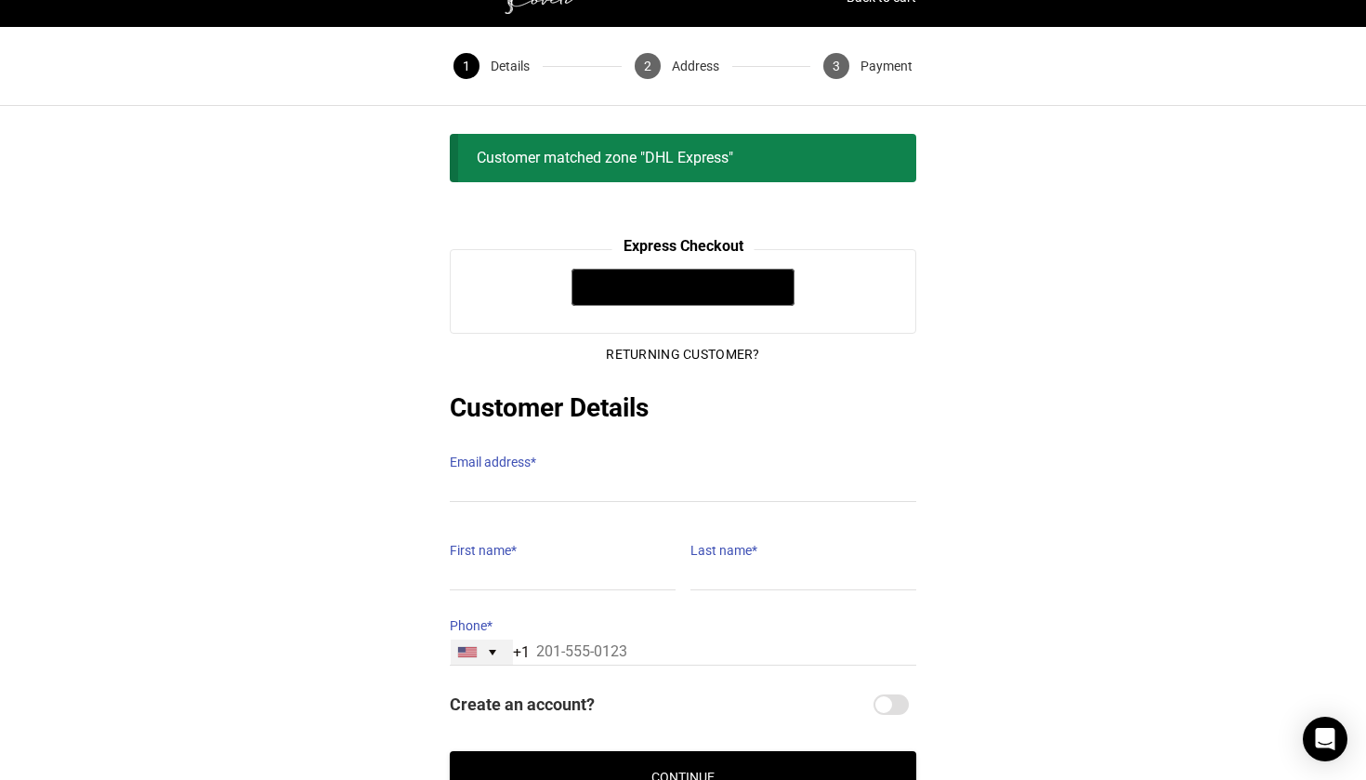
click at [473, 639] on div "[GEOGRAPHIC_DATA] +1" at bounding box center [482, 651] width 62 height 25
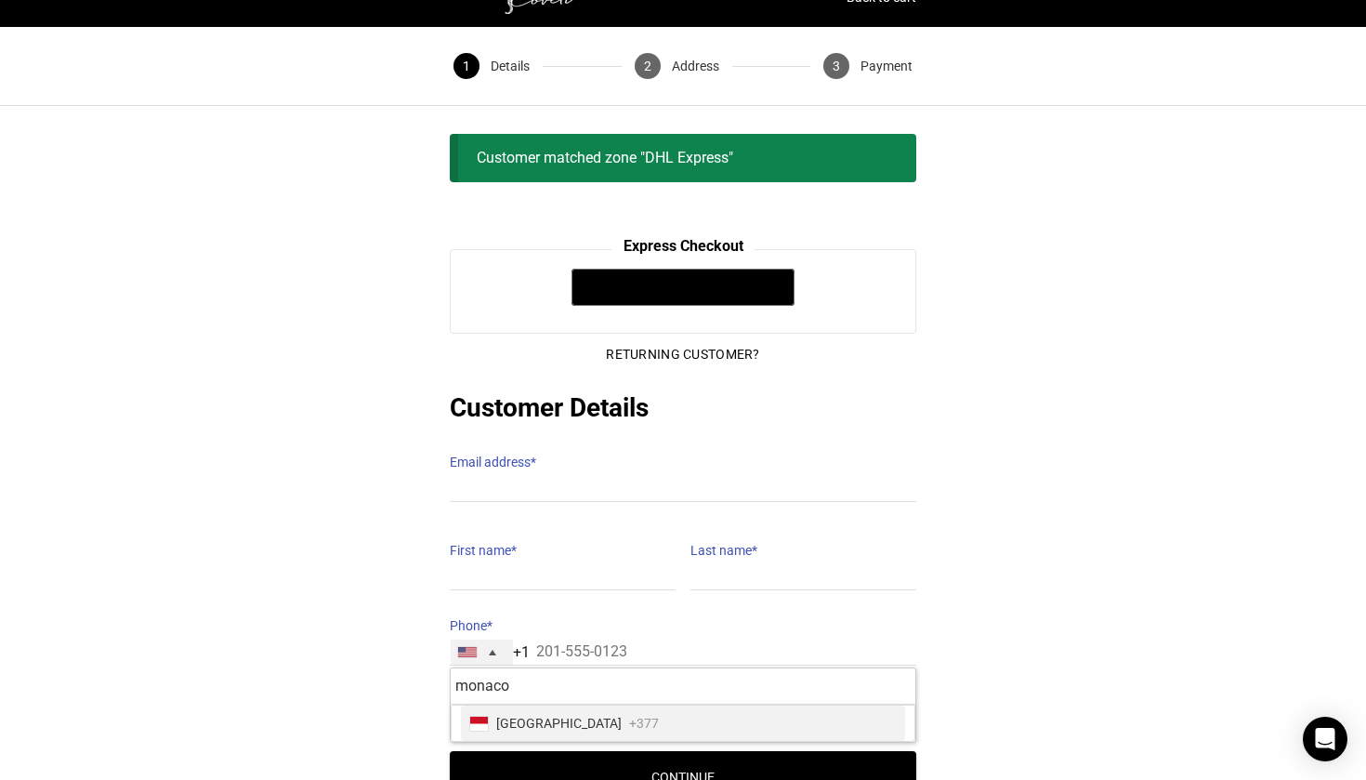
type input "monaco"
click at [503, 710] on span "[GEOGRAPHIC_DATA]" at bounding box center [558, 723] width 125 height 26
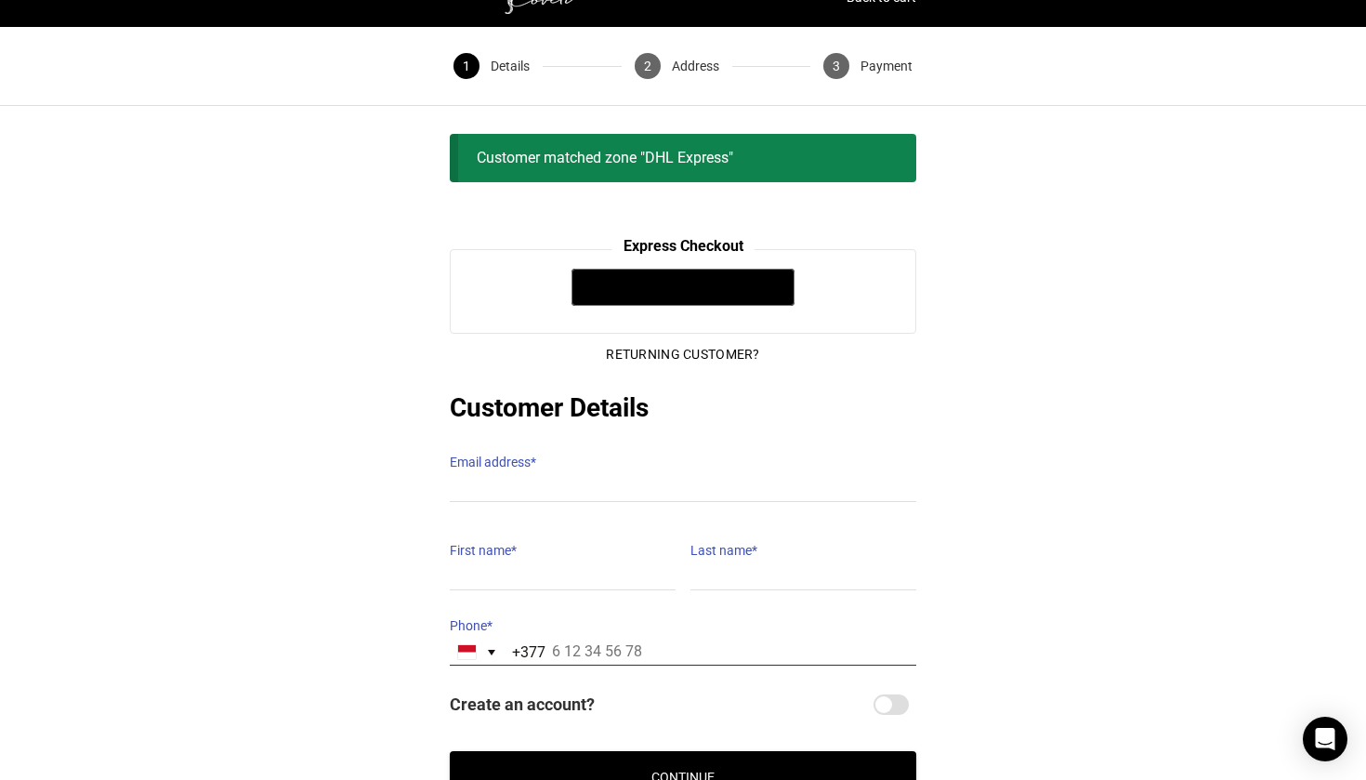
type input "6 80 86 80 01"
click at [499, 449] on label "Email address *" at bounding box center [683, 462] width 466 height 26
click at [499, 475] on input "Email address *" at bounding box center [683, 488] width 466 height 27
type input "[EMAIL_ADDRESS][DOMAIN_NAME]"
type input "[PERSON_NAME]"
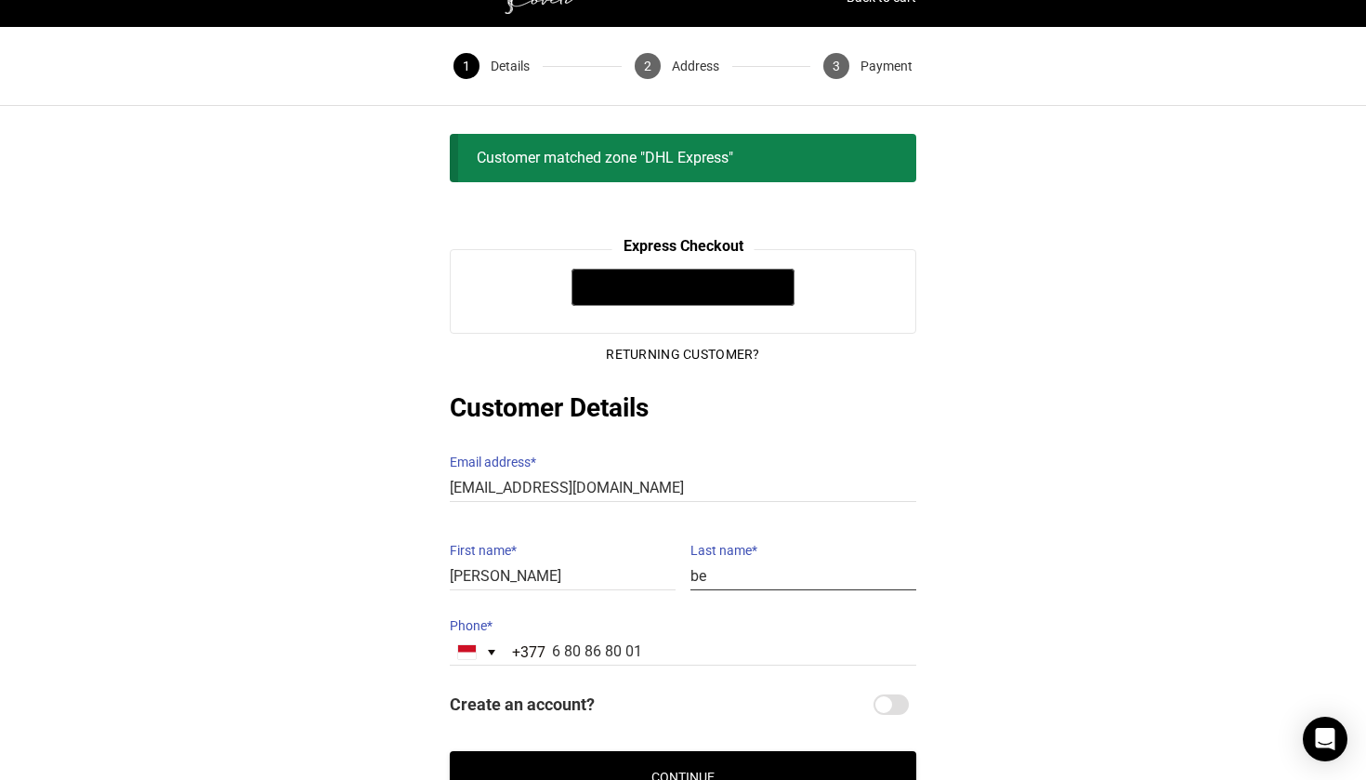
type input "b"
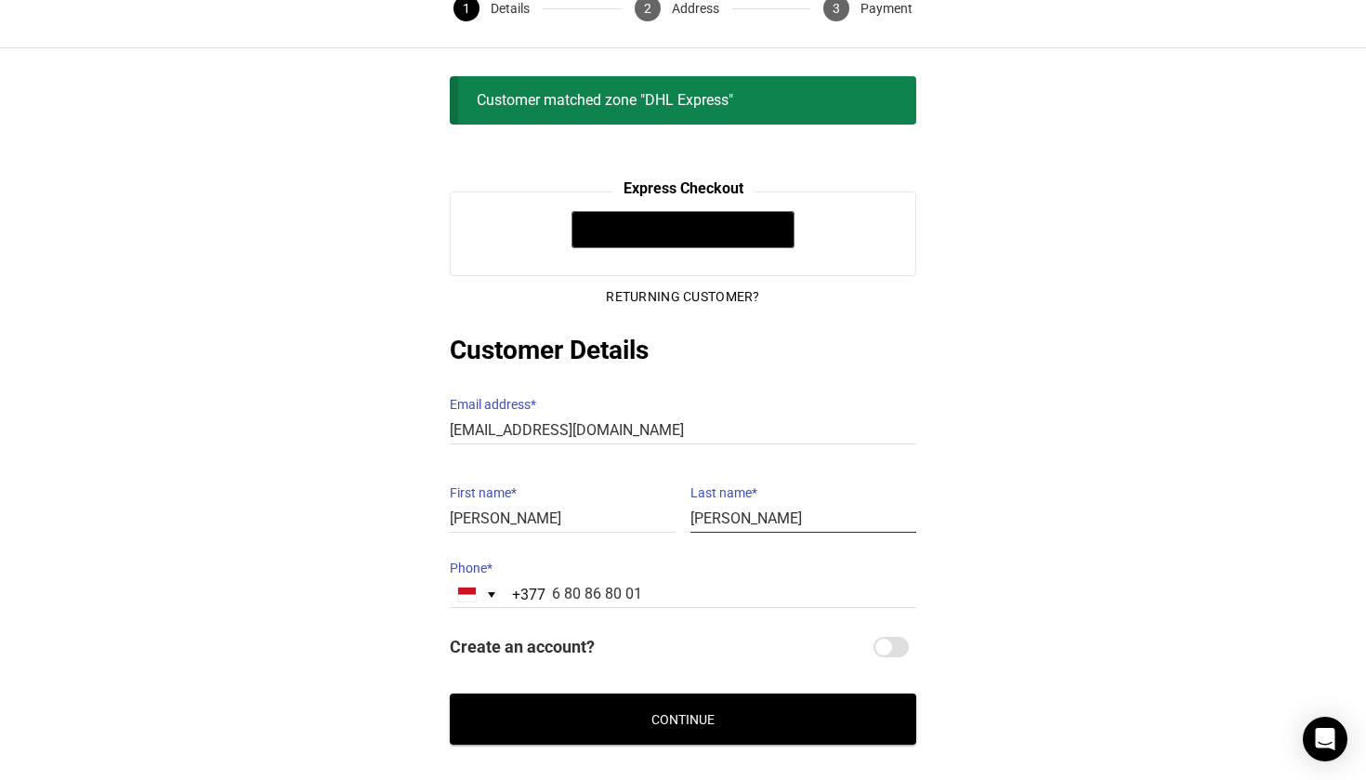
scroll to position [100, 0]
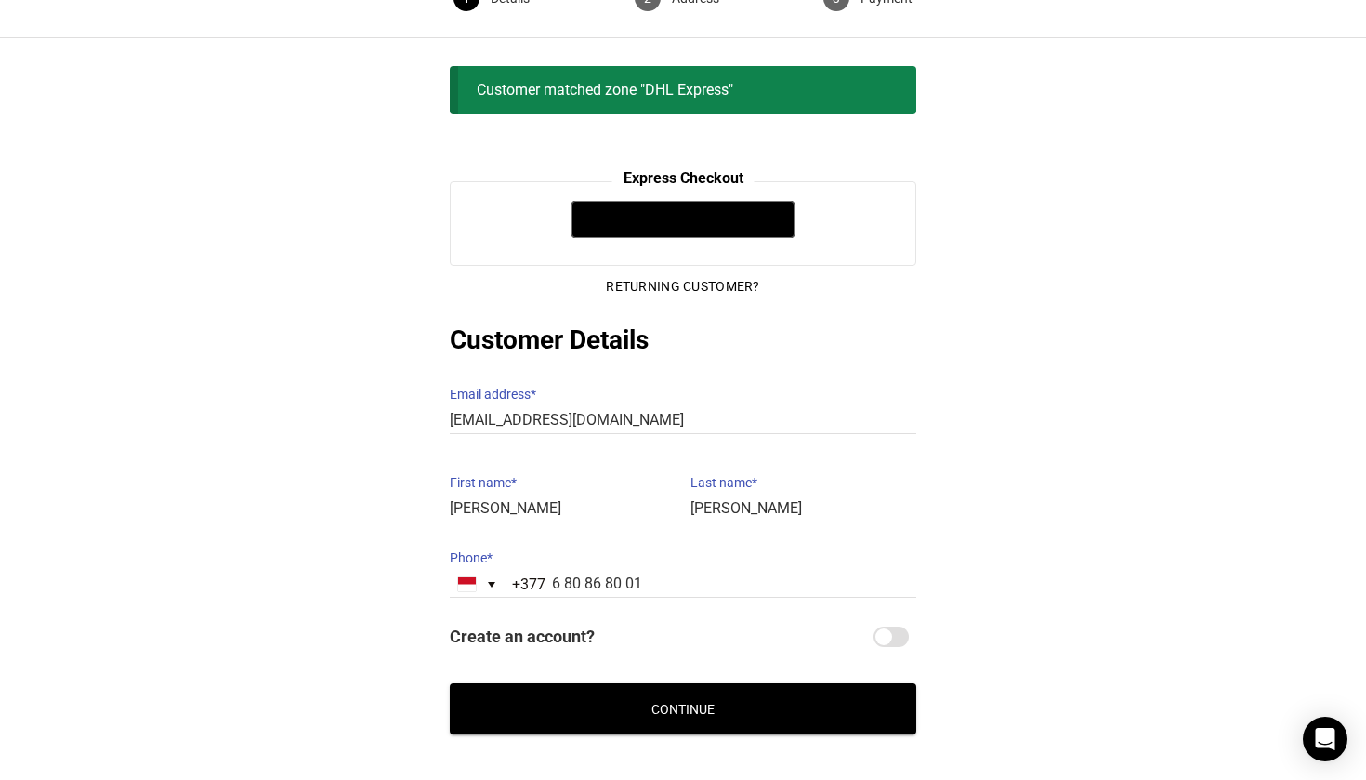
type input "[PERSON_NAME]"
click at [745, 683] on button "Continue" at bounding box center [683, 708] width 466 height 51
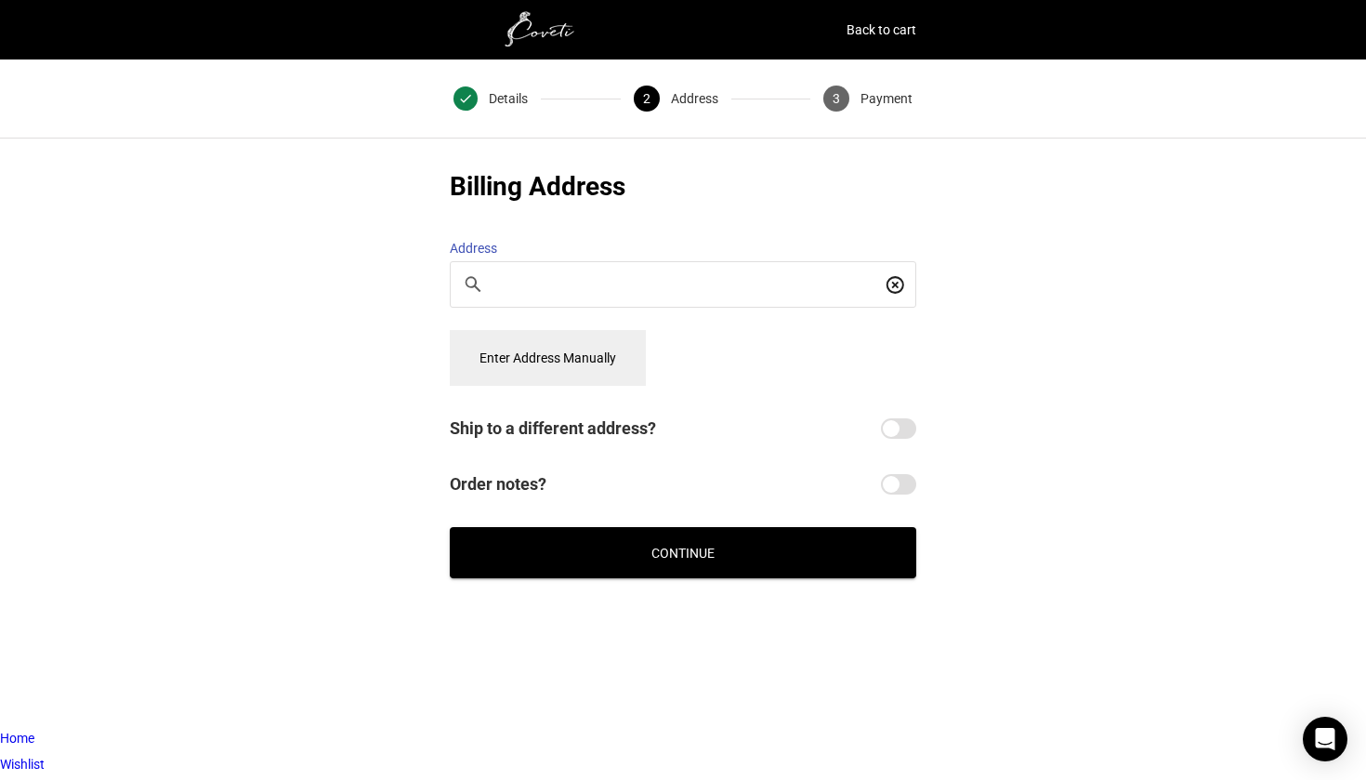
click at [565, 274] on input "Search for a place" at bounding box center [688, 284] width 386 height 20
type input "[STREET_ADDRESS]"
click at [574, 351] on button "Enter Address Manually" at bounding box center [548, 358] width 196 height 56
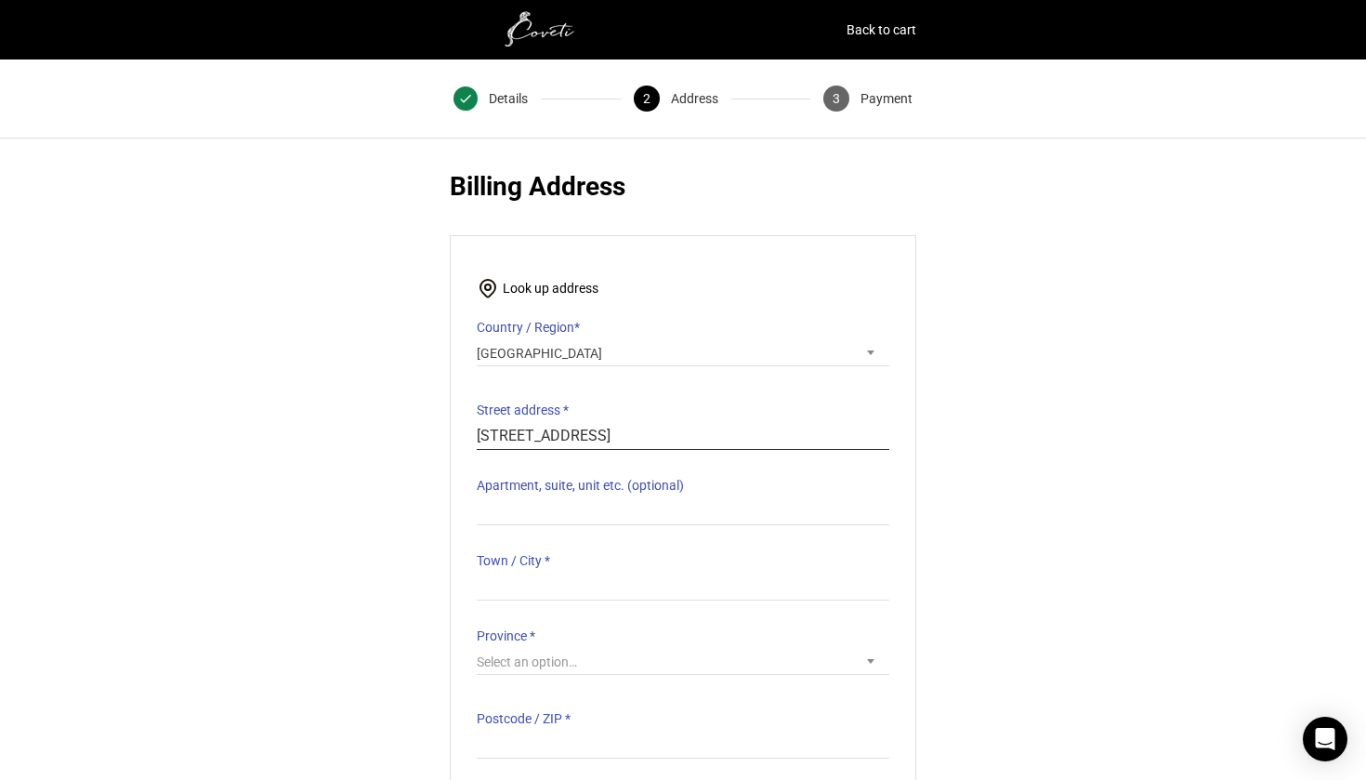
type input "[STREET_ADDRESS]"
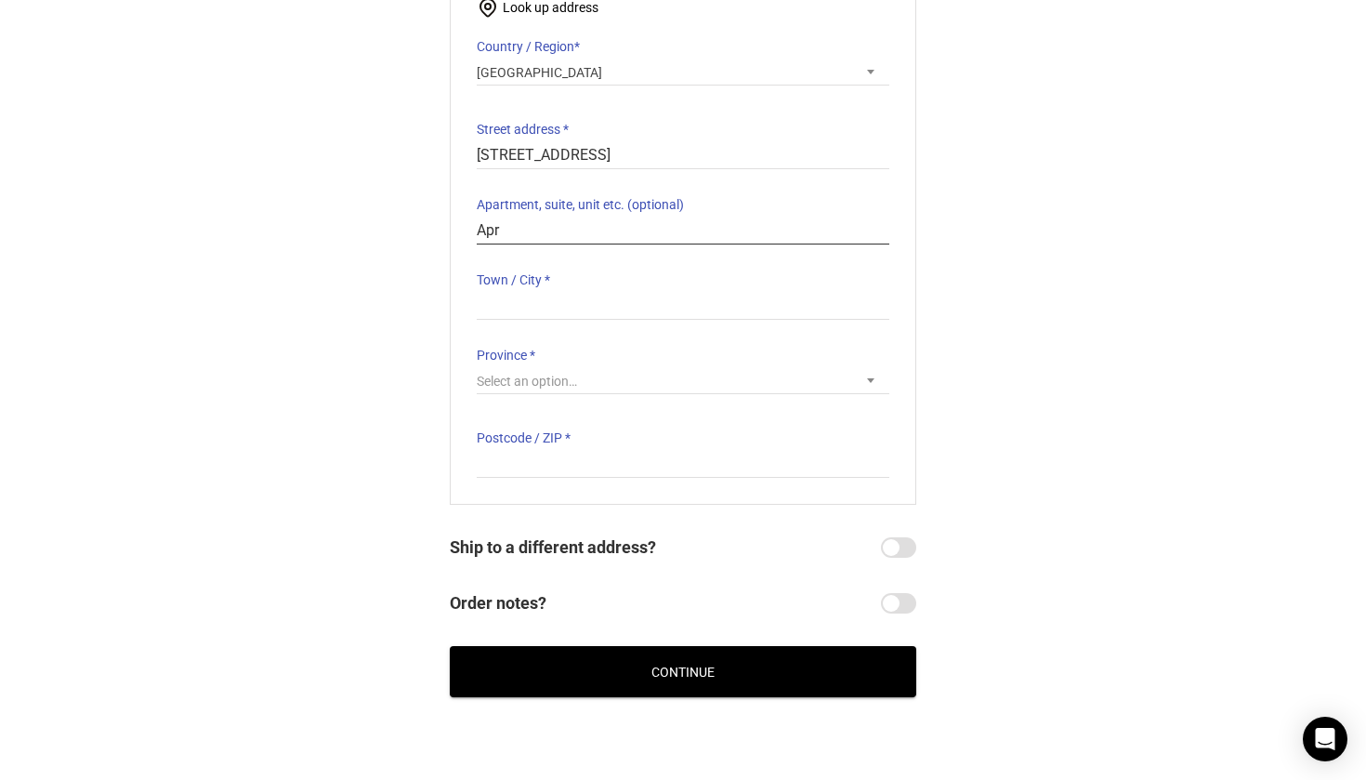
scroll to position [136, 0]
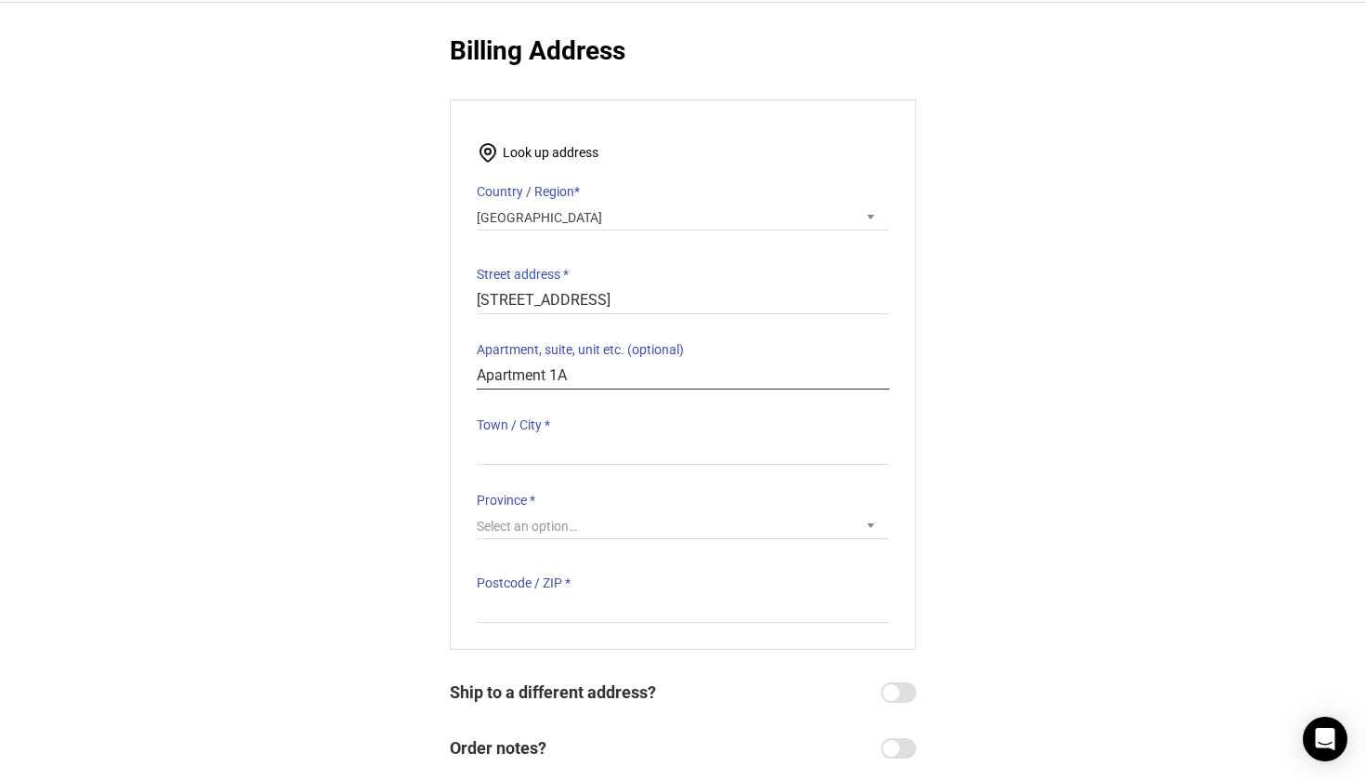
type input "Apartment 1A"
type input "[GEOGRAPHIC_DATA]"
click at [520, 519] on span "Select an option…" at bounding box center [683, 526] width 413 height 26
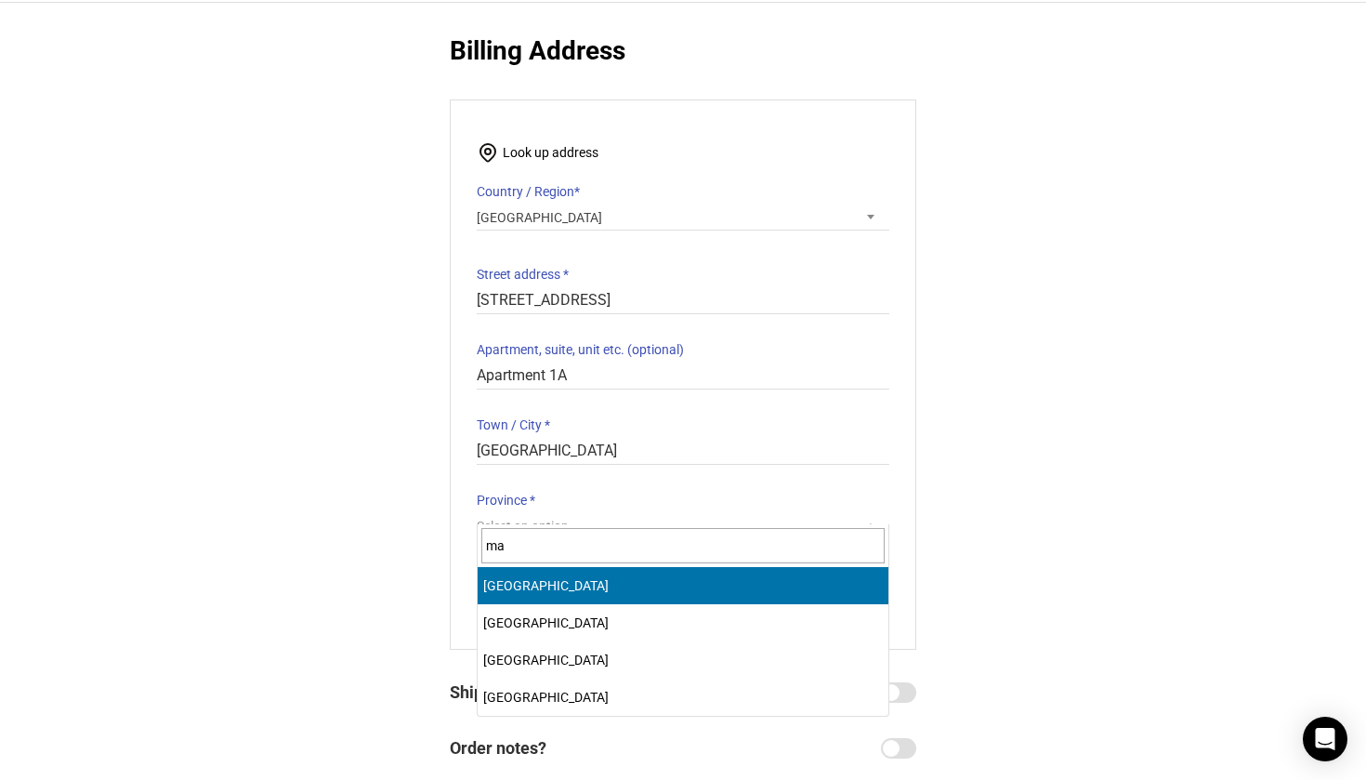
type input "ma"
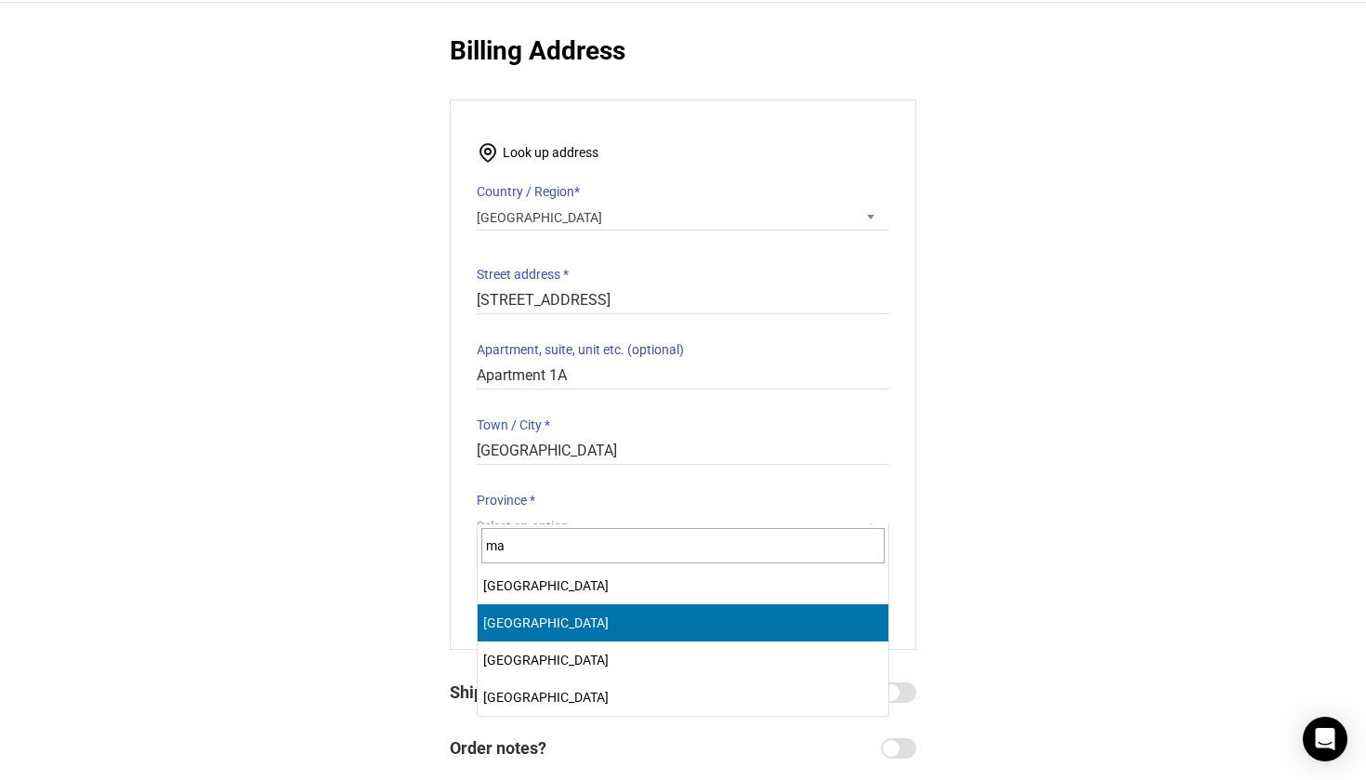
select select "M"
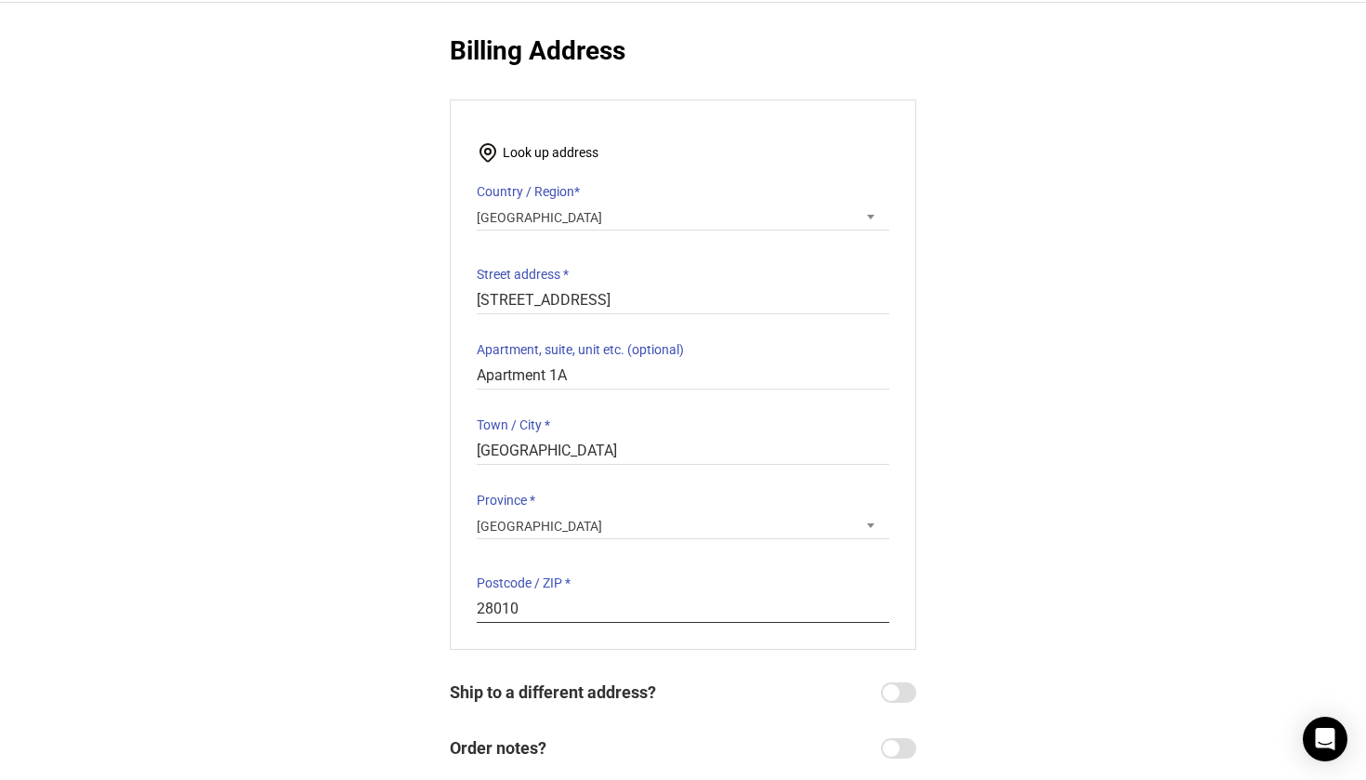
scroll to position [269, 0]
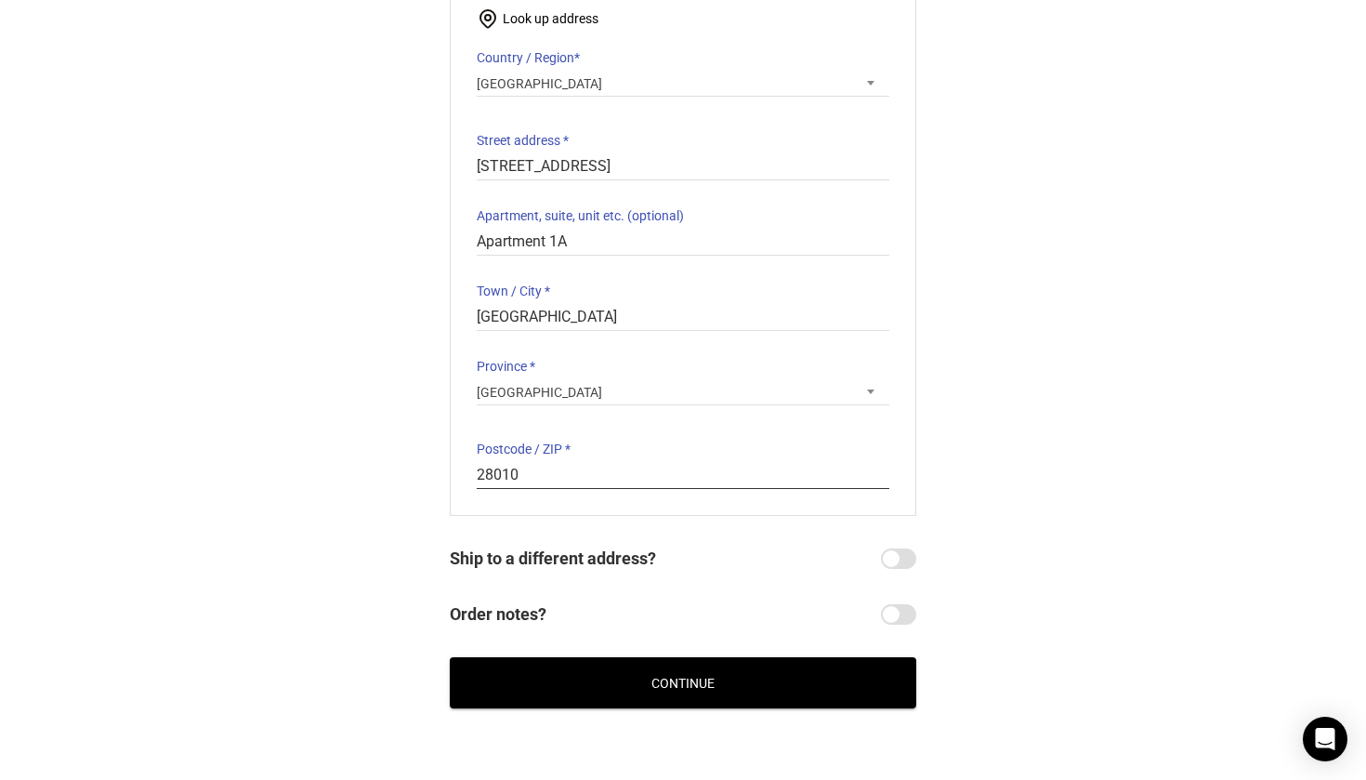
type input "28010"
click at [727, 668] on button "Continue" at bounding box center [683, 682] width 466 height 51
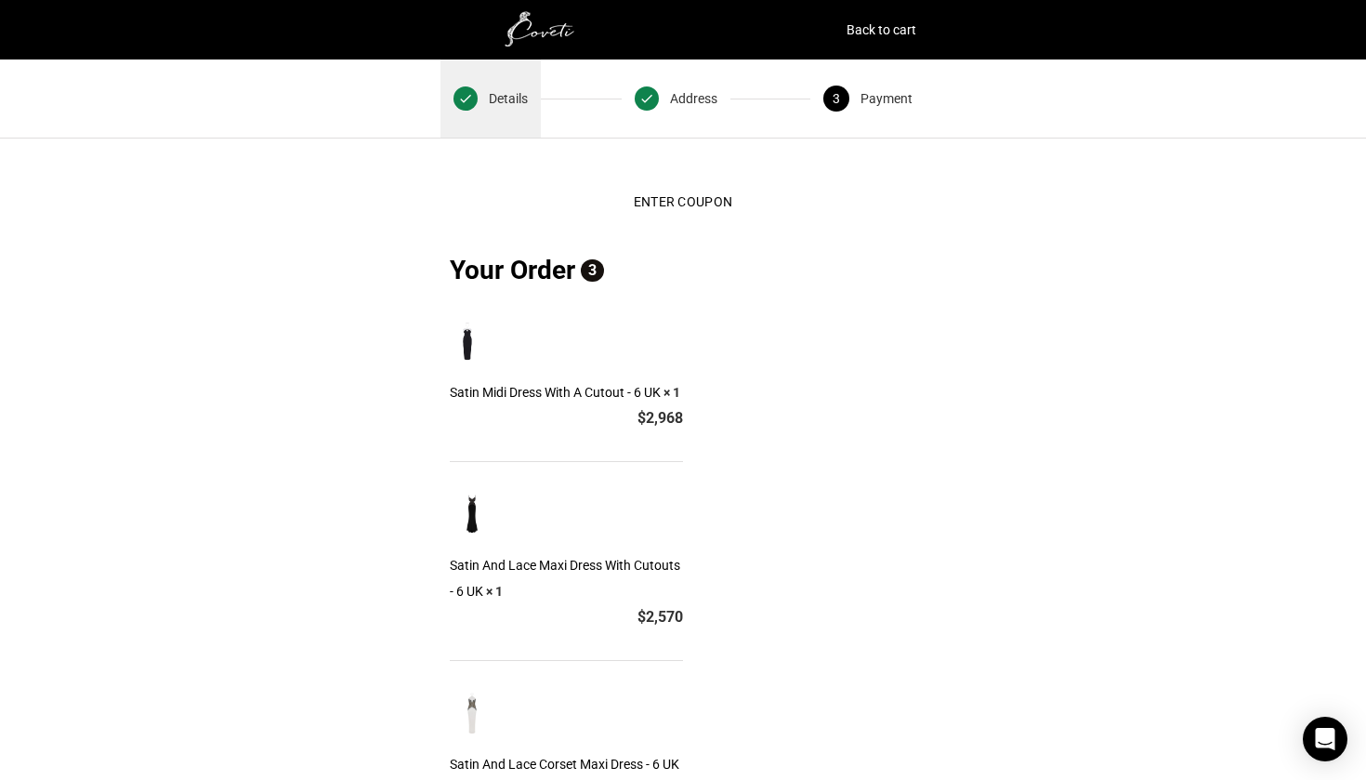
click at [476, 85] on button "1 Details" at bounding box center [490, 98] width 100 height 78
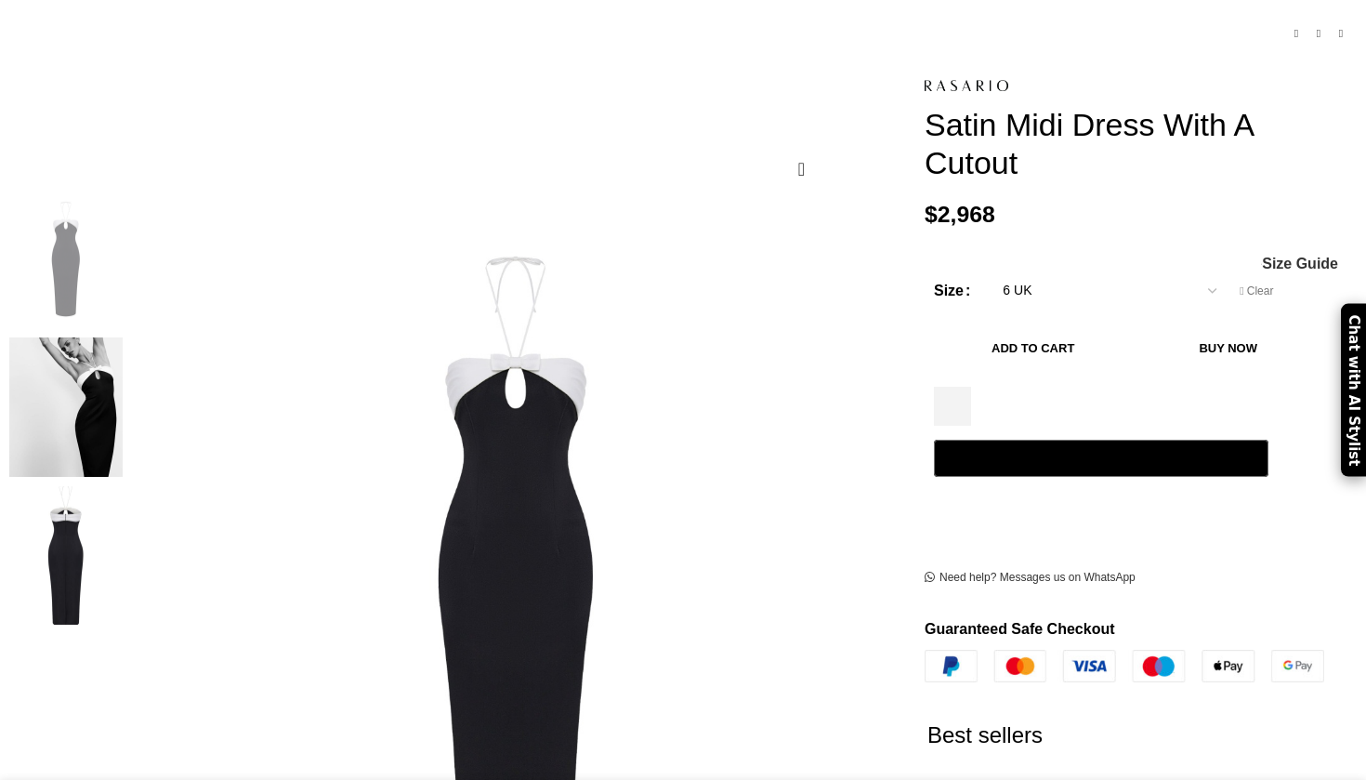
scroll to position [258, 0]
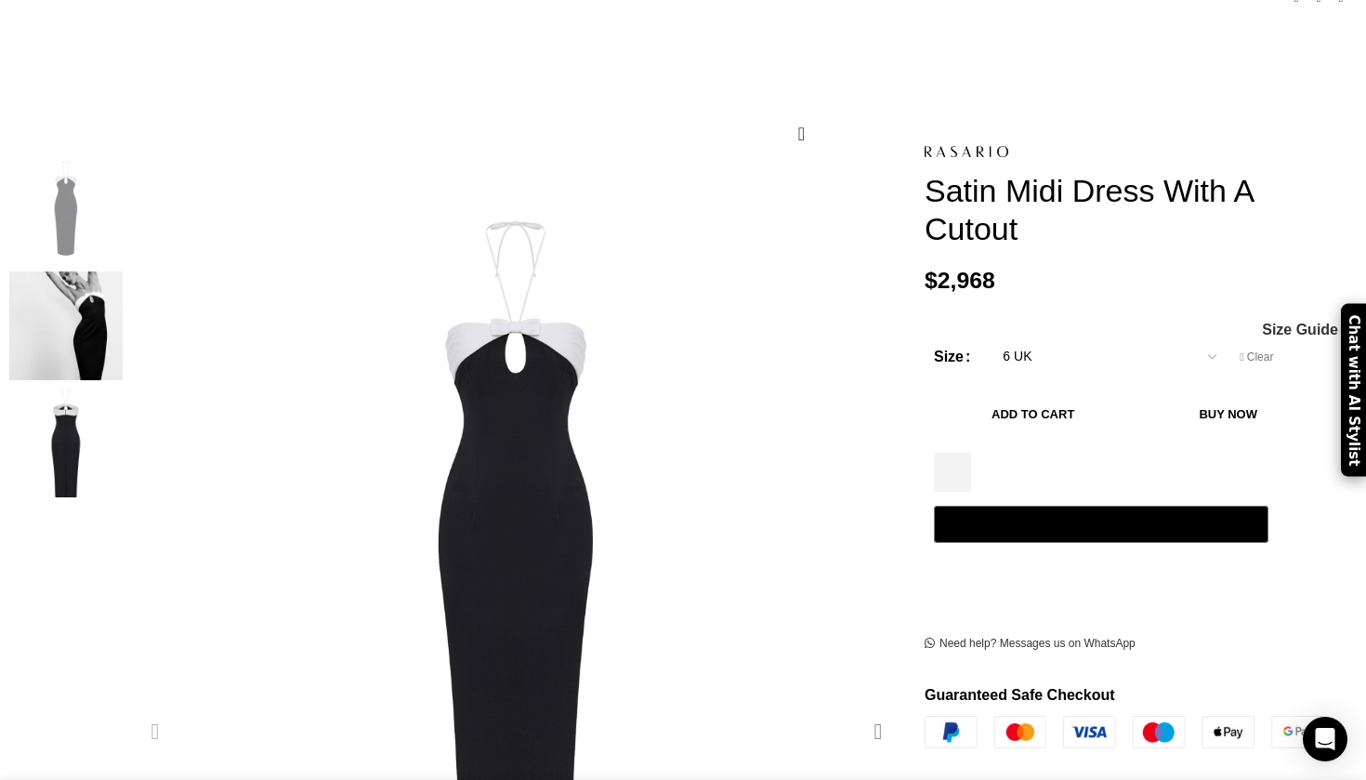
click at [855, 708] on div "Next slide" at bounding box center [878, 731] width 46 height 46
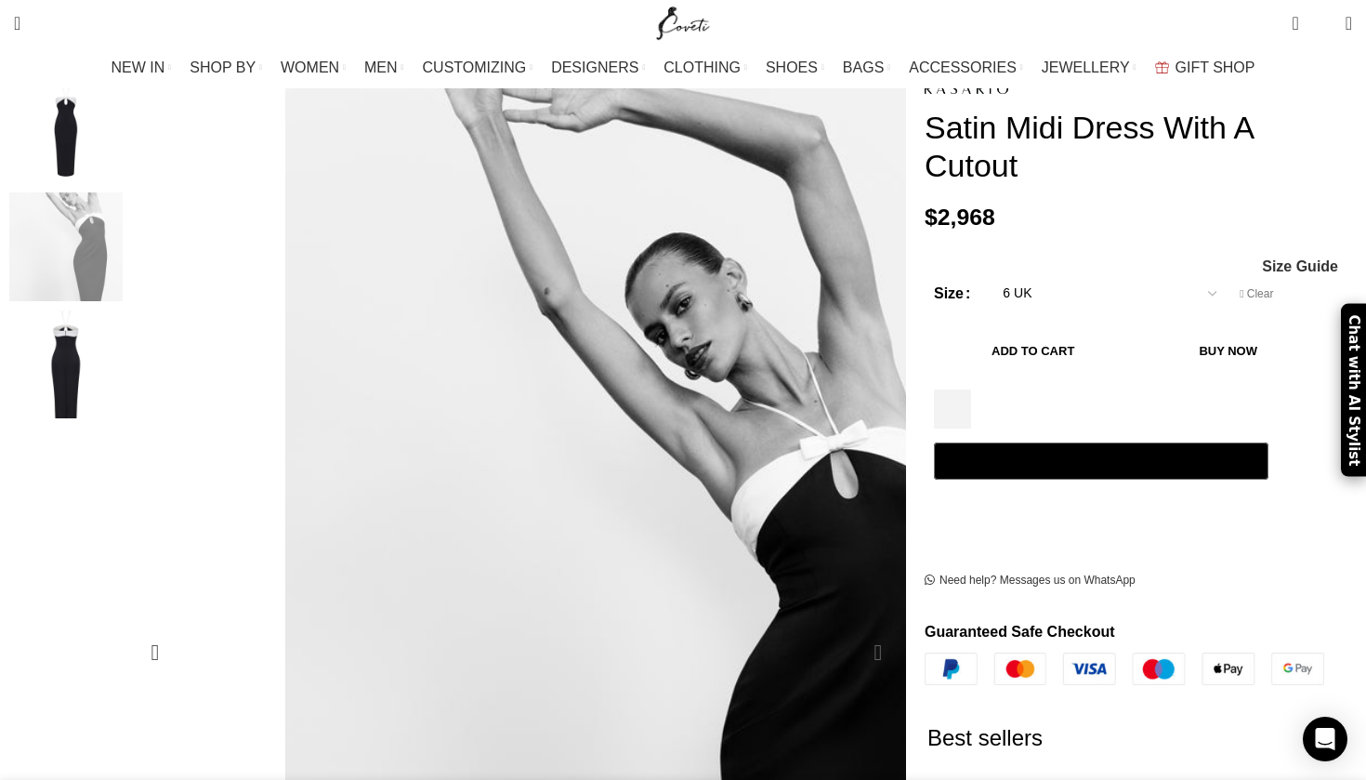
scroll to position [0, 196]
click at [855, 629] on div "Next slide" at bounding box center [878, 652] width 46 height 46
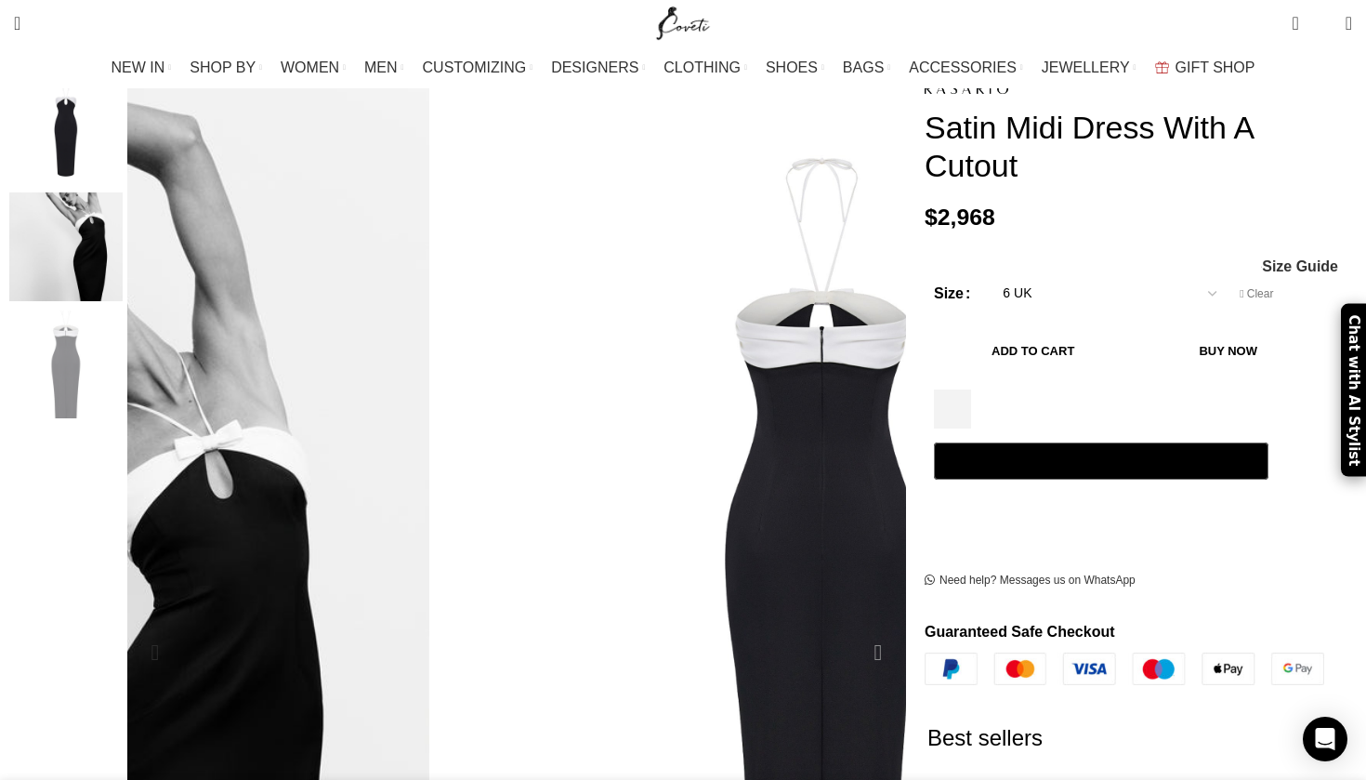
click at [855, 629] on div "Next slide" at bounding box center [878, 652] width 46 height 46
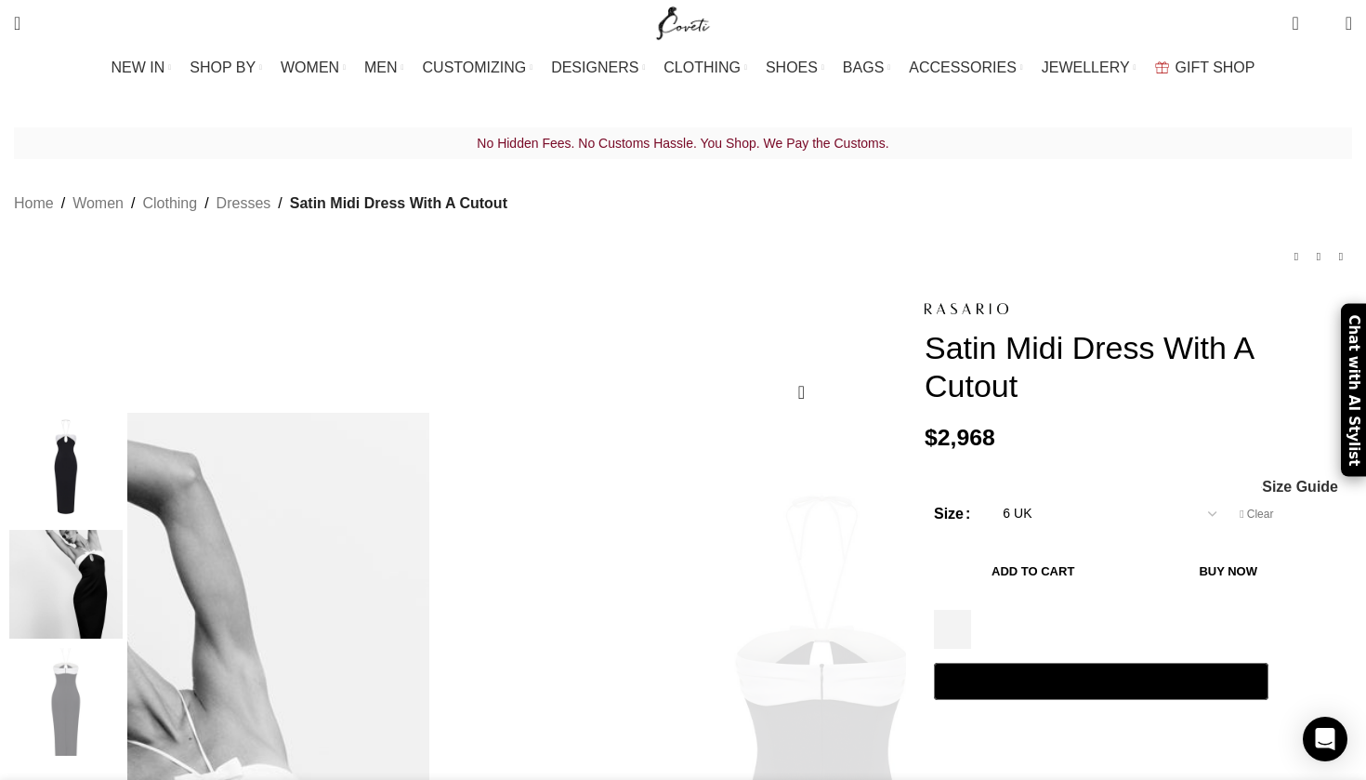
scroll to position [0, 0]
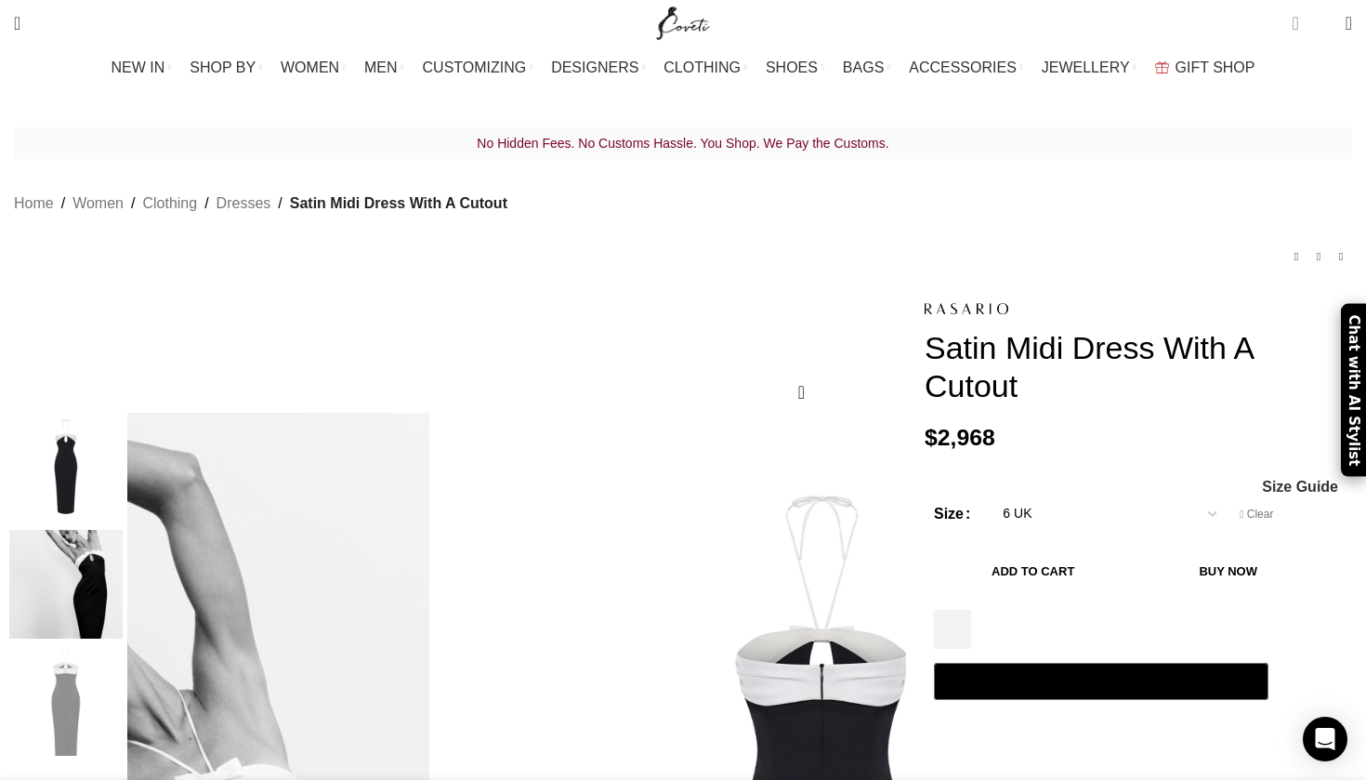
click at [1292, 33] on span "3 items" at bounding box center [1295, 23] width 7 height 19
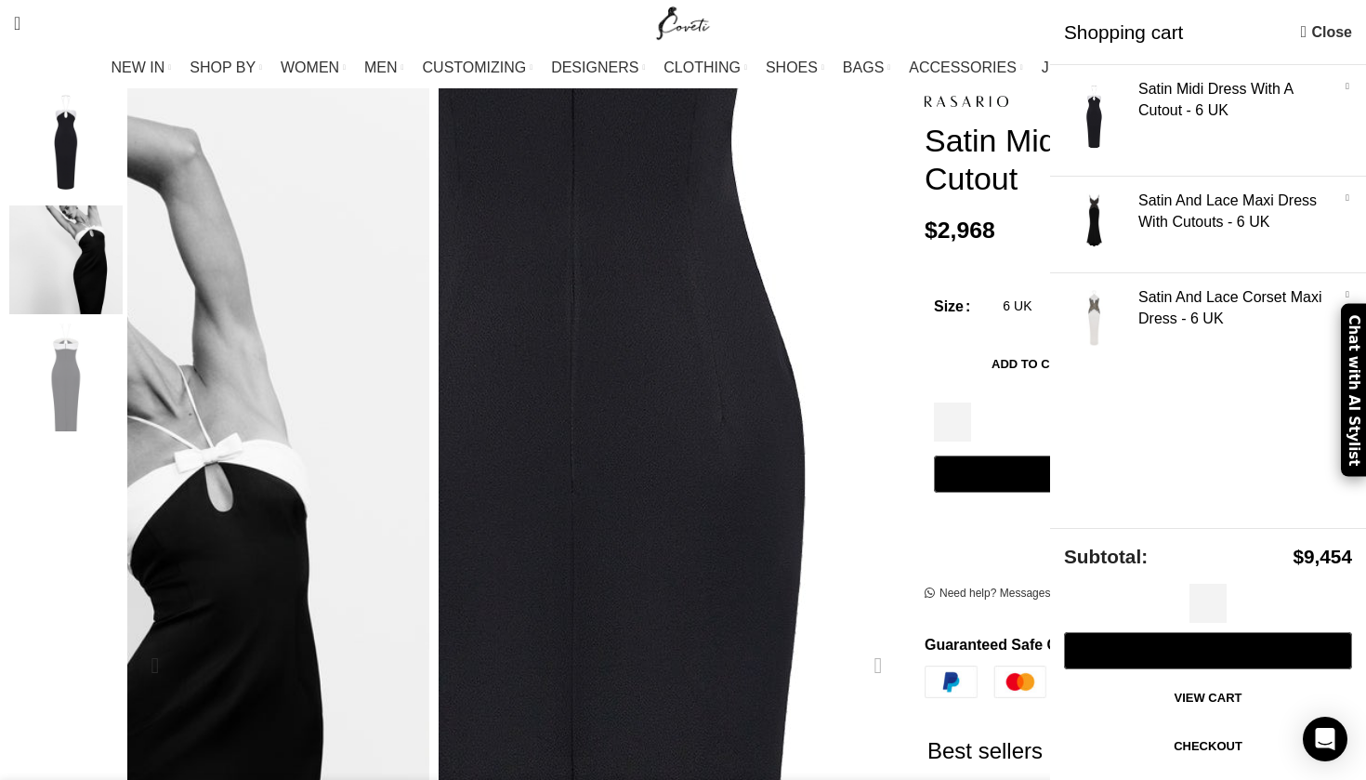
scroll to position [0, 1761]
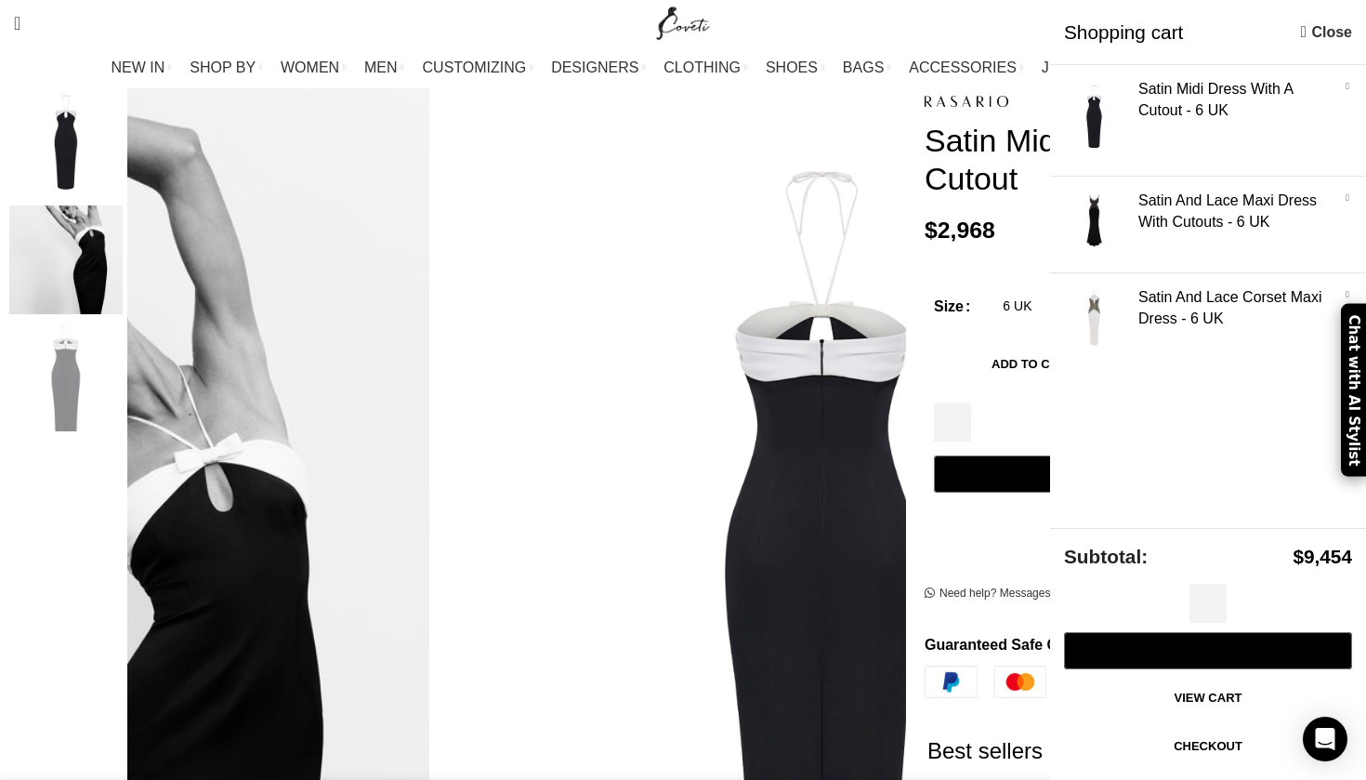
click at [123, 229] on img "2 / 3" at bounding box center [65, 259] width 113 height 109
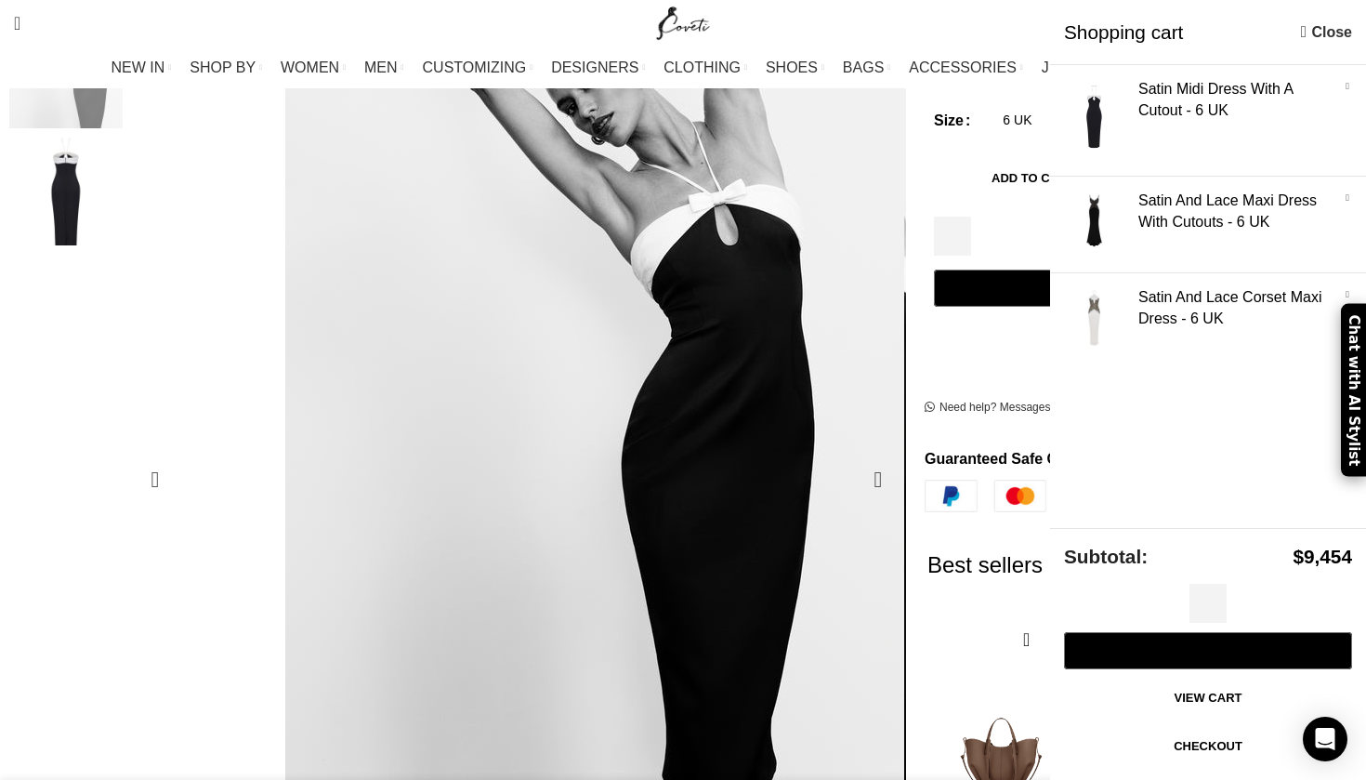
scroll to position [512, 0]
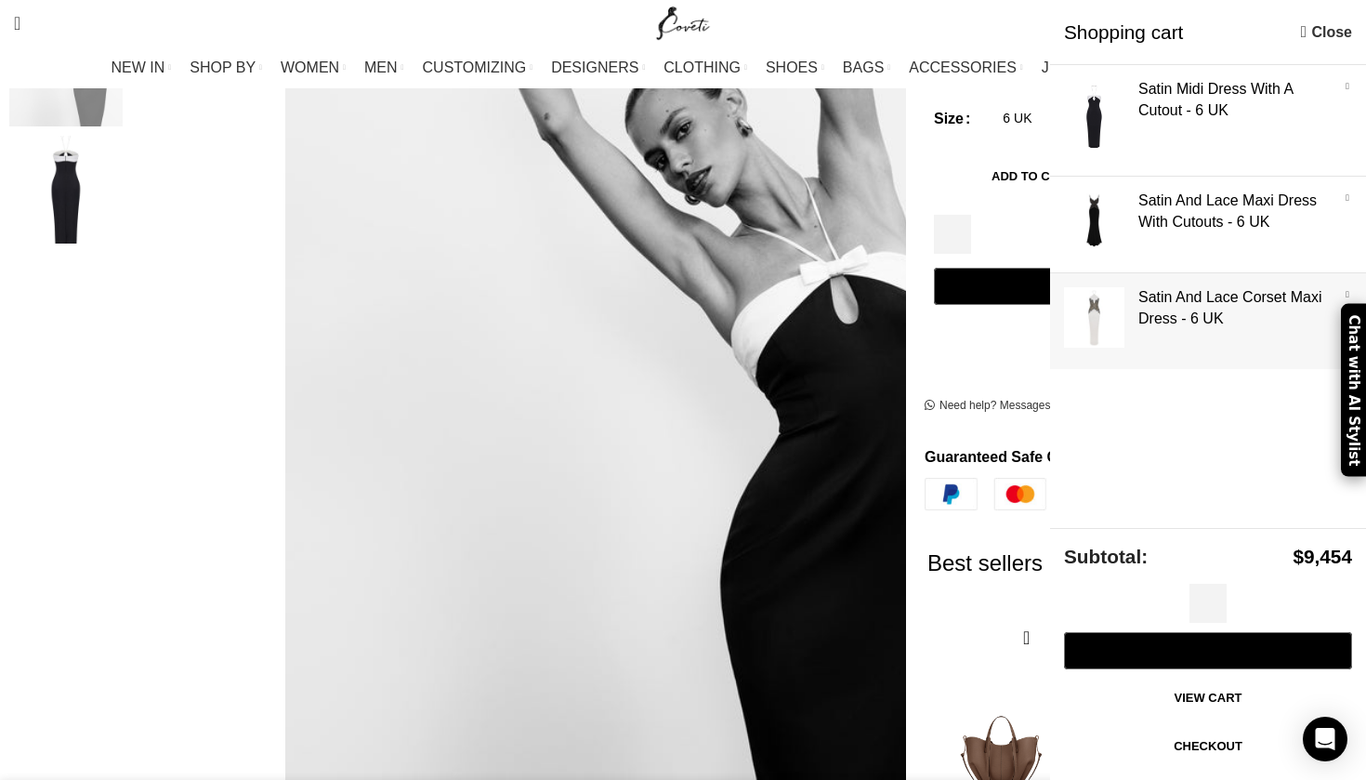
click at [1108, 304] on link "Show" at bounding box center [1208, 317] width 316 height 88
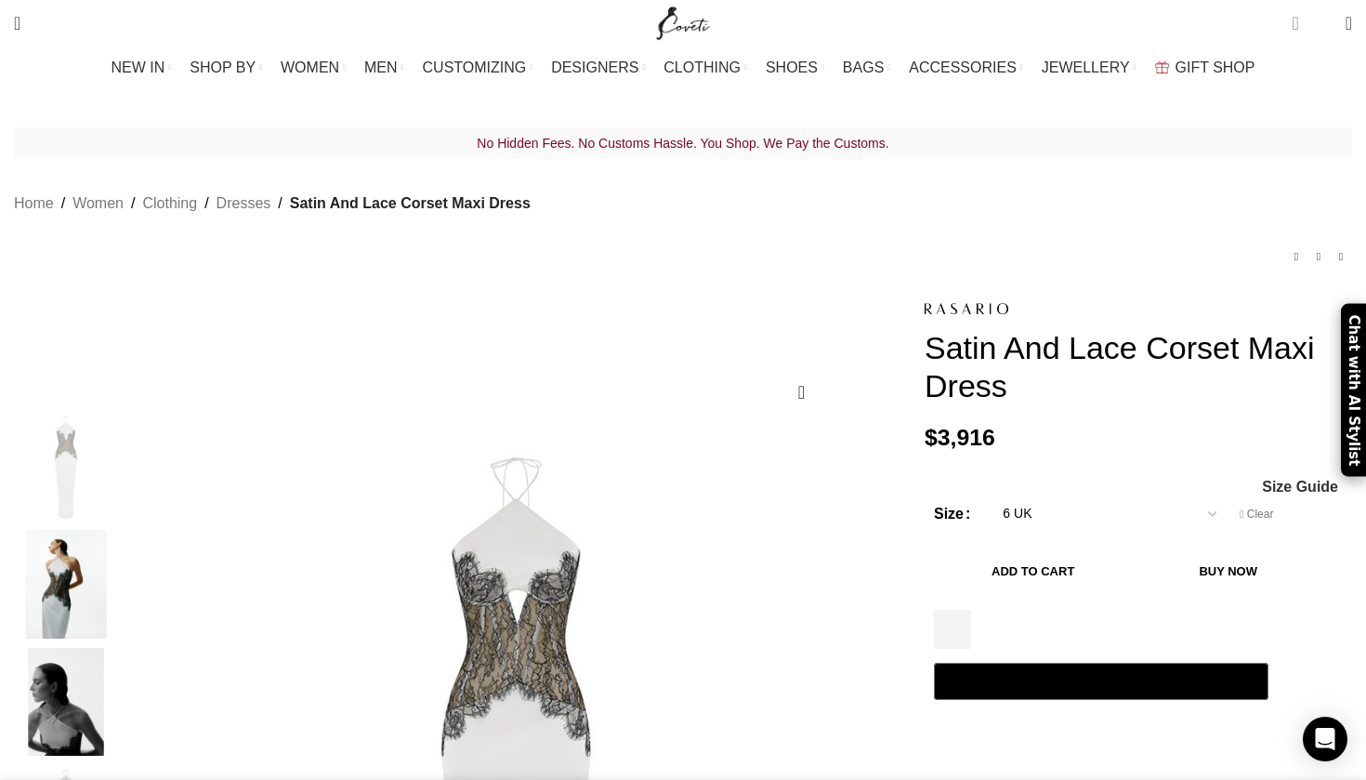
click at [1292, 25] on span "3 items" at bounding box center [1295, 23] width 7 height 19
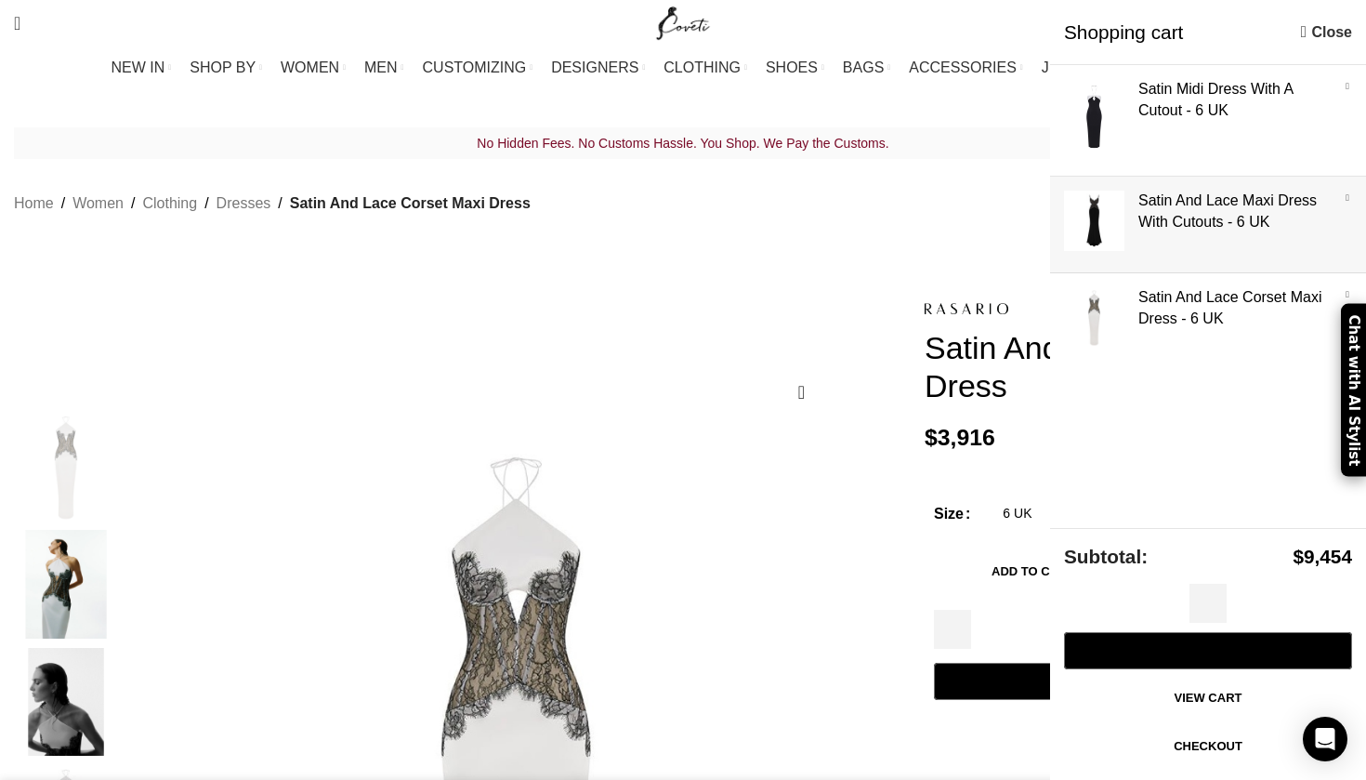
click at [1153, 220] on link "Show" at bounding box center [1208, 221] width 316 height 88
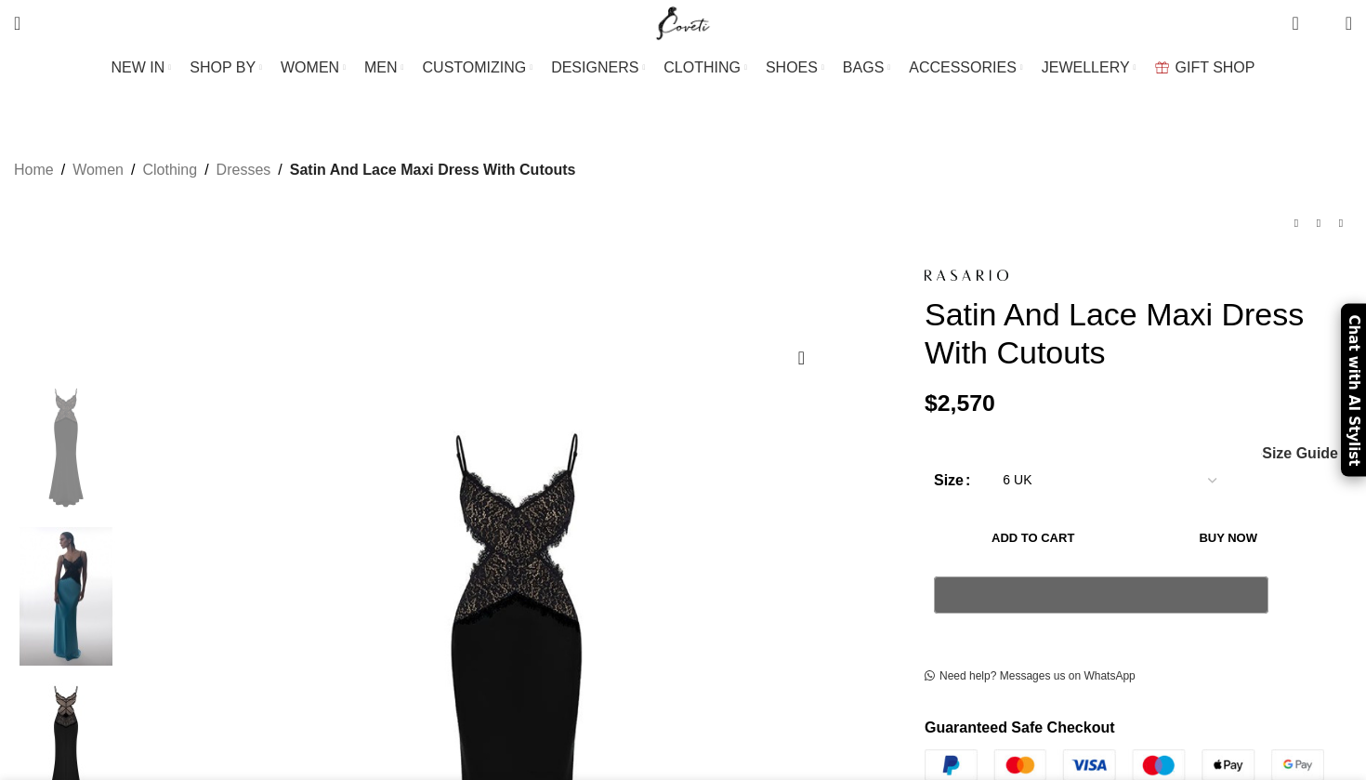
click at [123, 527] on img at bounding box center [65, 596] width 113 height 139
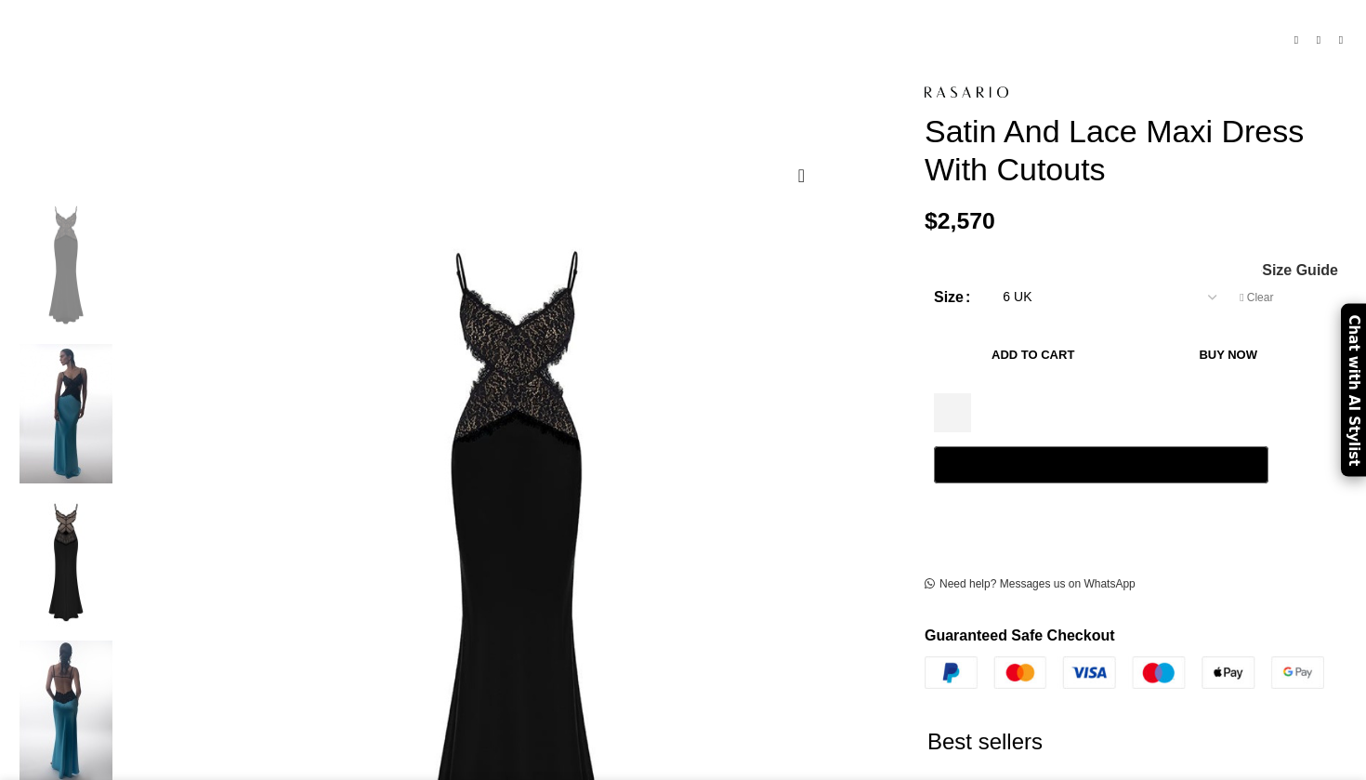
click at [123, 344] on img at bounding box center [65, 413] width 113 height 139
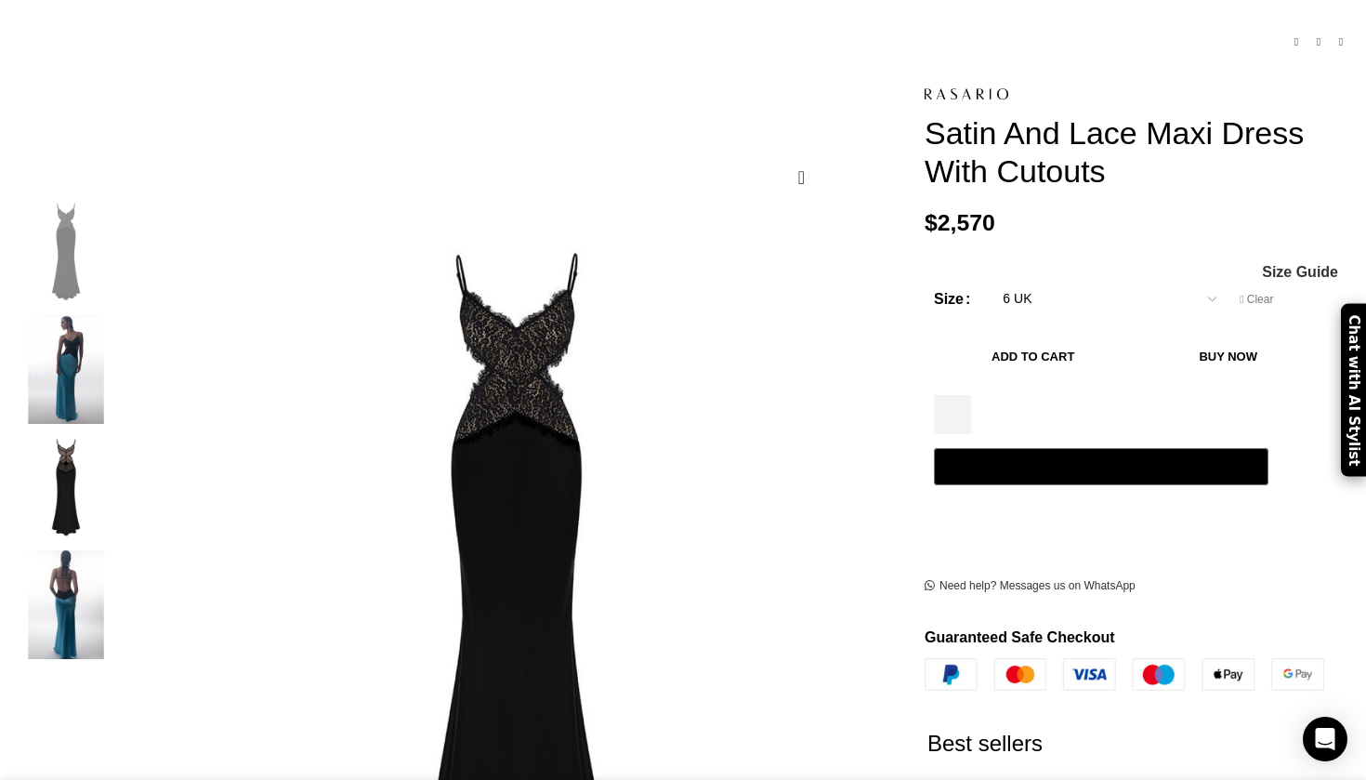
click at [123, 452] on img "3 / 4" at bounding box center [65, 487] width 113 height 109
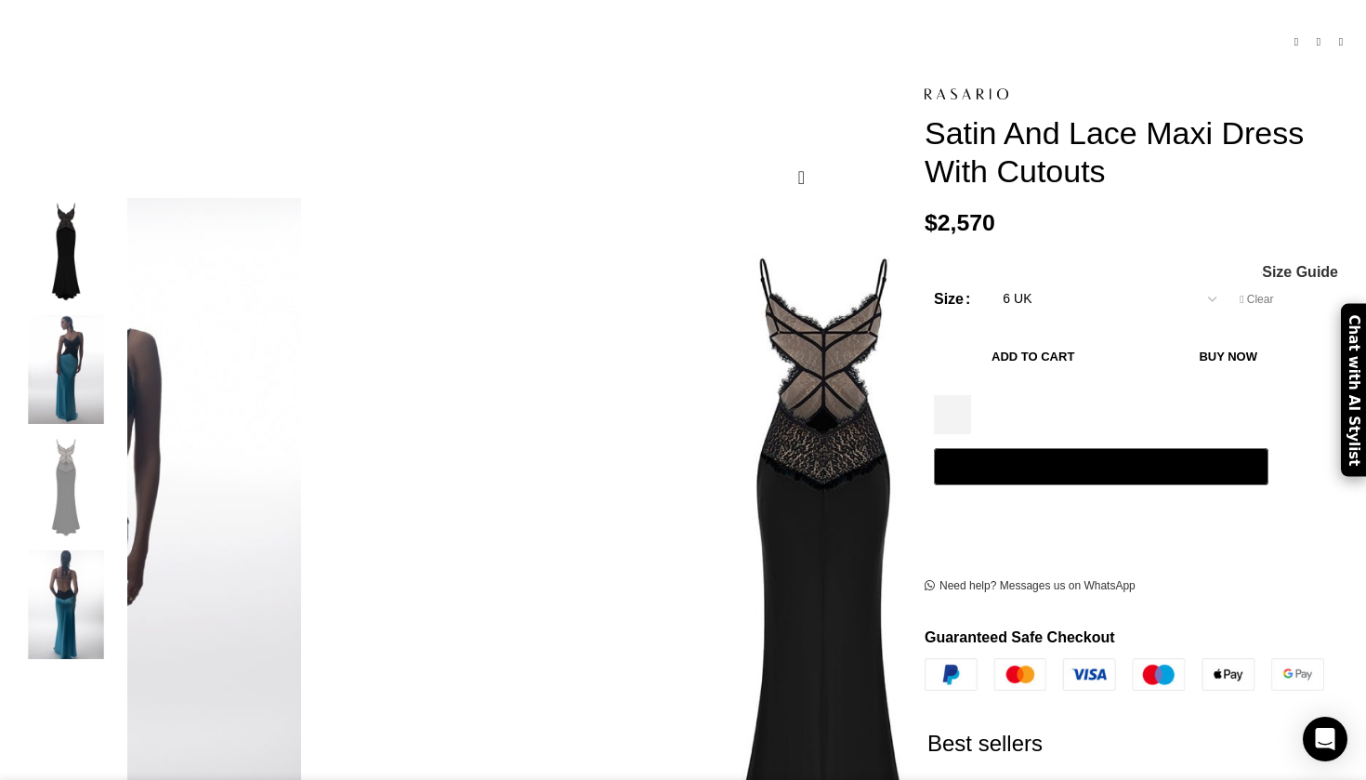
click at [123, 331] on img "2 / 4" at bounding box center [65, 369] width 113 height 109
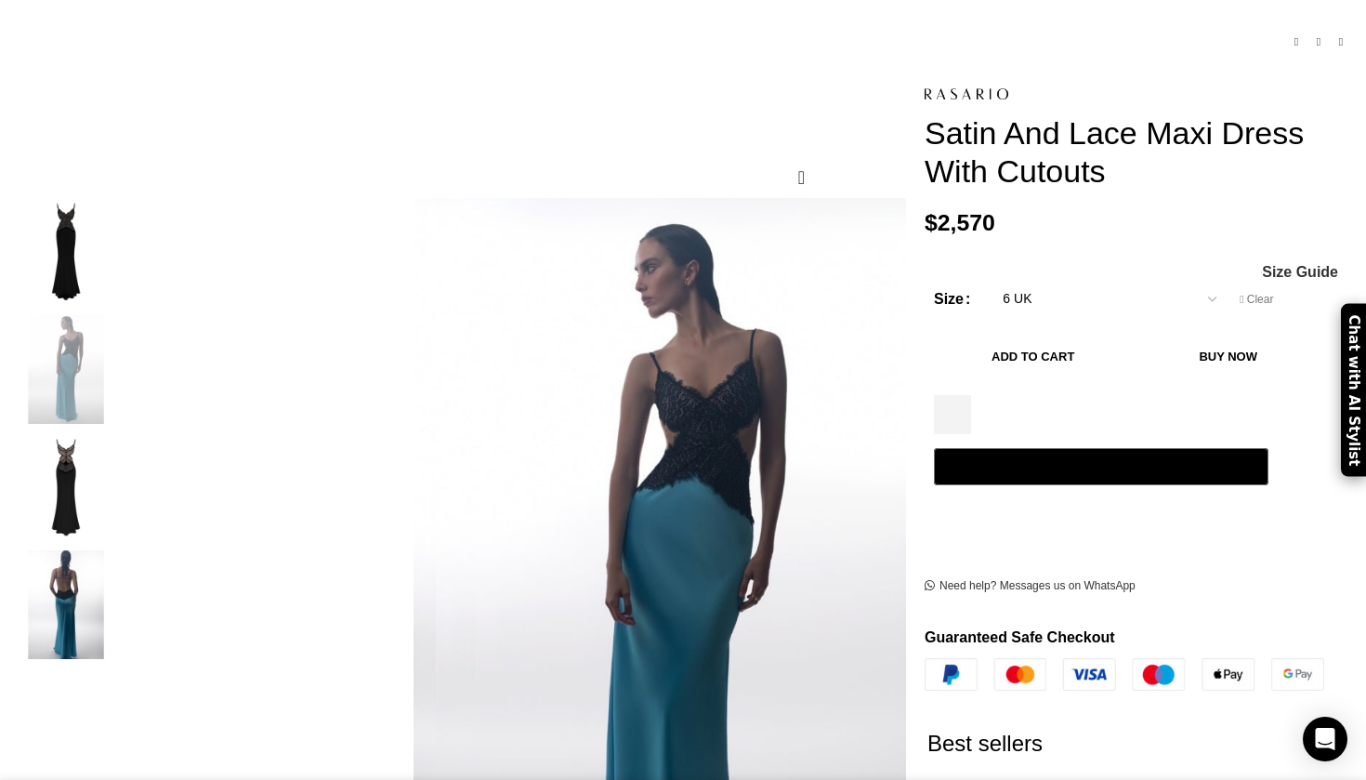
scroll to position [0, 2347]
click at [123, 579] on img "4 / 4" at bounding box center [65, 604] width 113 height 109
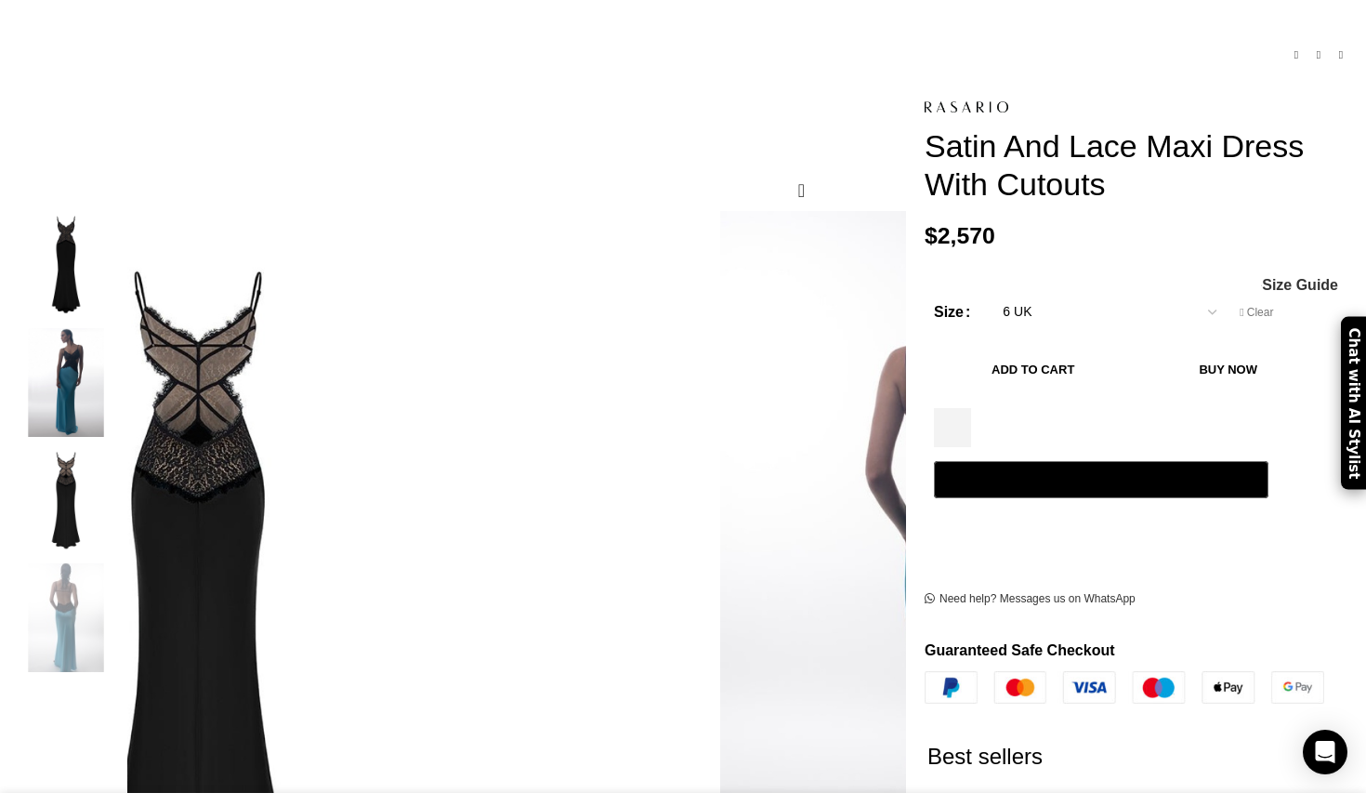
scroll to position [0, 2543]
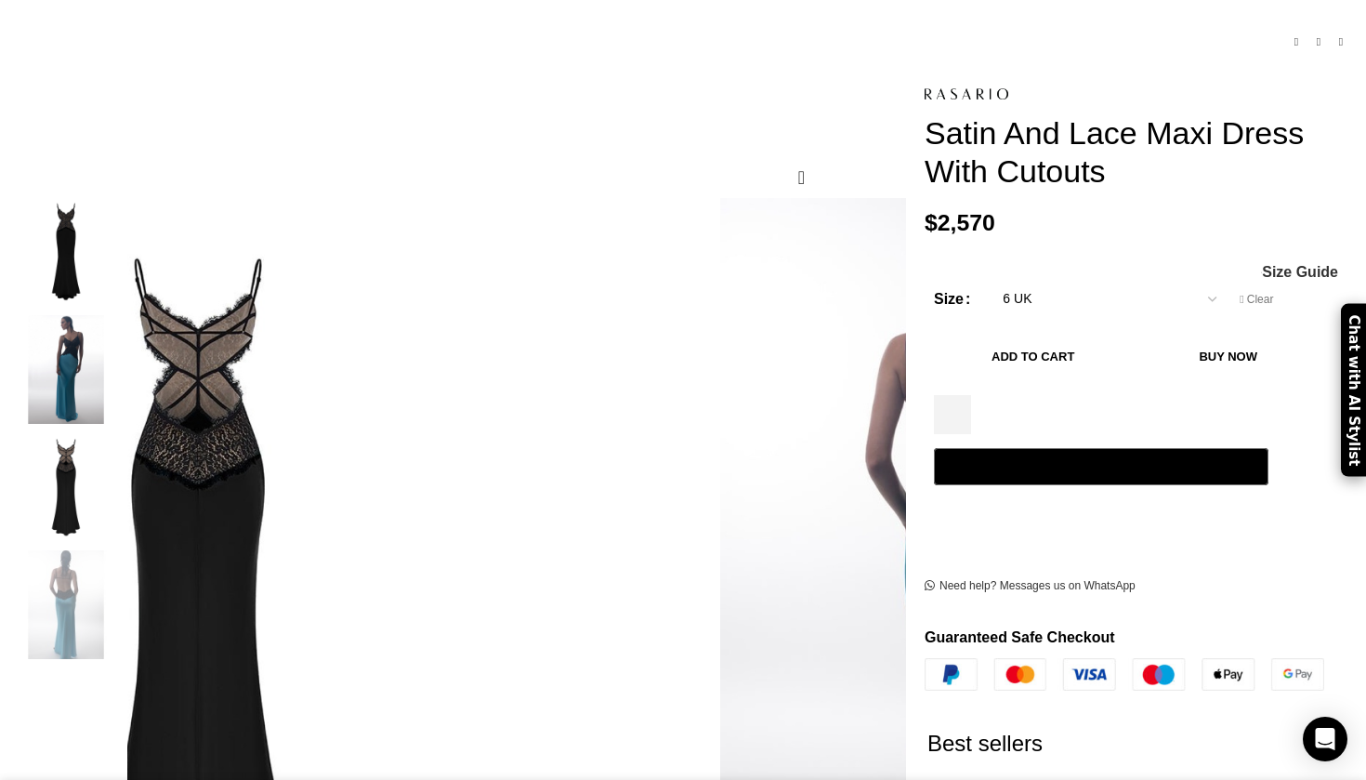
click at [123, 330] on img "2 / 4" at bounding box center [65, 369] width 113 height 109
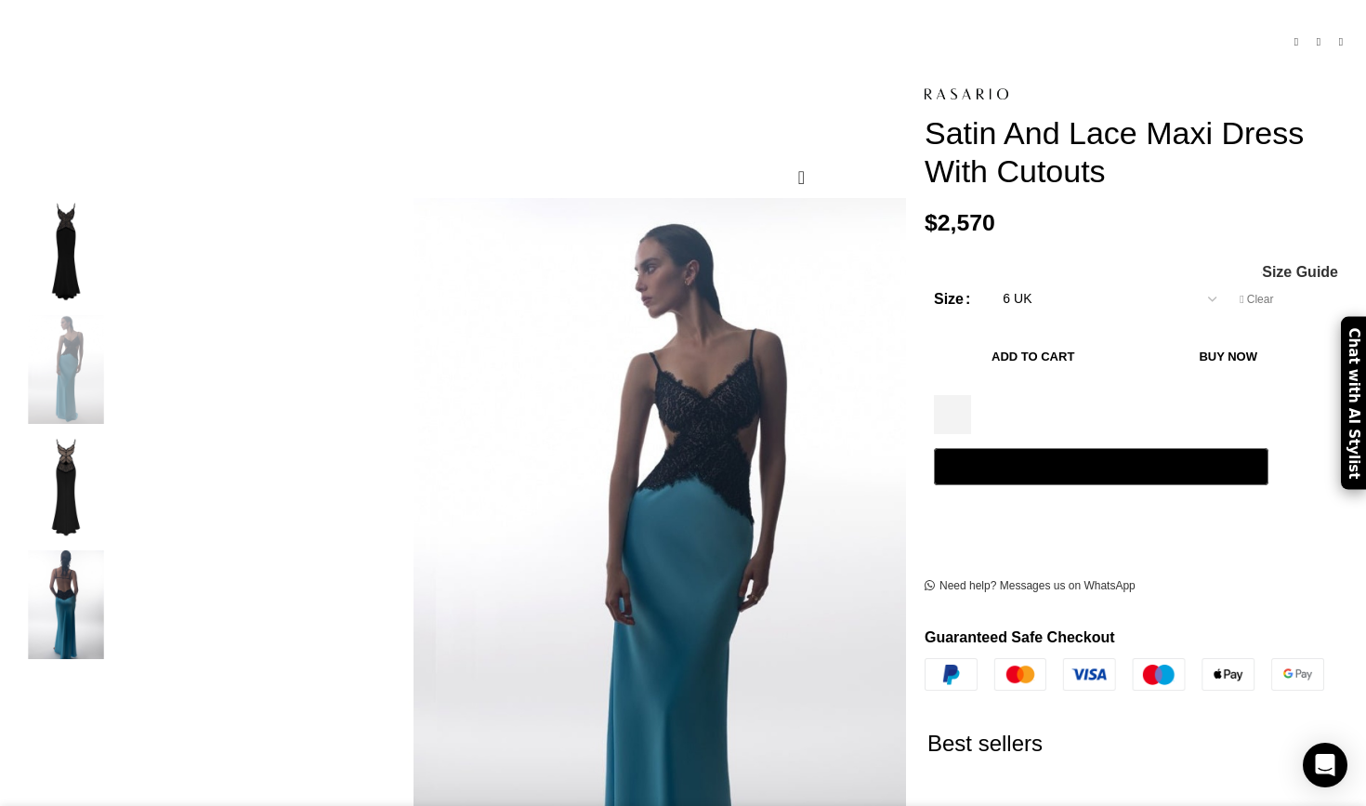
scroll to position [0, 2257]
